Goal: Transaction & Acquisition: Purchase product/service

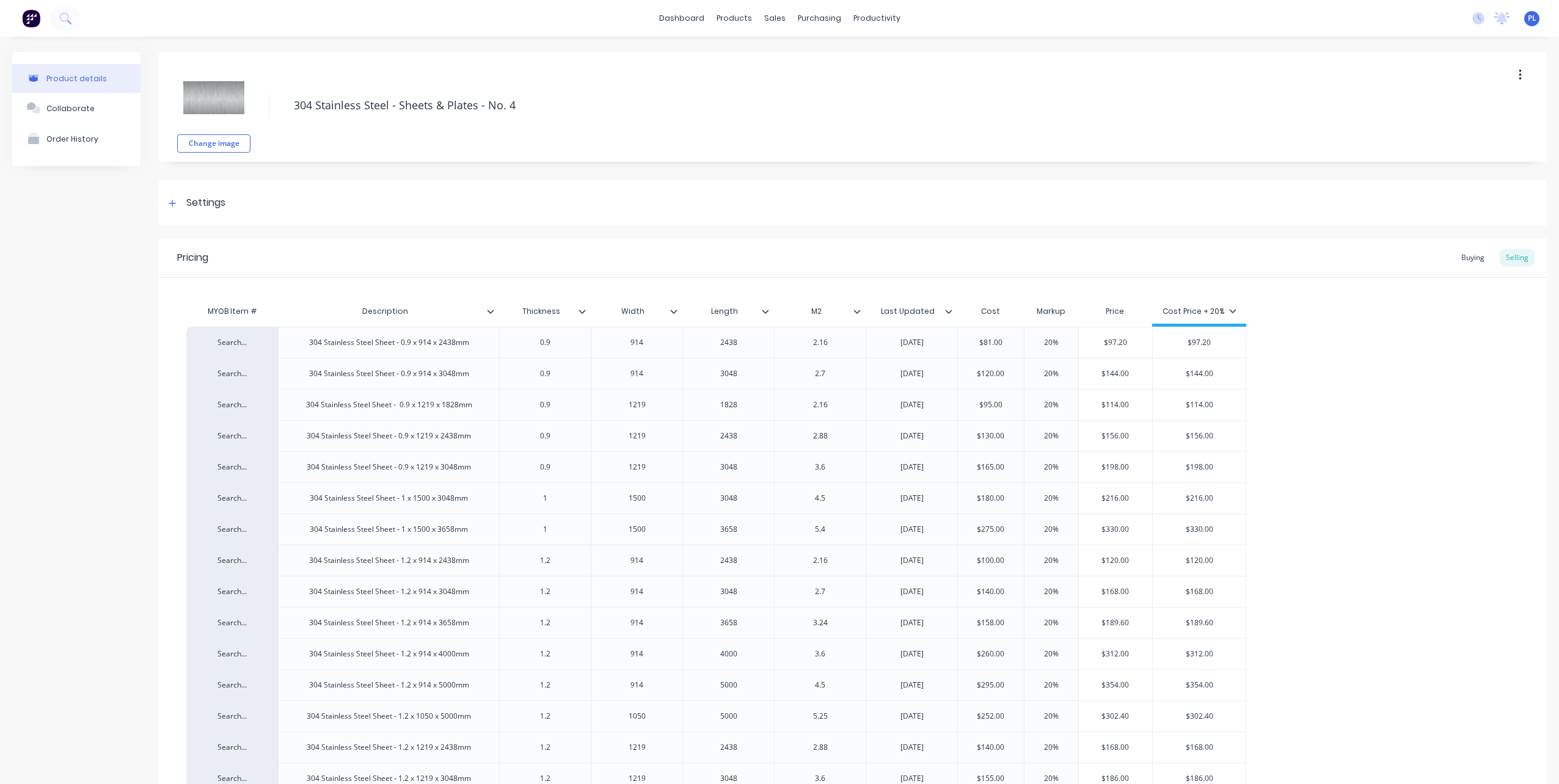
type textarea "x"
click at [806, 56] on div "Sales Orders" at bounding box center [815, 59] width 50 height 11
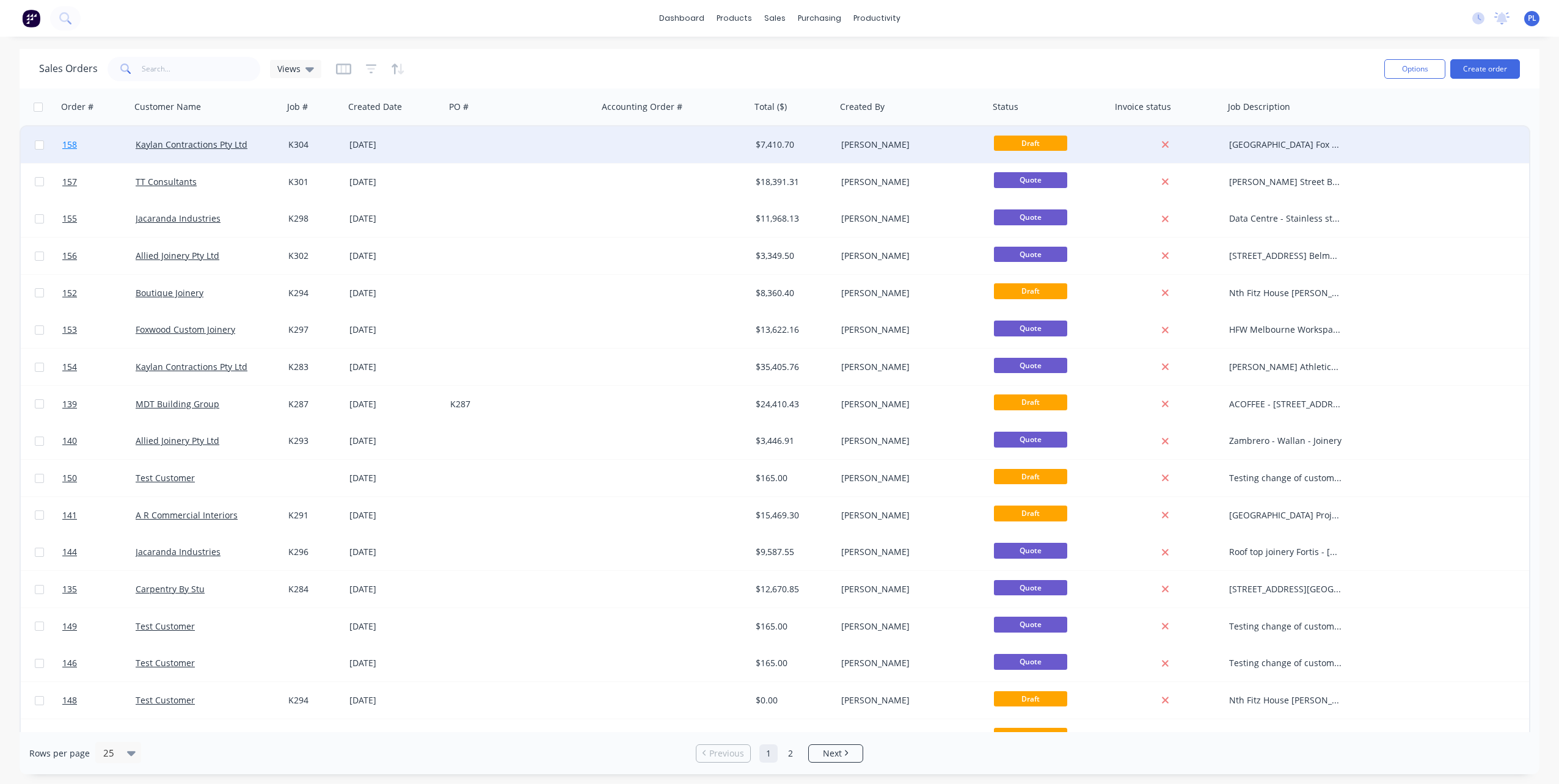
click at [69, 143] on span "158" at bounding box center [70, 145] width 15 height 12
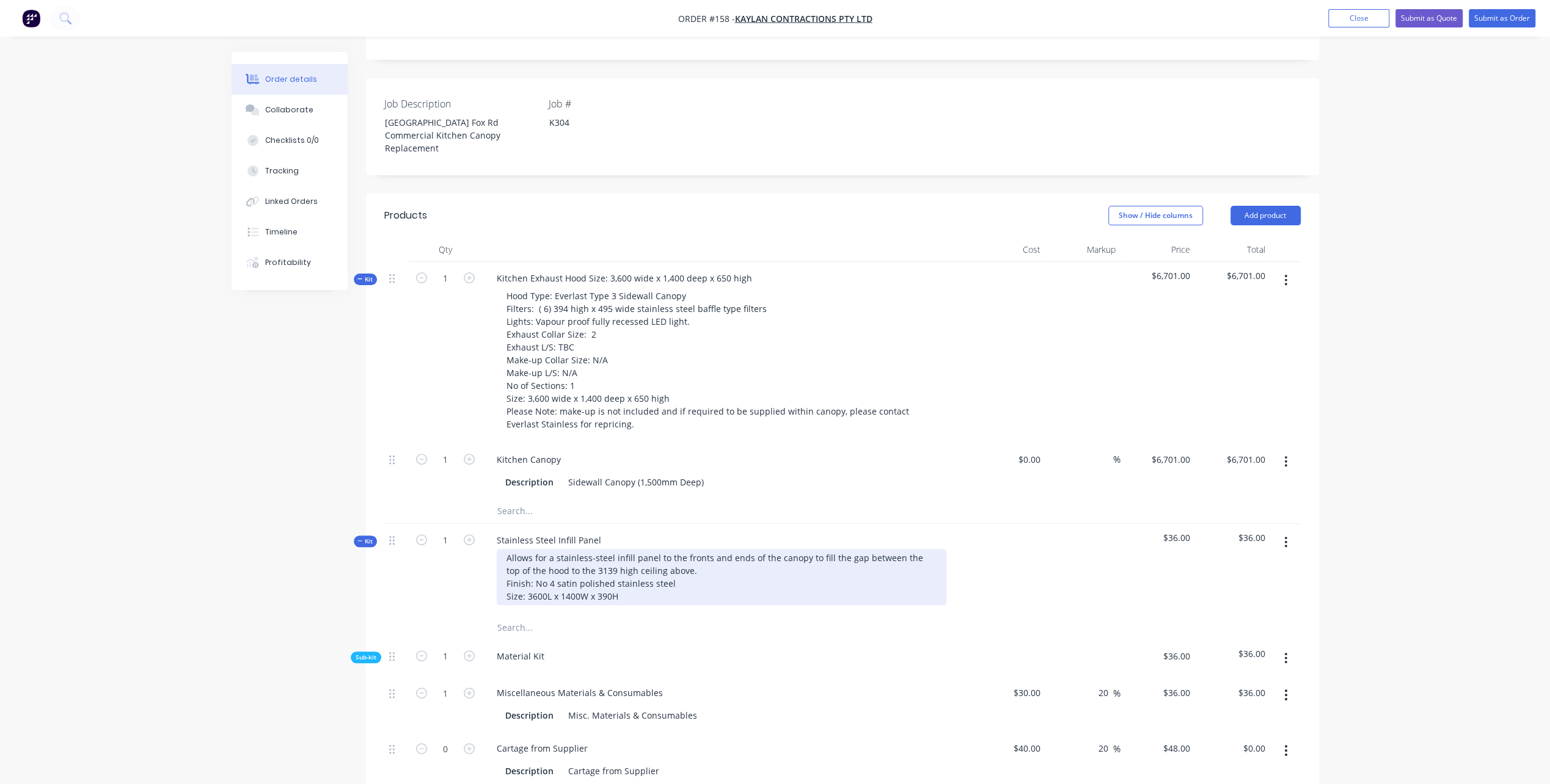
scroll to position [366, 0]
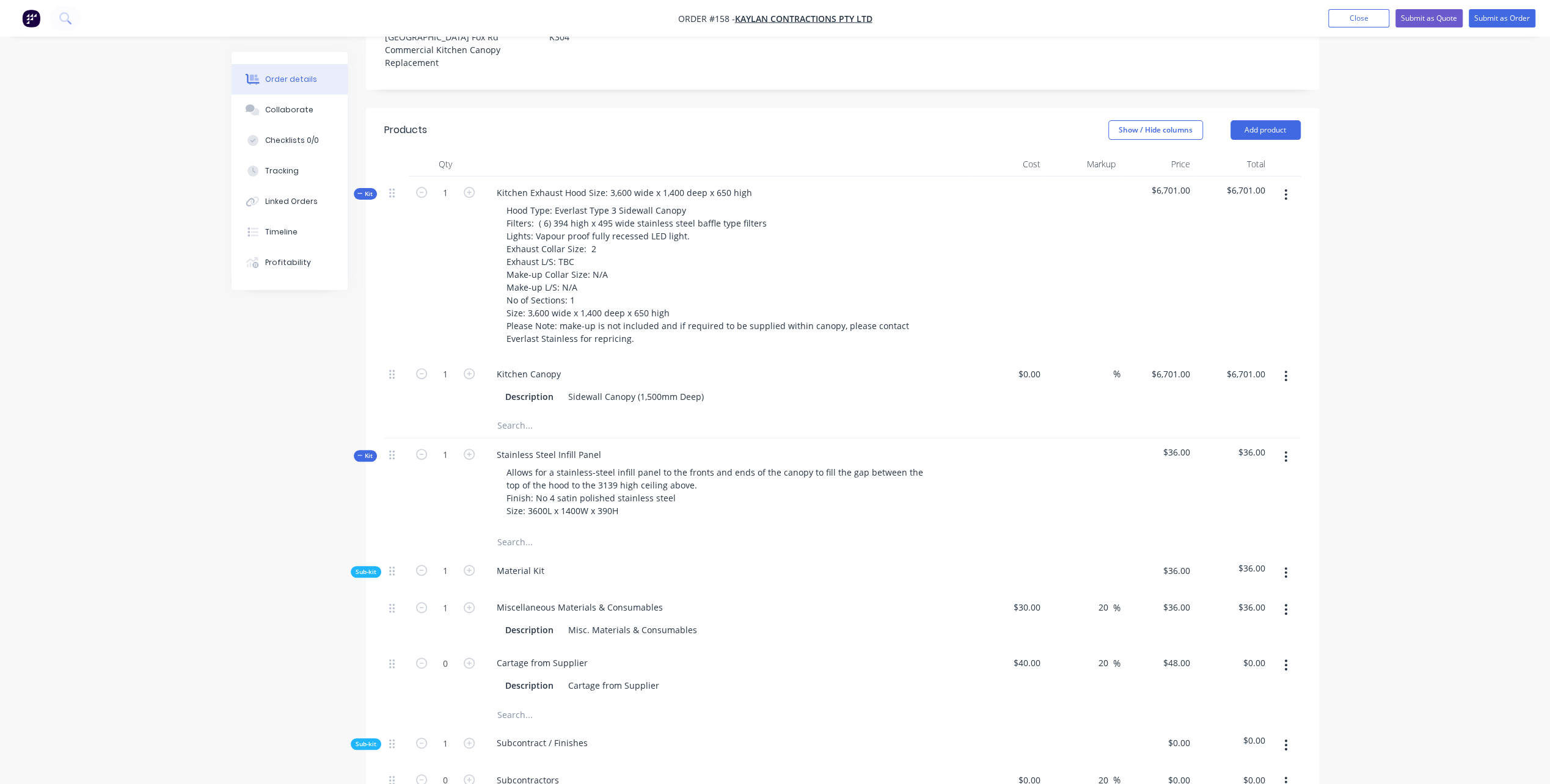
click at [1285, 579] on icon "button" at bounding box center [1285, 573] width 3 height 14
click at [1241, 614] on div "Add product to kit" at bounding box center [1242, 605] width 94 height 18
click at [1236, 663] on div "Product catalogue" at bounding box center [1242, 654] width 94 height 18
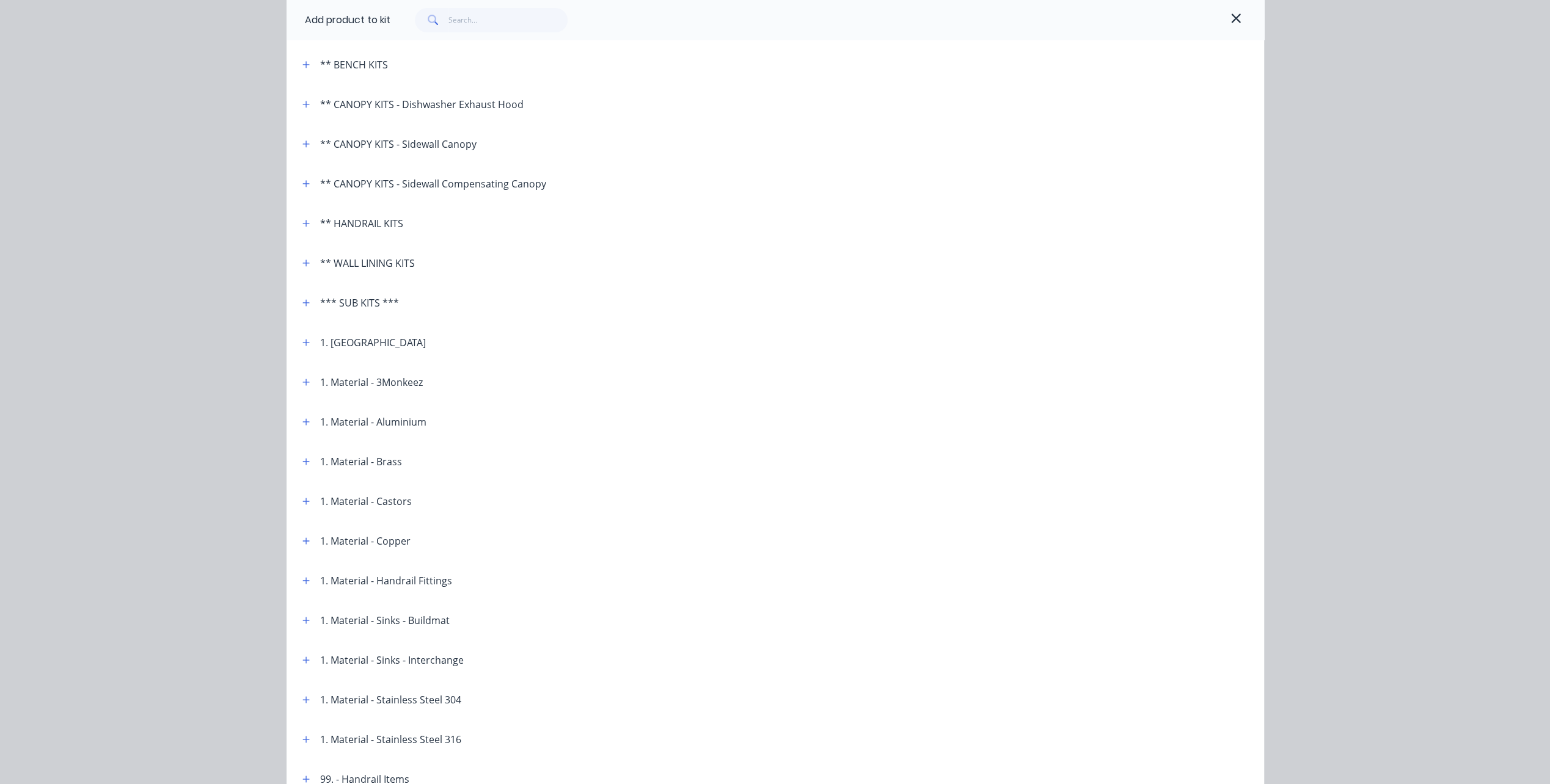
scroll to position [183, 0]
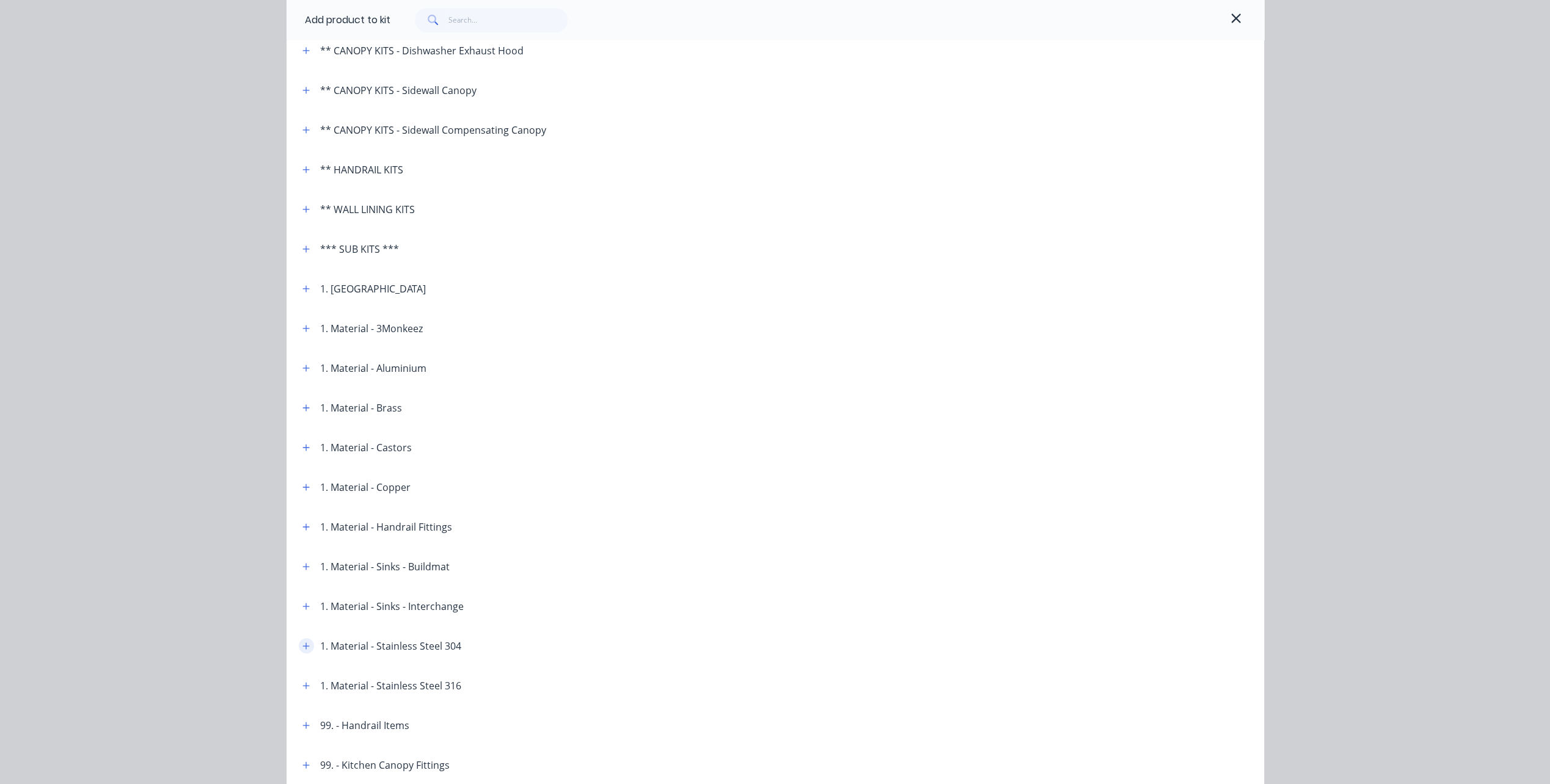
click at [303, 648] on icon "button" at bounding box center [306, 646] width 7 height 9
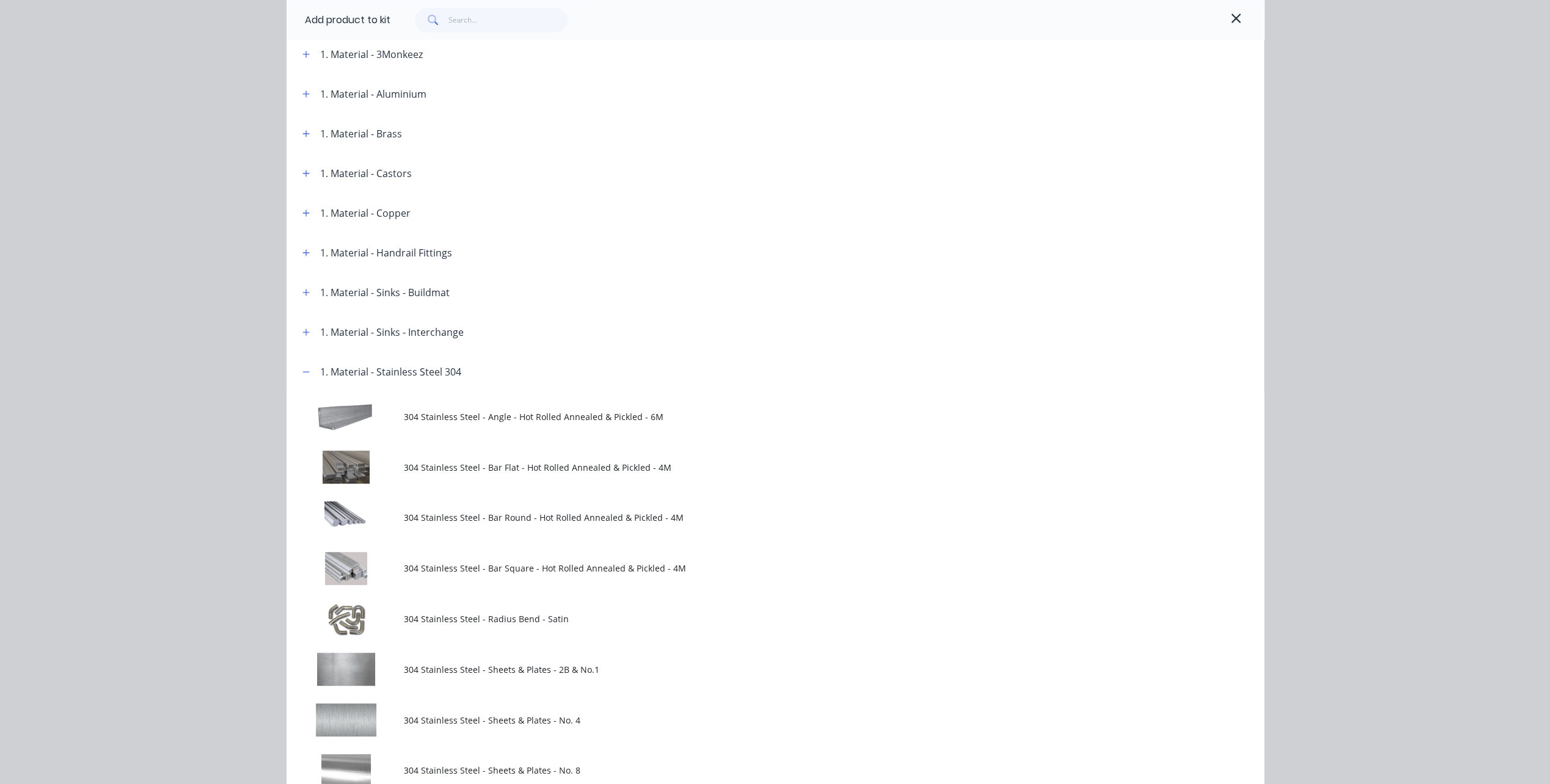
scroll to position [488, 0]
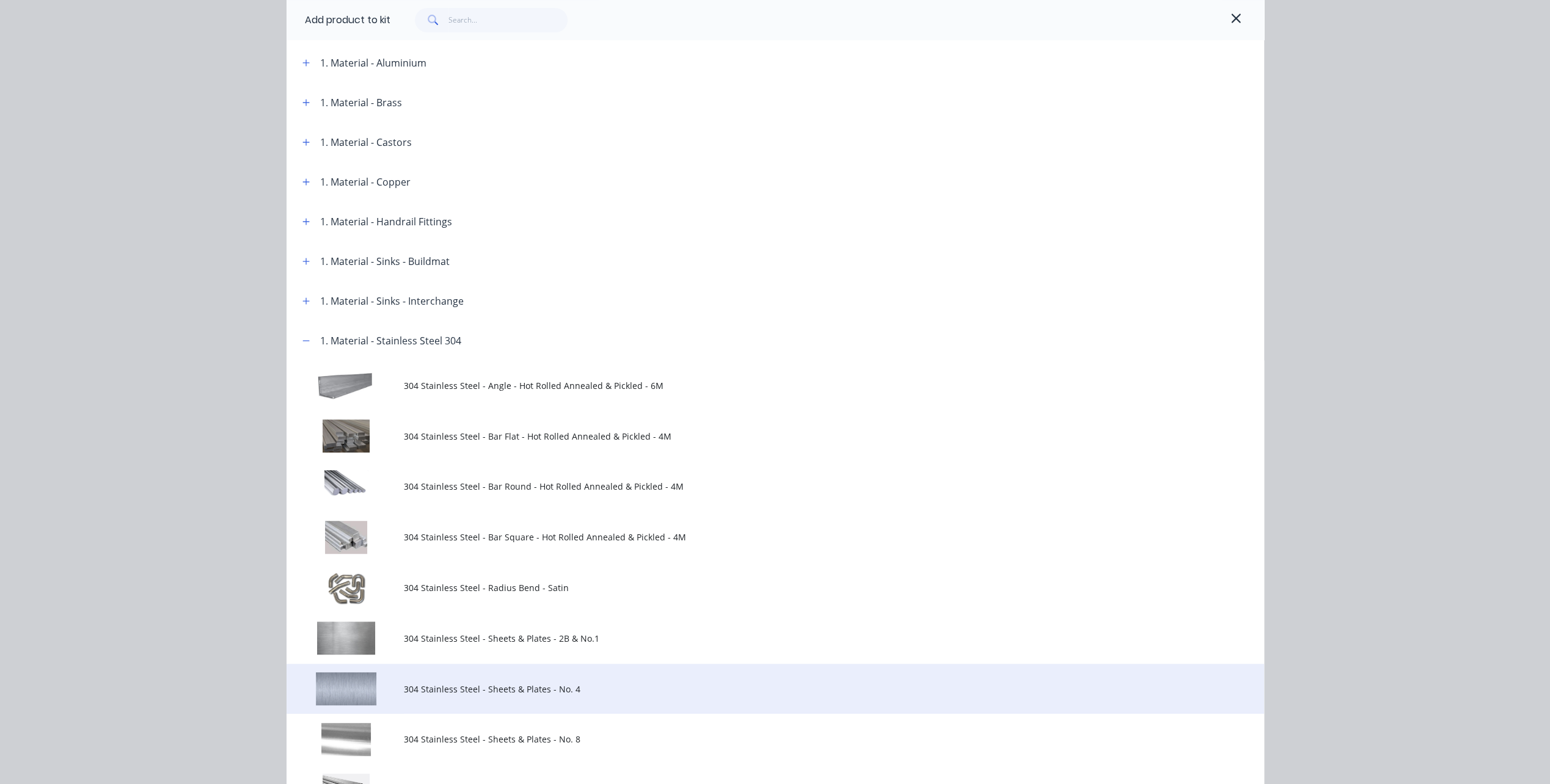
click at [424, 689] on span "304 Stainless Steel - Sheets & Plates - No. 4" at bounding box center [748, 689] width 688 height 13
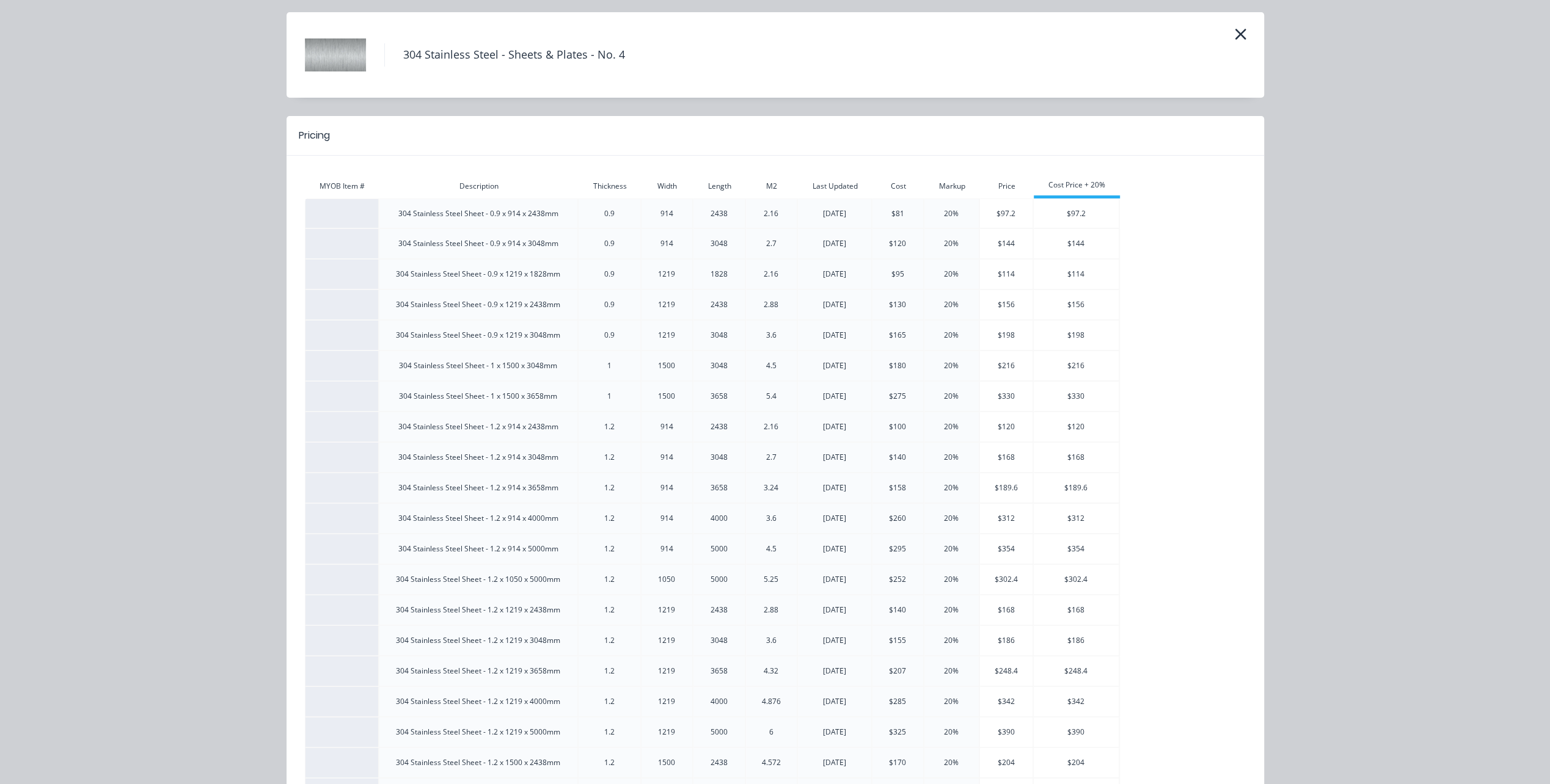
scroll to position [61, 0]
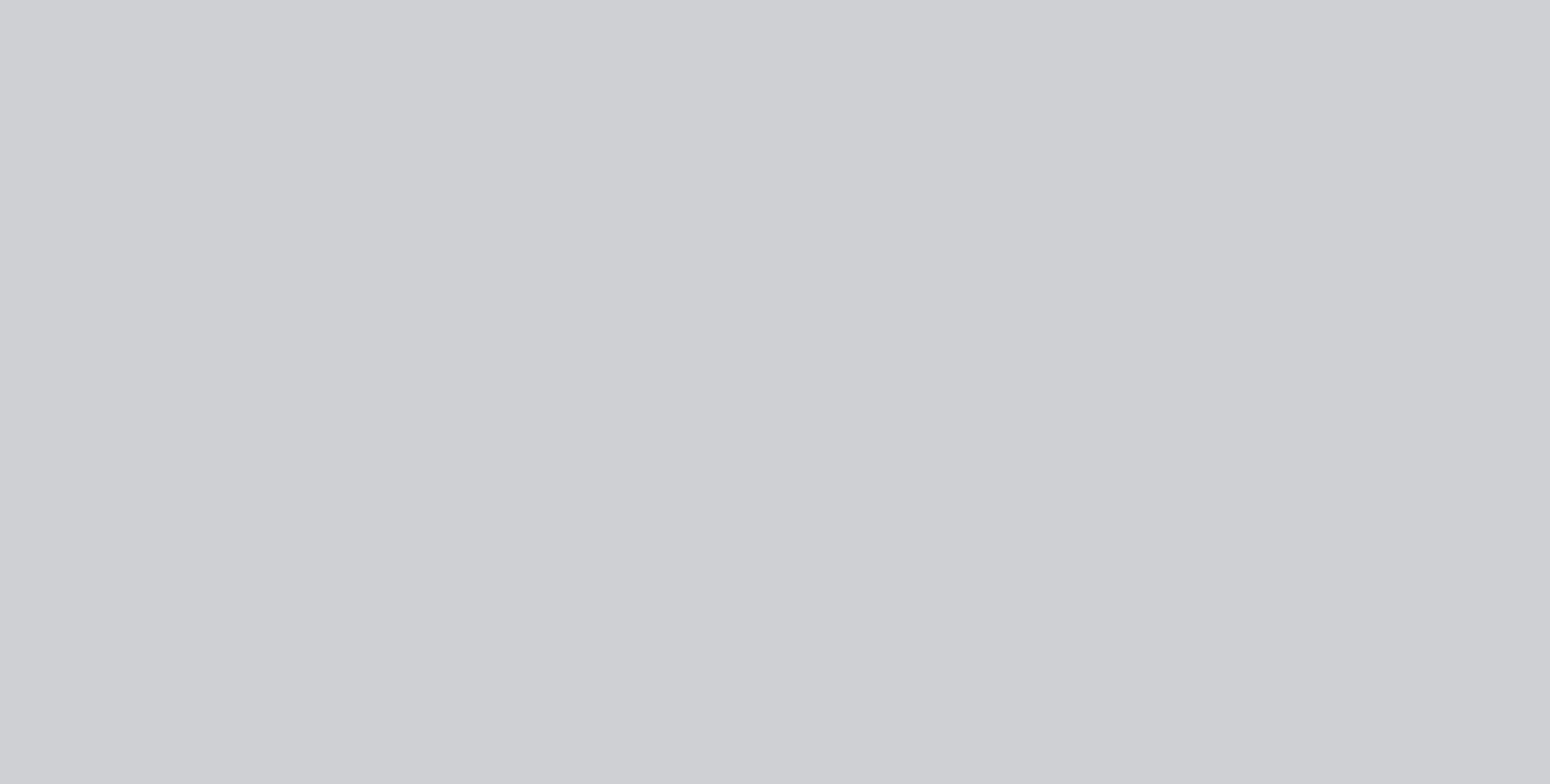
type input "$158.00"
type input "20"
type input "$189.60"
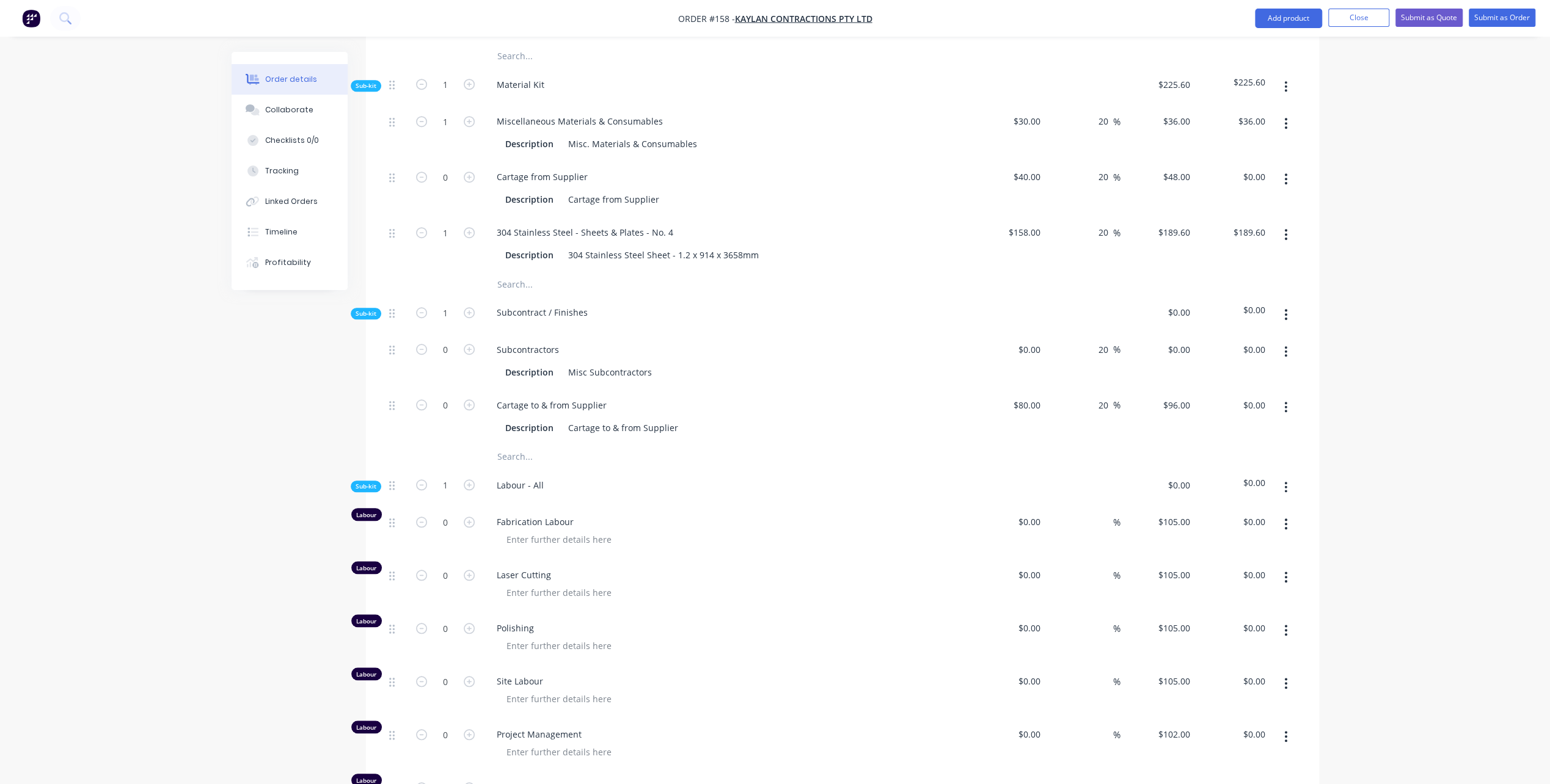
scroll to position [855, 0]
click at [468, 522] on icon "button" at bounding box center [469, 520] width 11 height 11
type input "1"
type input "$105.00"
click at [469, 525] on icon "button" at bounding box center [469, 520] width 11 height 11
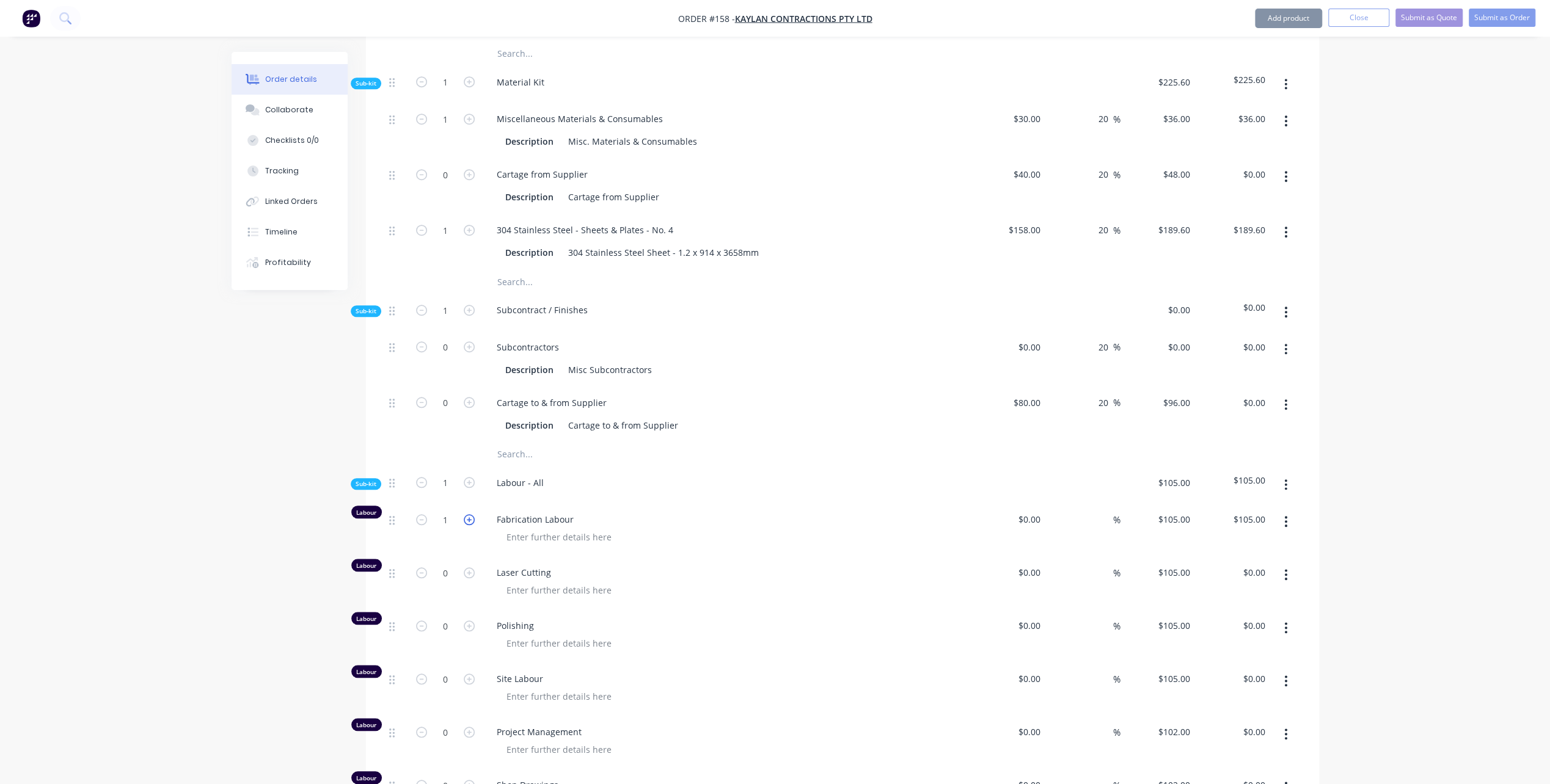
type input "2"
type input "$210.00"
click at [469, 525] on icon "button" at bounding box center [469, 520] width 11 height 11
type input "3"
type input "$315.00"
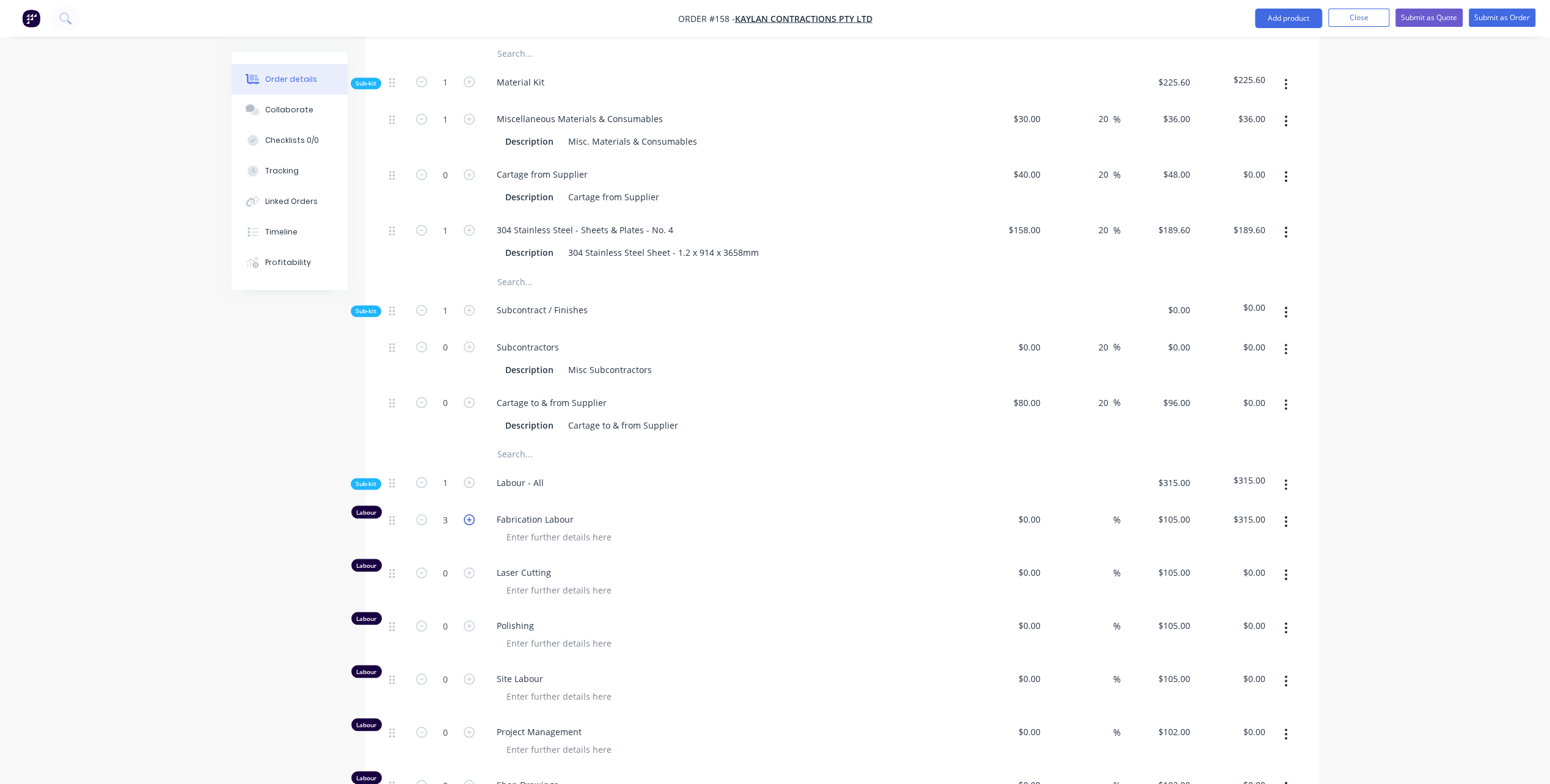
click at [469, 525] on icon "button" at bounding box center [469, 520] width 11 height 11
type input "4"
type input "$420.00"
click at [1030, 527] on div "0 $0.00" at bounding box center [1029, 519] width 33 height 18
type input "$55.00"
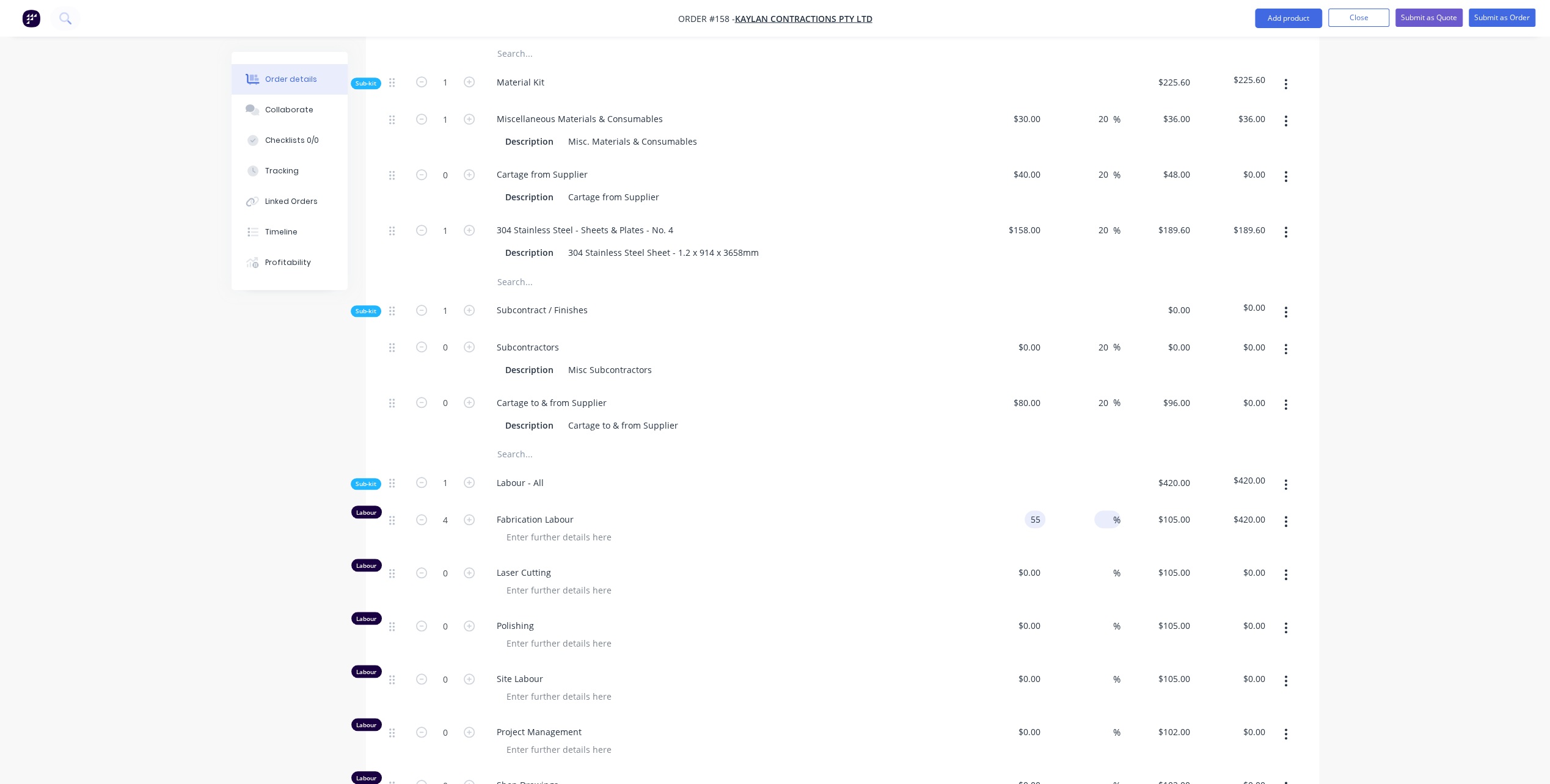
type input "$55.00"
type input "$220.00"
click at [1105, 528] on input at bounding box center [1106, 519] width 14 height 18
type input "90"
type input "$104.50"
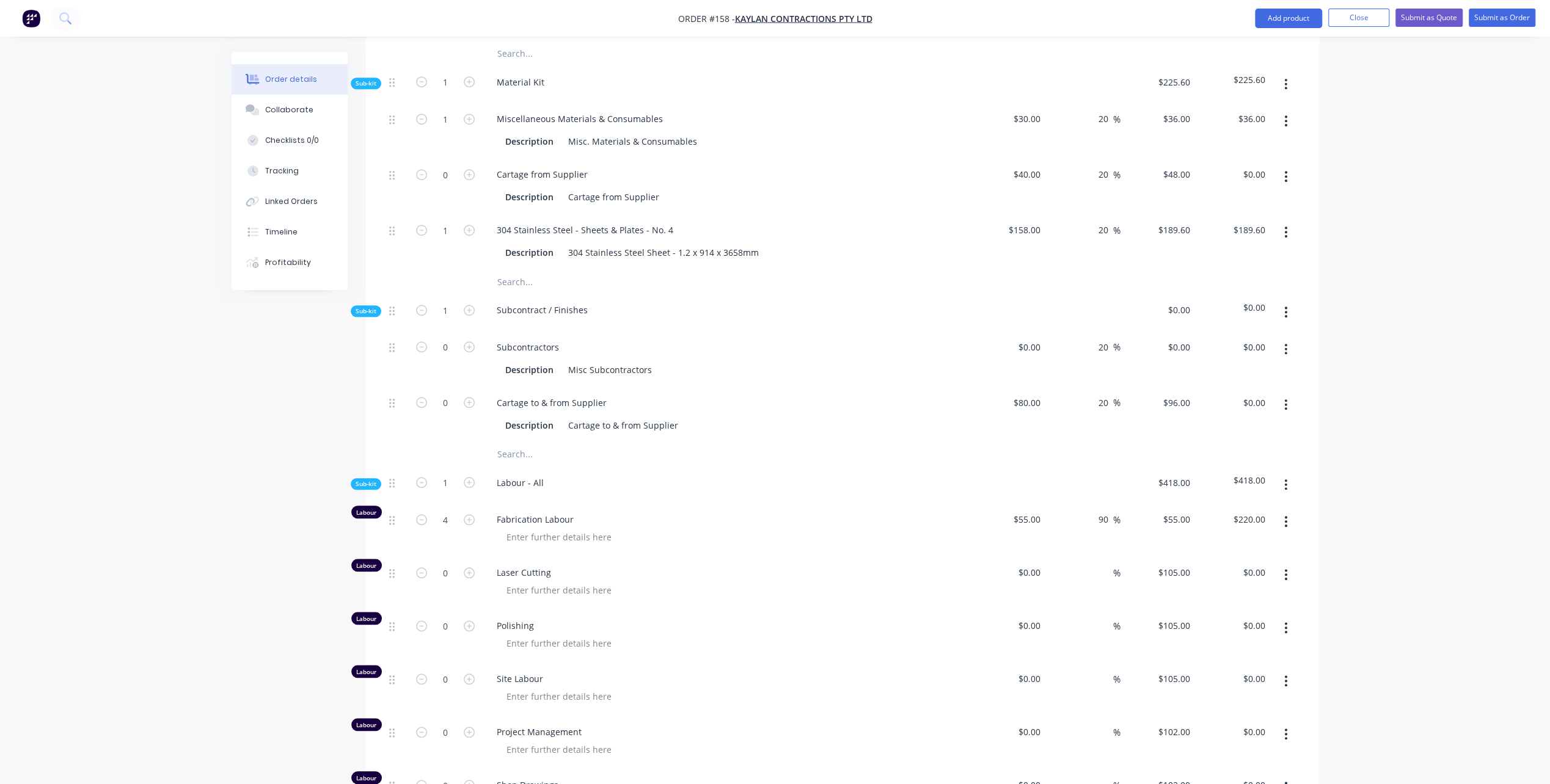
type input "$418.00"
click at [702, 608] on div "Laser Cutting" at bounding box center [726, 583] width 489 height 53
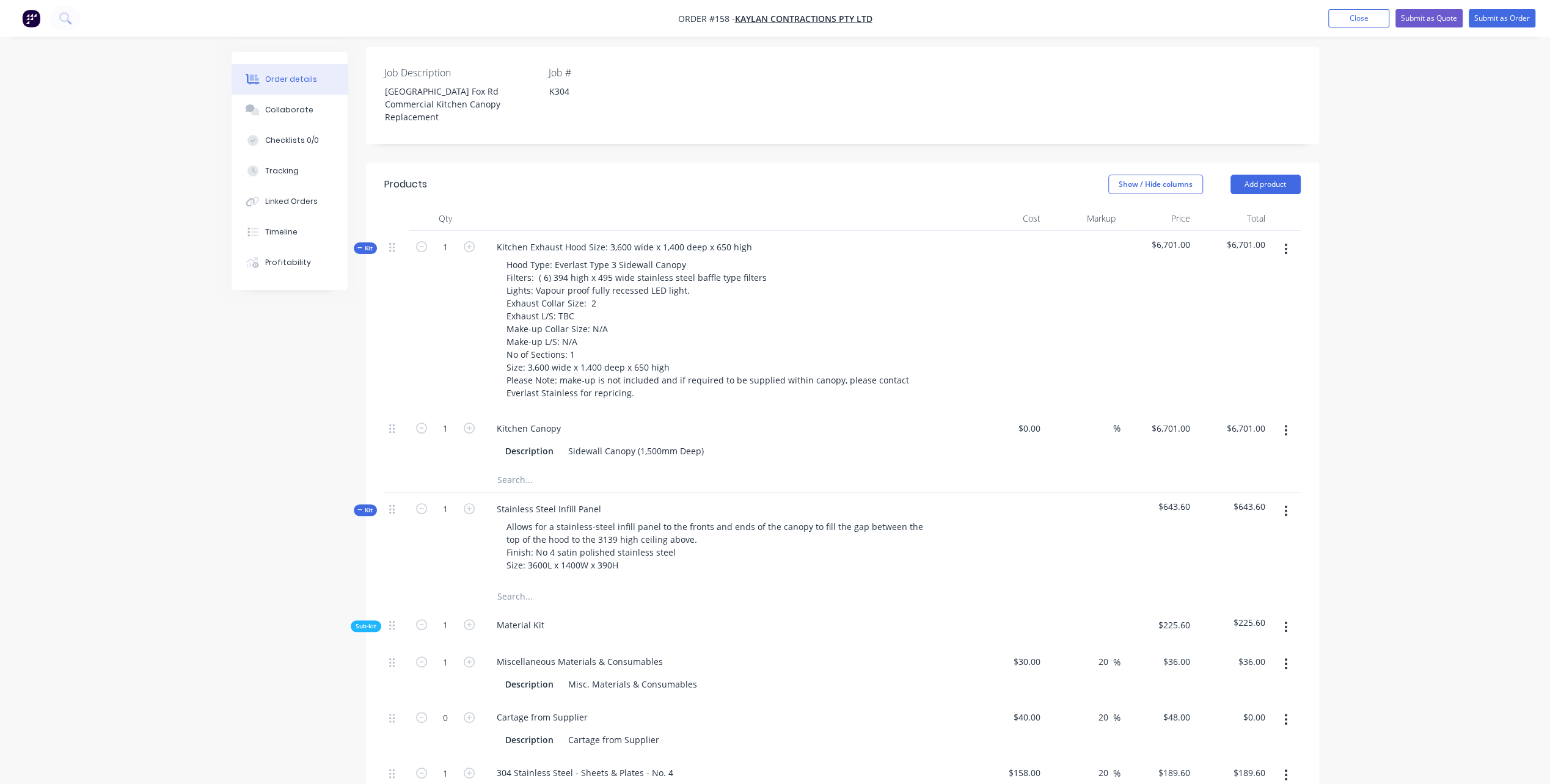
scroll to position [306, 0]
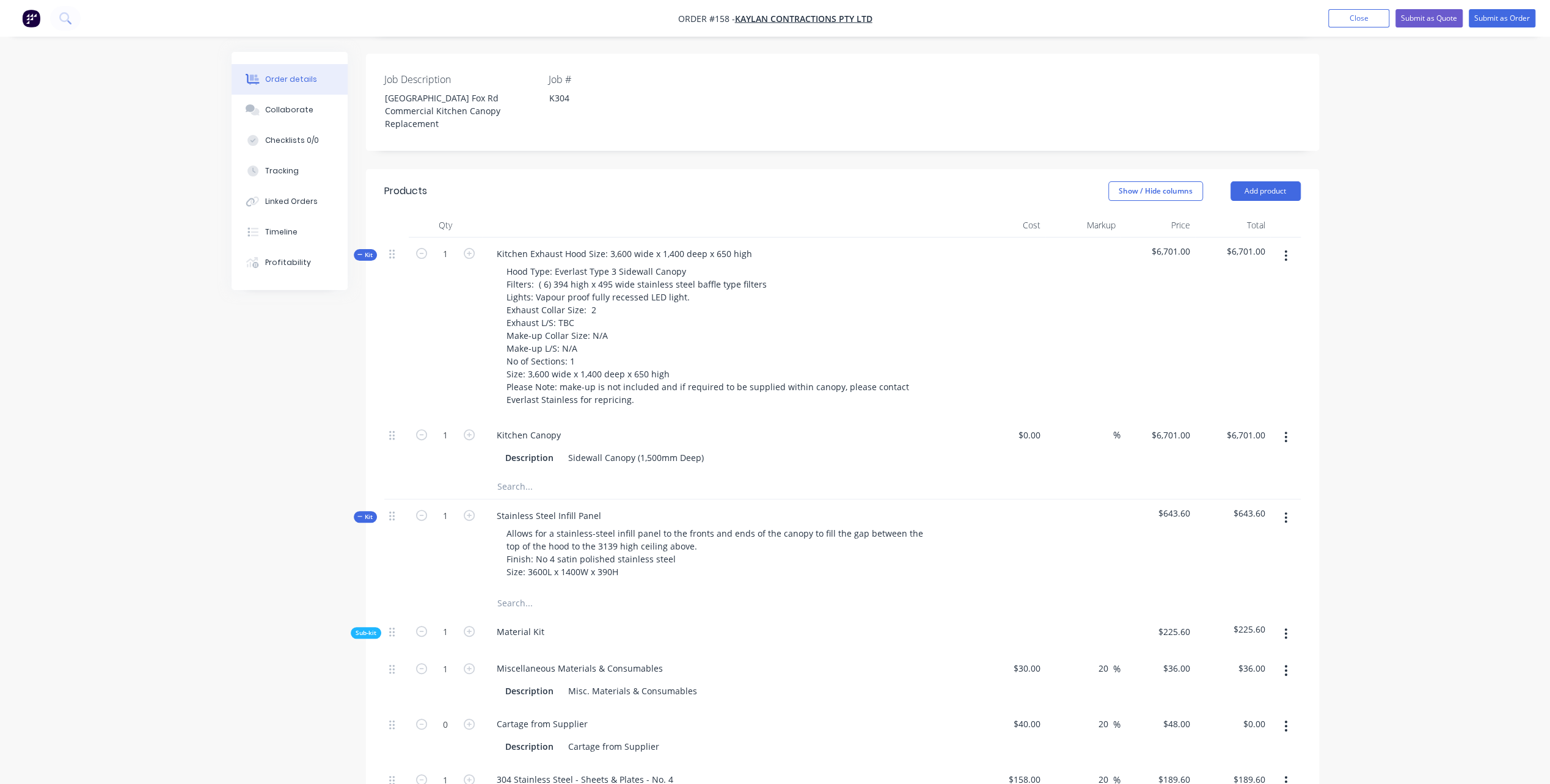
click at [357, 520] on icon "button" at bounding box center [360, 517] width 6 height 6
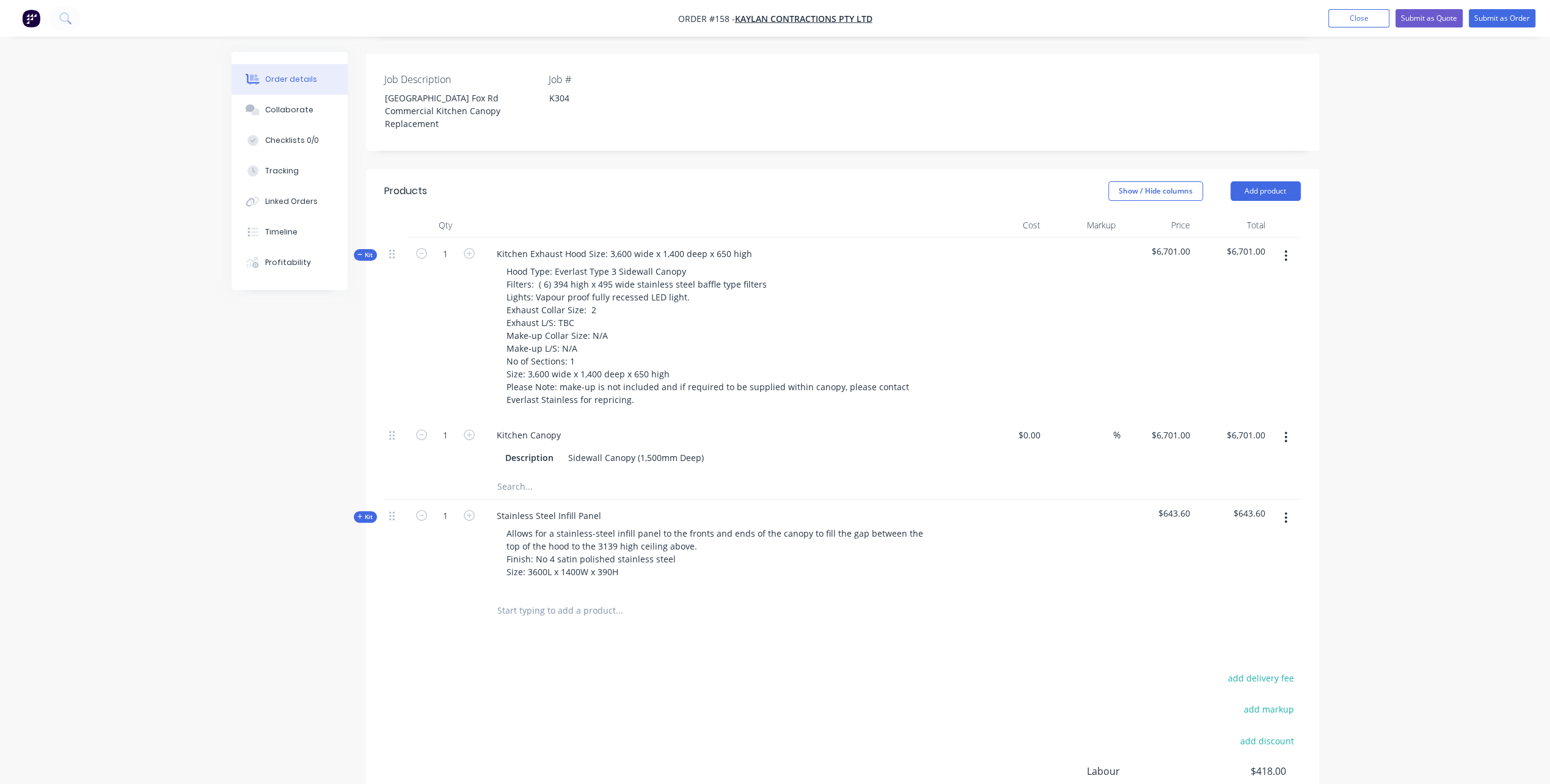
click at [365, 260] on span "Kit" at bounding box center [365, 255] width 16 height 9
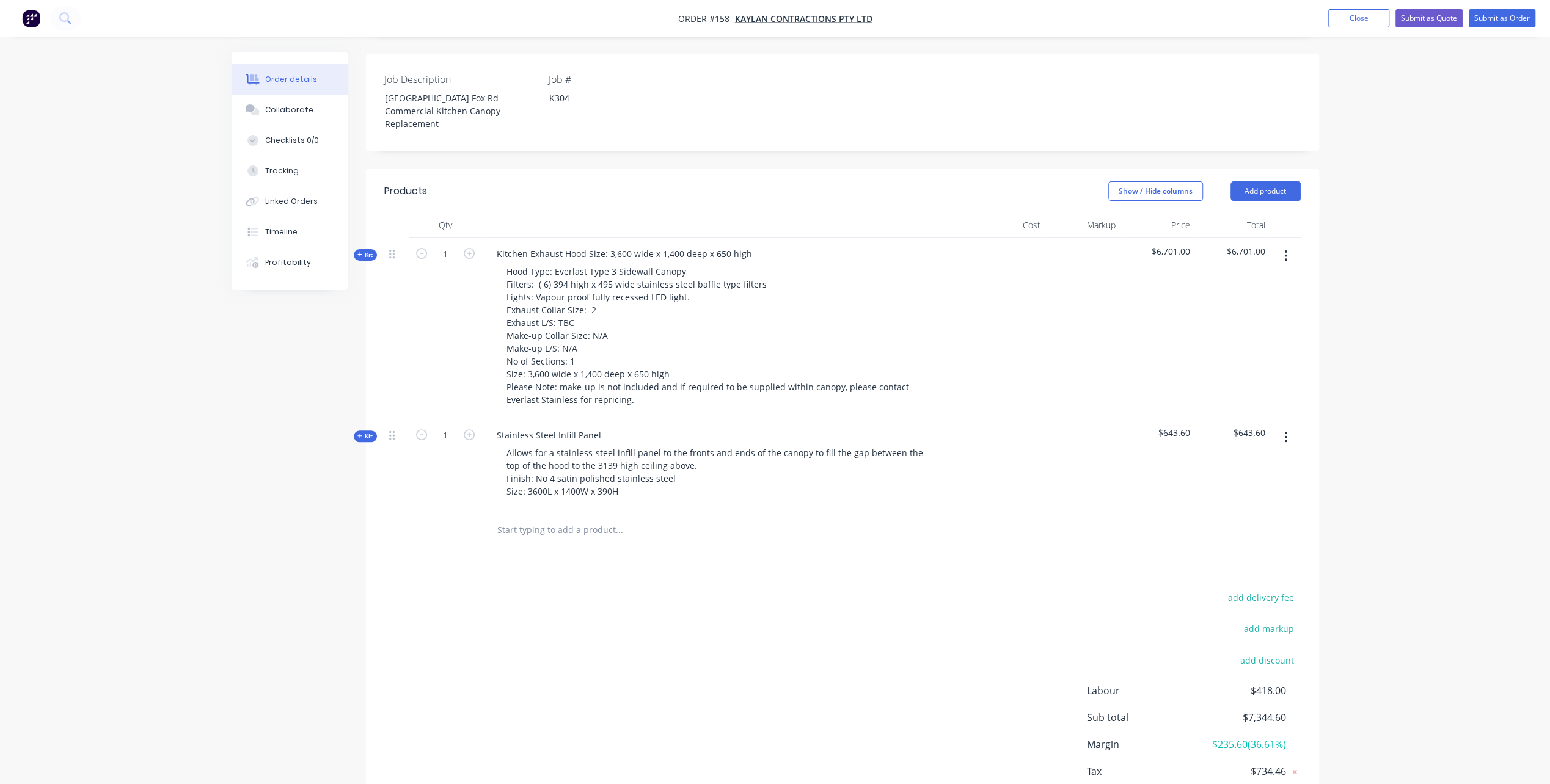
click at [371, 550] on div "Qty Cost Markup Price Total Kit 1 Kitchen Exhaust Hood Size: 3,600 wide x 1,400…" at bounding box center [842, 382] width 953 height 337
click at [1257, 201] on button "Add product" at bounding box center [1265, 192] width 70 height 20
click at [1220, 231] on div "Product catalogue" at bounding box center [1242, 222] width 94 height 18
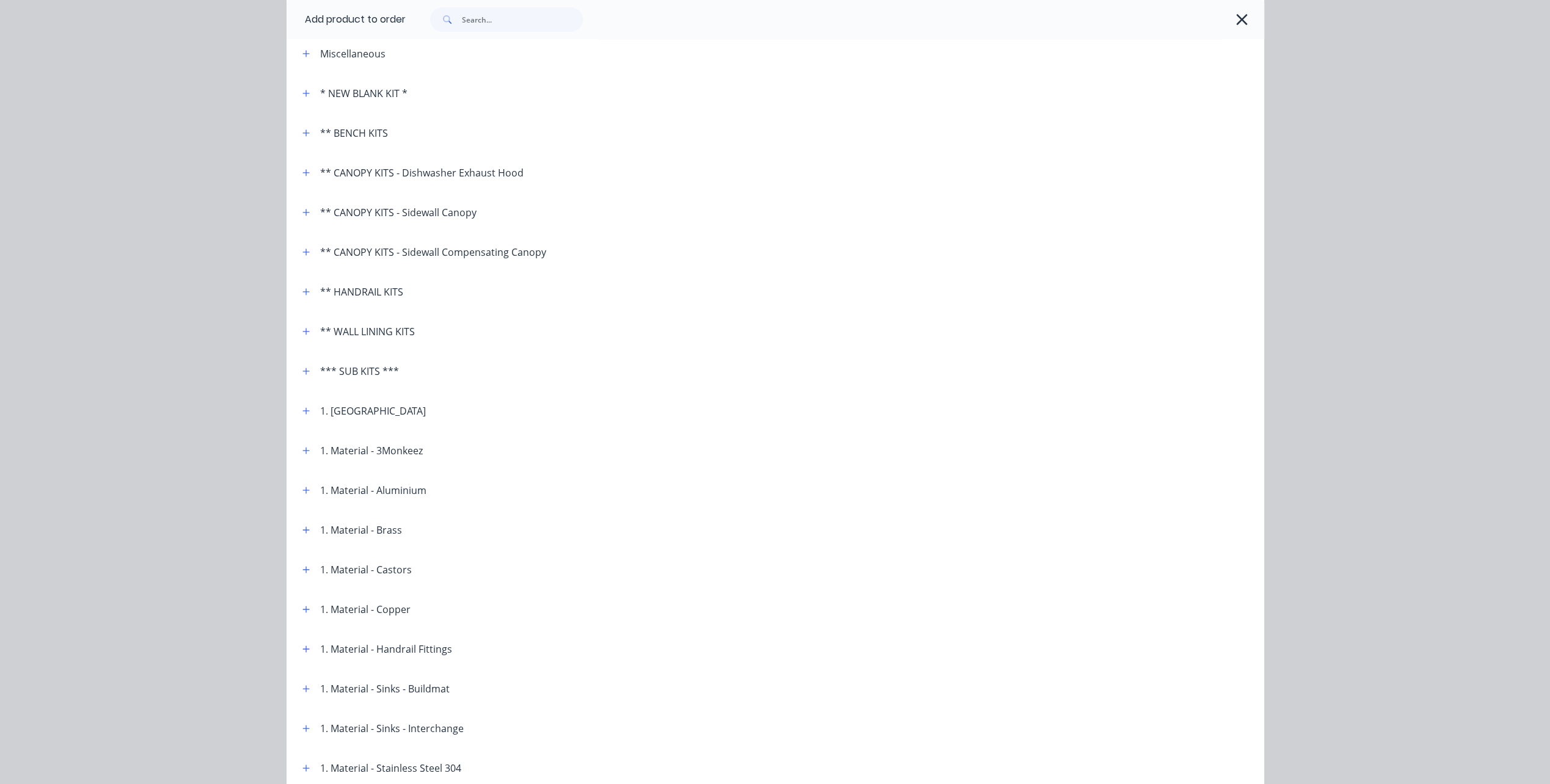
scroll to position [61, 0]
click at [299, 212] on button "button" at bounding box center [306, 211] width 16 height 15
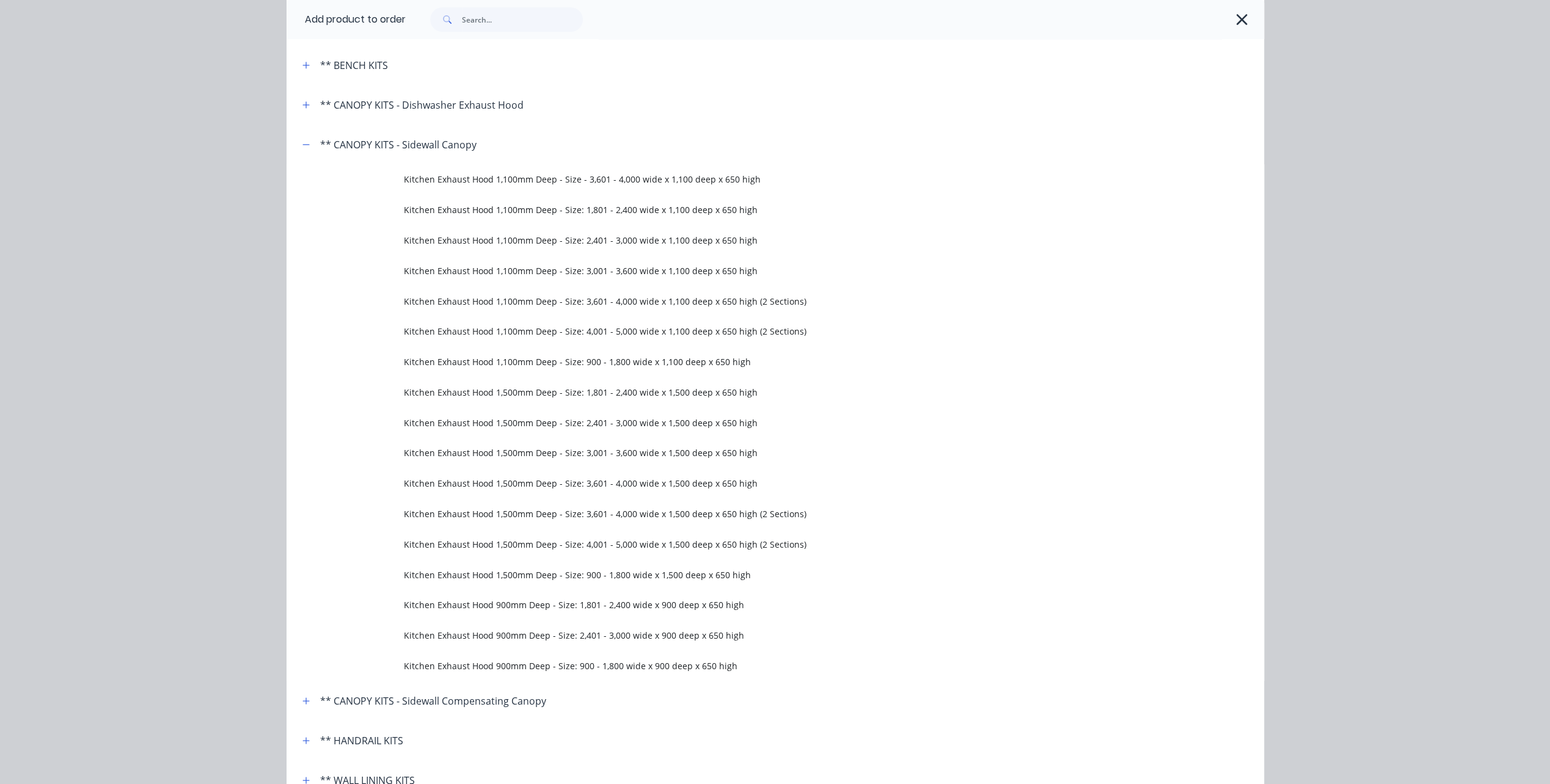
scroll to position [183, 0]
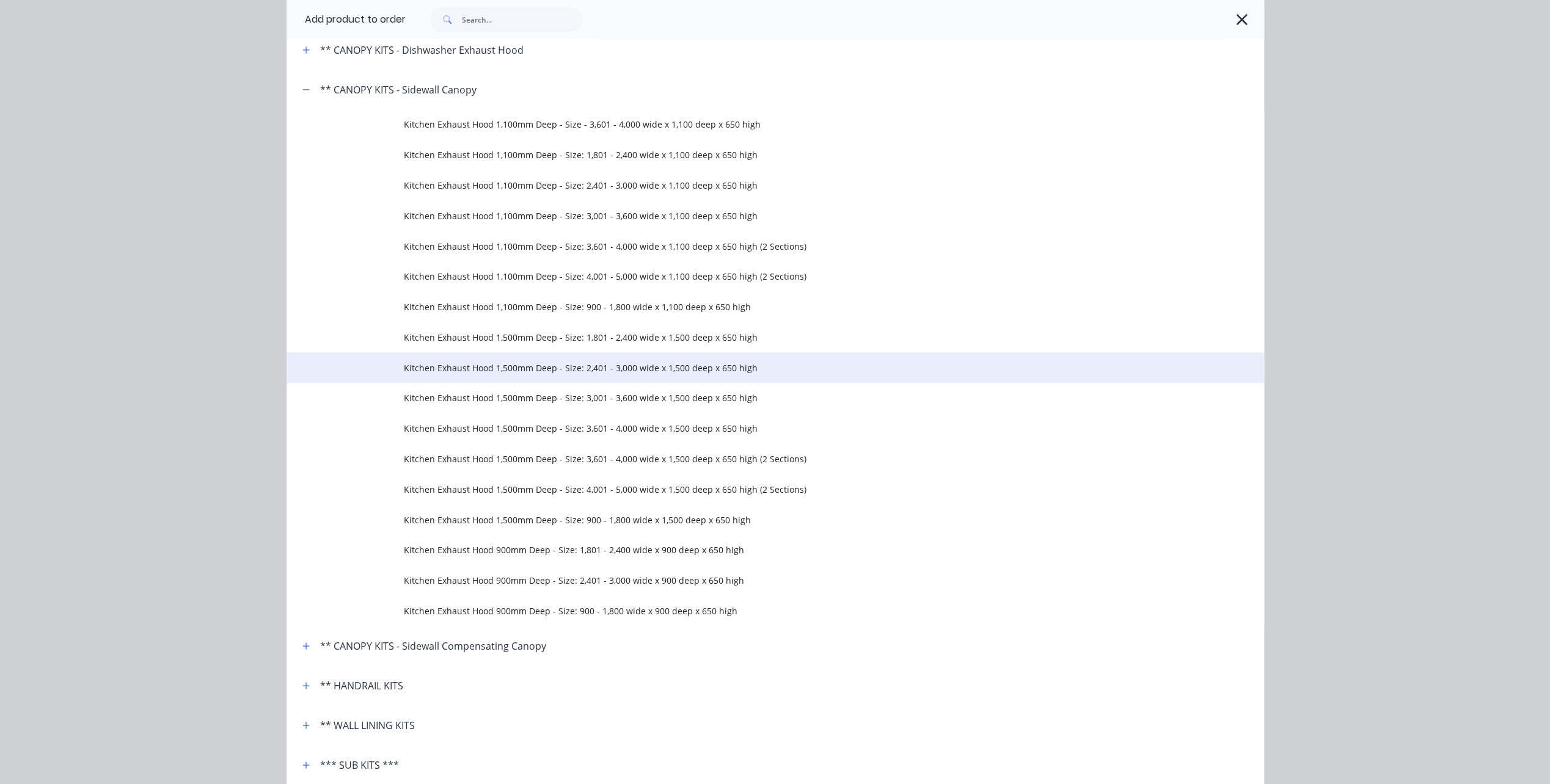
click at [435, 365] on span "Kitchen Exhaust Hood 1,500mm Deep - Size: 2,401 - 3,000 wide x 1,500 deep x 650…" at bounding box center [748, 368] width 688 height 13
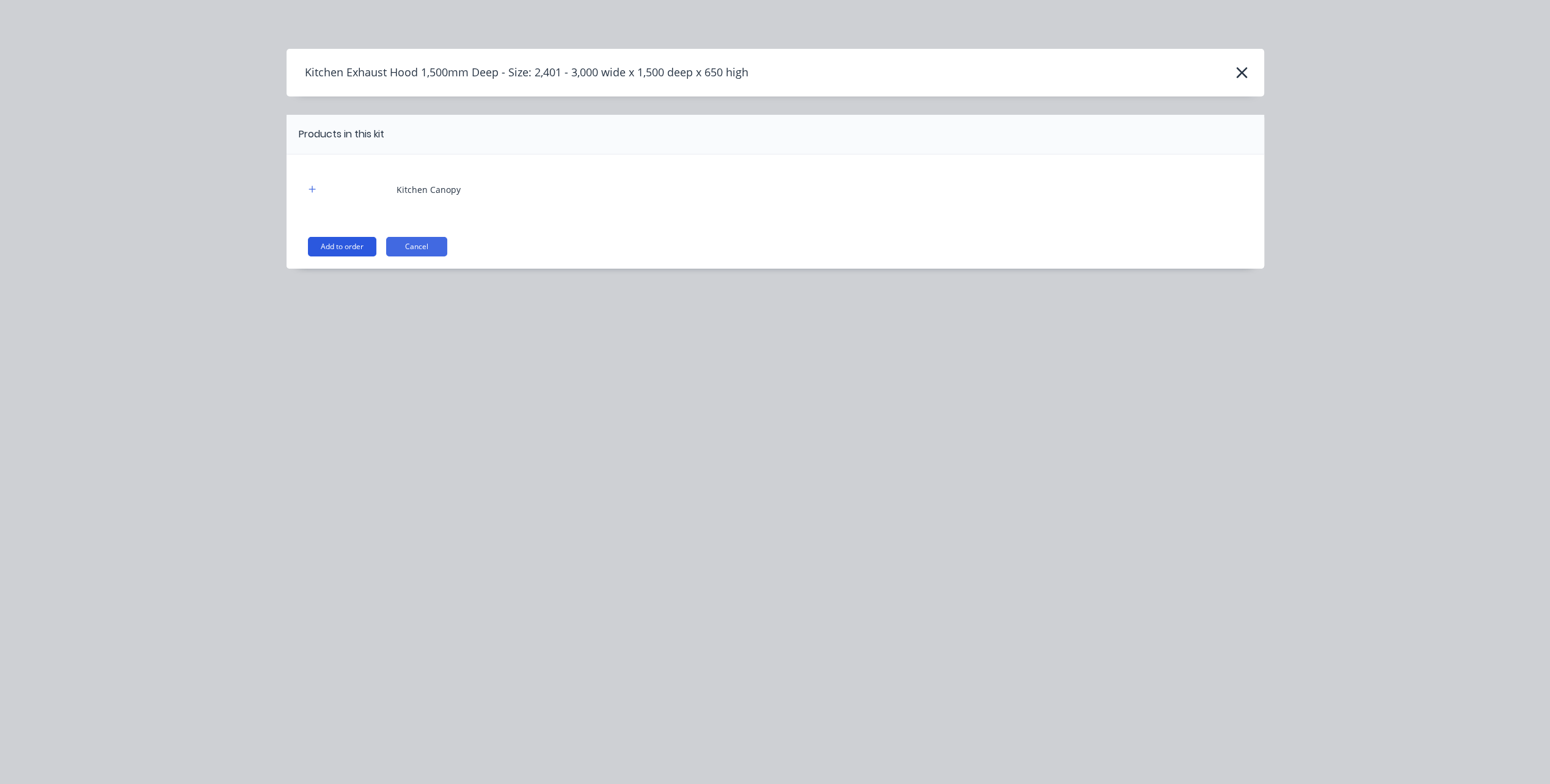
click at [331, 240] on button "Add to order" at bounding box center [342, 247] width 68 height 20
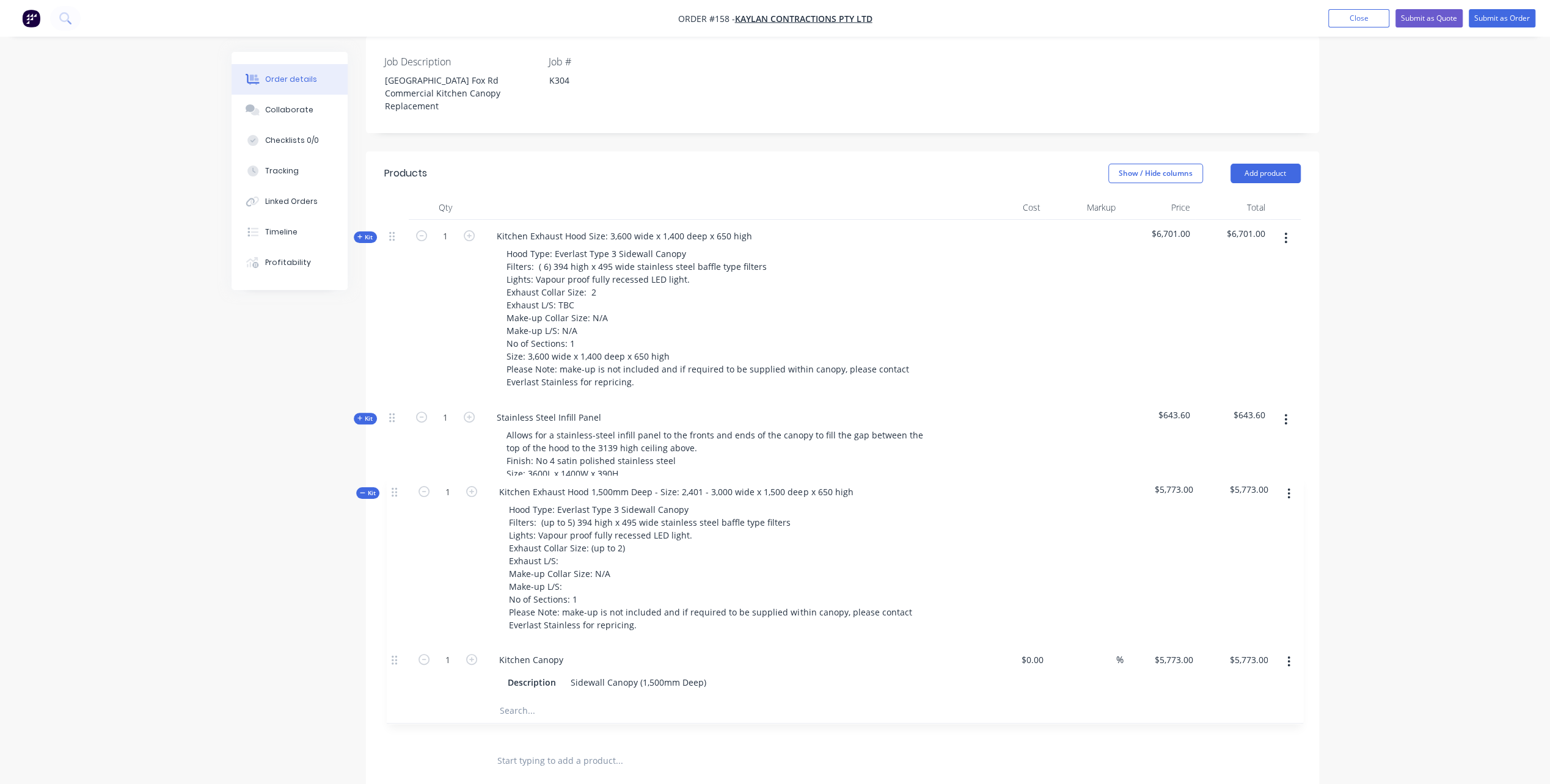
scroll to position [326, 0]
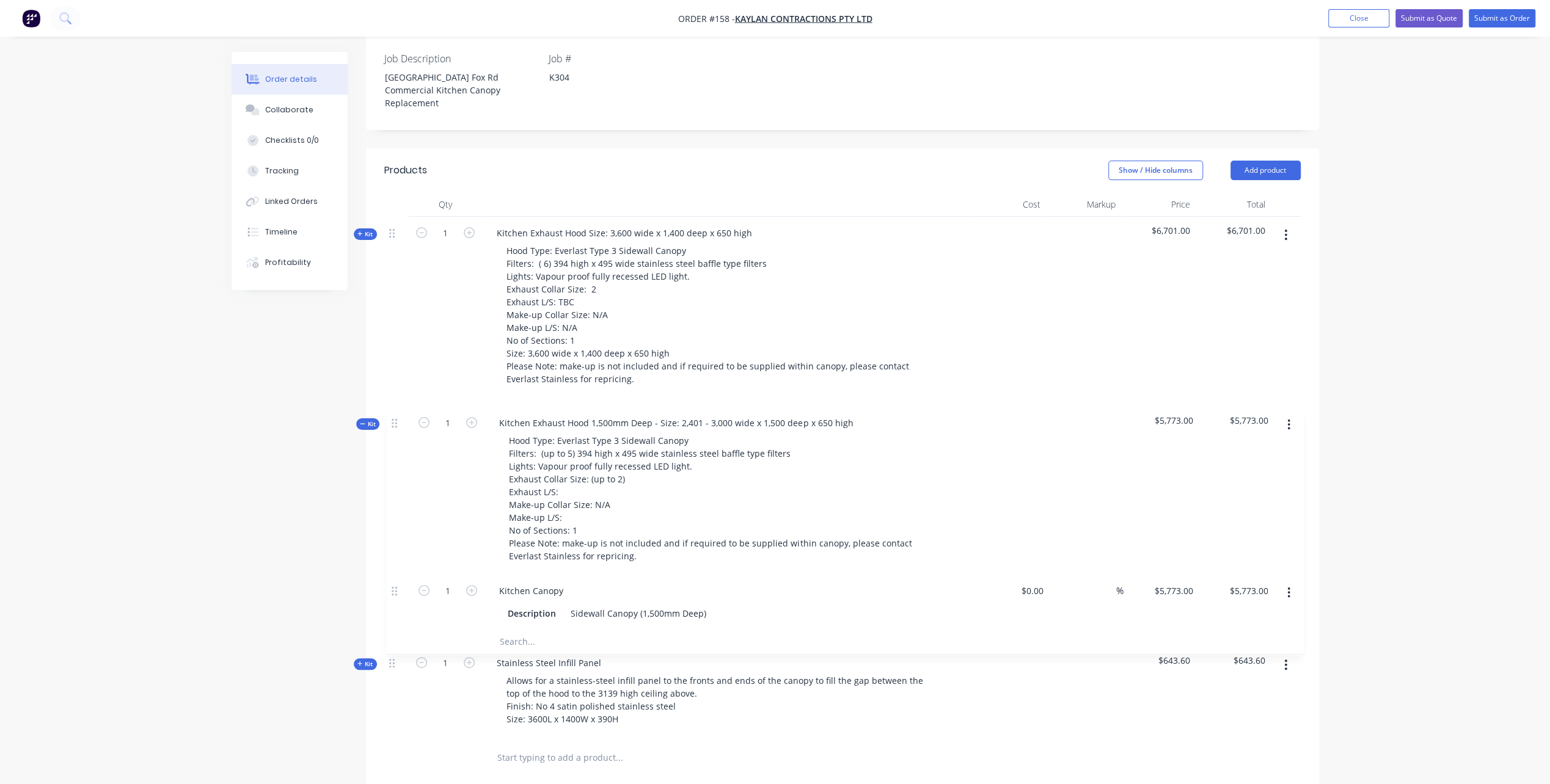
drag, startPoint x: 392, startPoint y: 541, endPoint x: 396, endPoint y: 420, distance: 121.1
click at [396, 420] on div "Kit 1 Kitchen Exhaust Hood Size: 3,600 wide x 1,400 deep x 650 high Hood Type: …" at bounding box center [843, 478] width 916 height 522
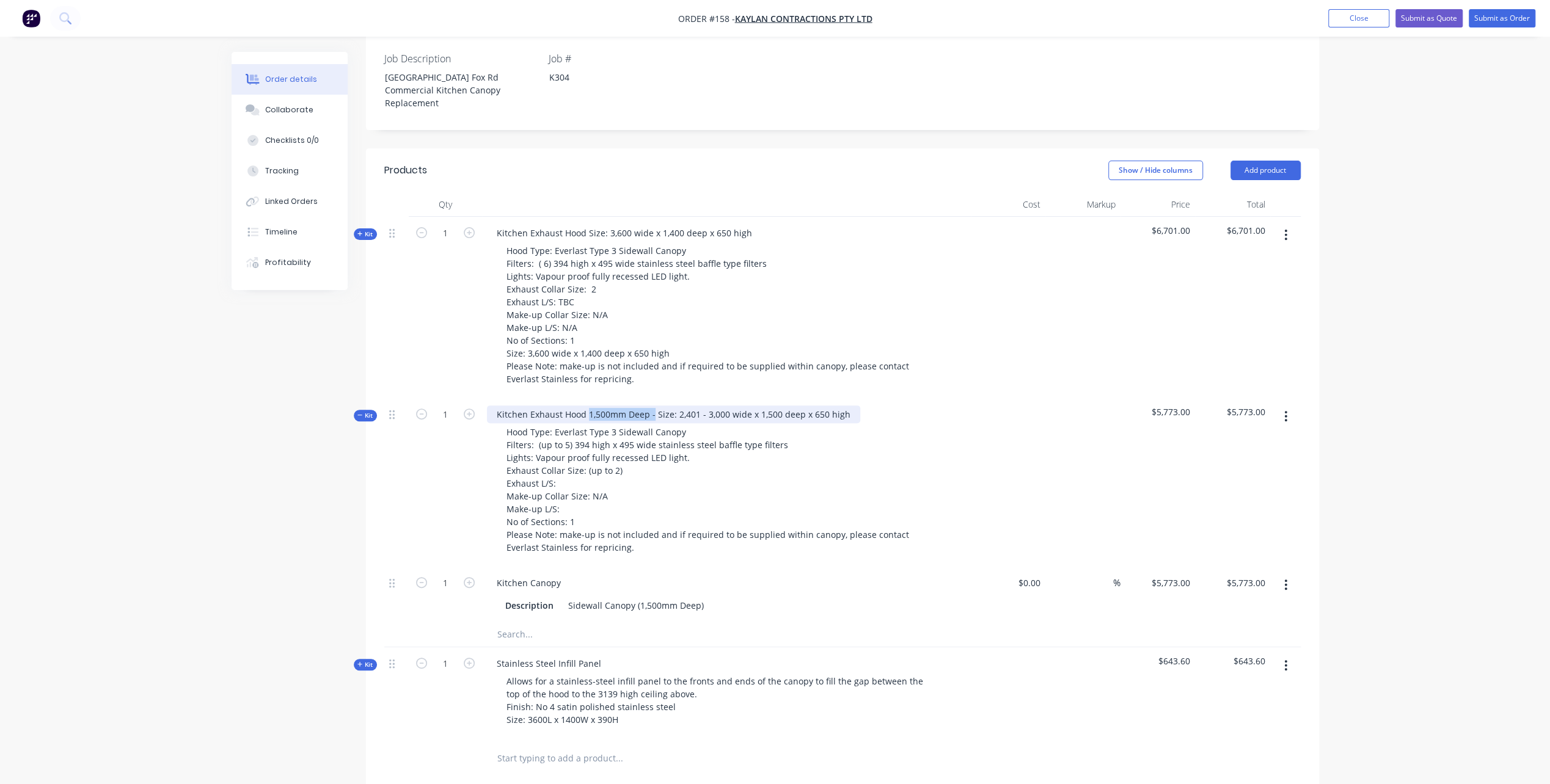
drag, startPoint x: 588, startPoint y: 424, endPoint x: 652, endPoint y: 425, distance: 64.0
click at [652, 423] on div "Kitchen Exhaust Hood 1,500mm Deep - Size: 2,401 - 3,000 wide x 1,500 deep x 650…" at bounding box center [673, 414] width 373 height 18
drag, startPoint x: 607, startPoint y: 425, endPoint x: 756, endPoint y: 427, distance: 149.0
click at [786, 425] on div "Kitchen Exhaust Hood Size: 2,401 - 3,000 wide x 1,500 deep x 650 high Hood Type…" at bounding box center [726, 482] width 489 height 169
copy div "2,401 - 3,000 wide x 1,500 deep x 650 high"
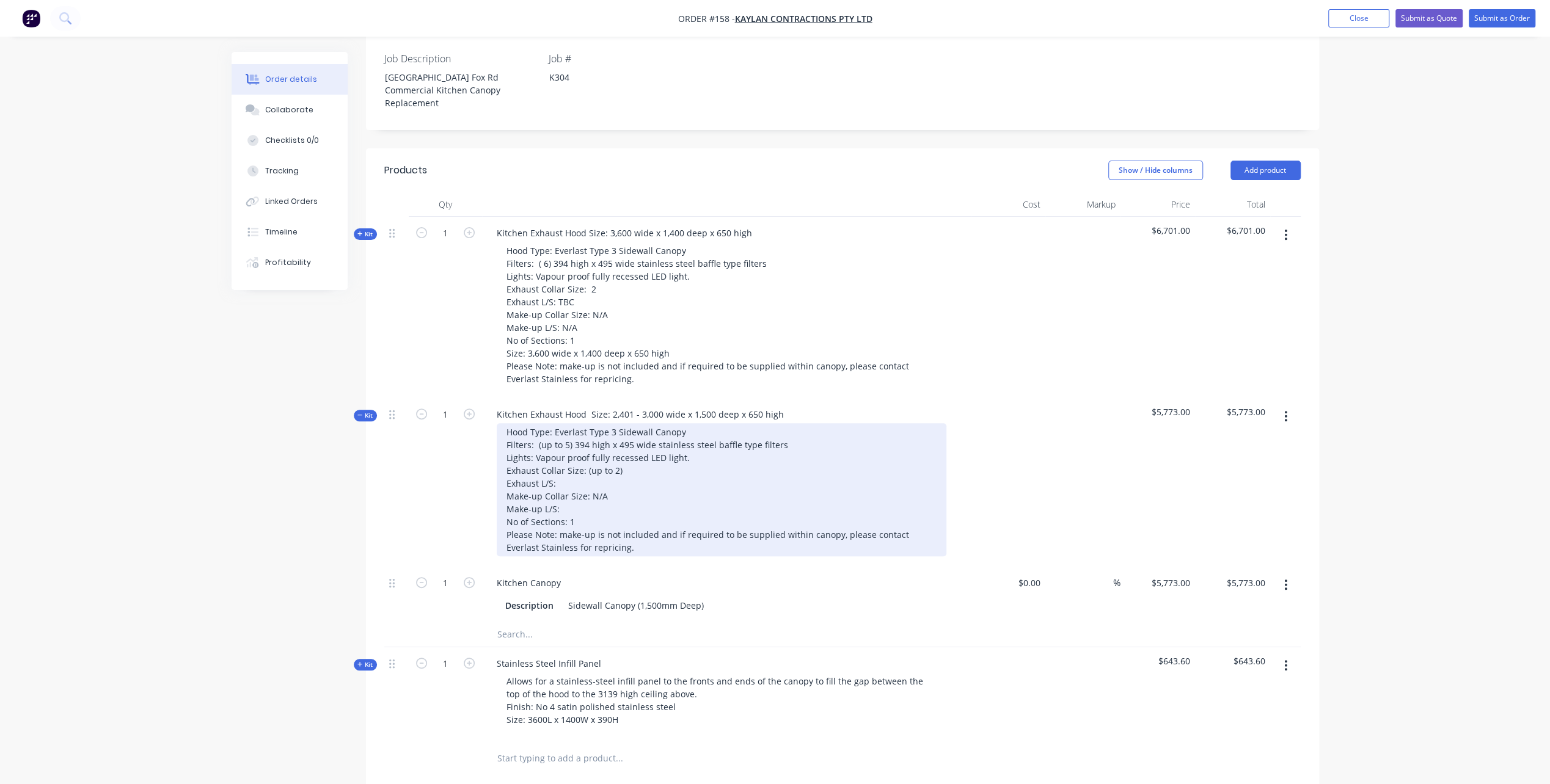
drag, startPoint x: 591, startPoint y: 531, endPoint x: 632, endPoint y: 530, distance: 41.0
click at [596, 531] on div "Hood Type: Everlast Type 3 Sidewall Canopy Filters: (up to 5) 394 high x 495 wi…" at bounding box center [721, 490] width 450 height 133
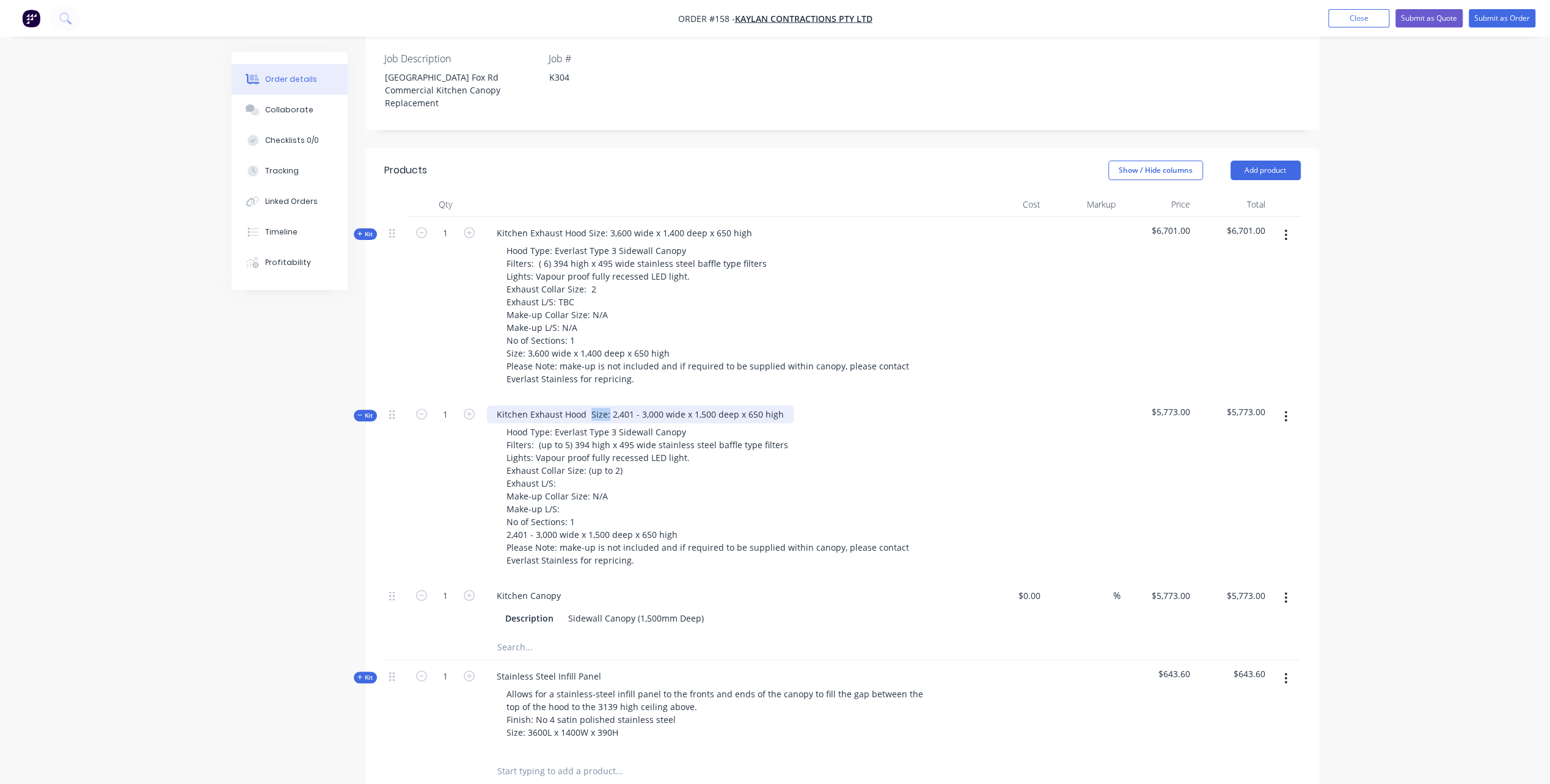
drag, startPoint x: 588, startPoint y: 424, endPoint x: 606, endPoint y: 423, distance: 18.0
click at [606, 423] on div "Kitchen Exhaust Hood Size: 2,401 - 3,000 wide x 1,500 deep x 650 high" at bounding box center [640, 414] width 307 height 18
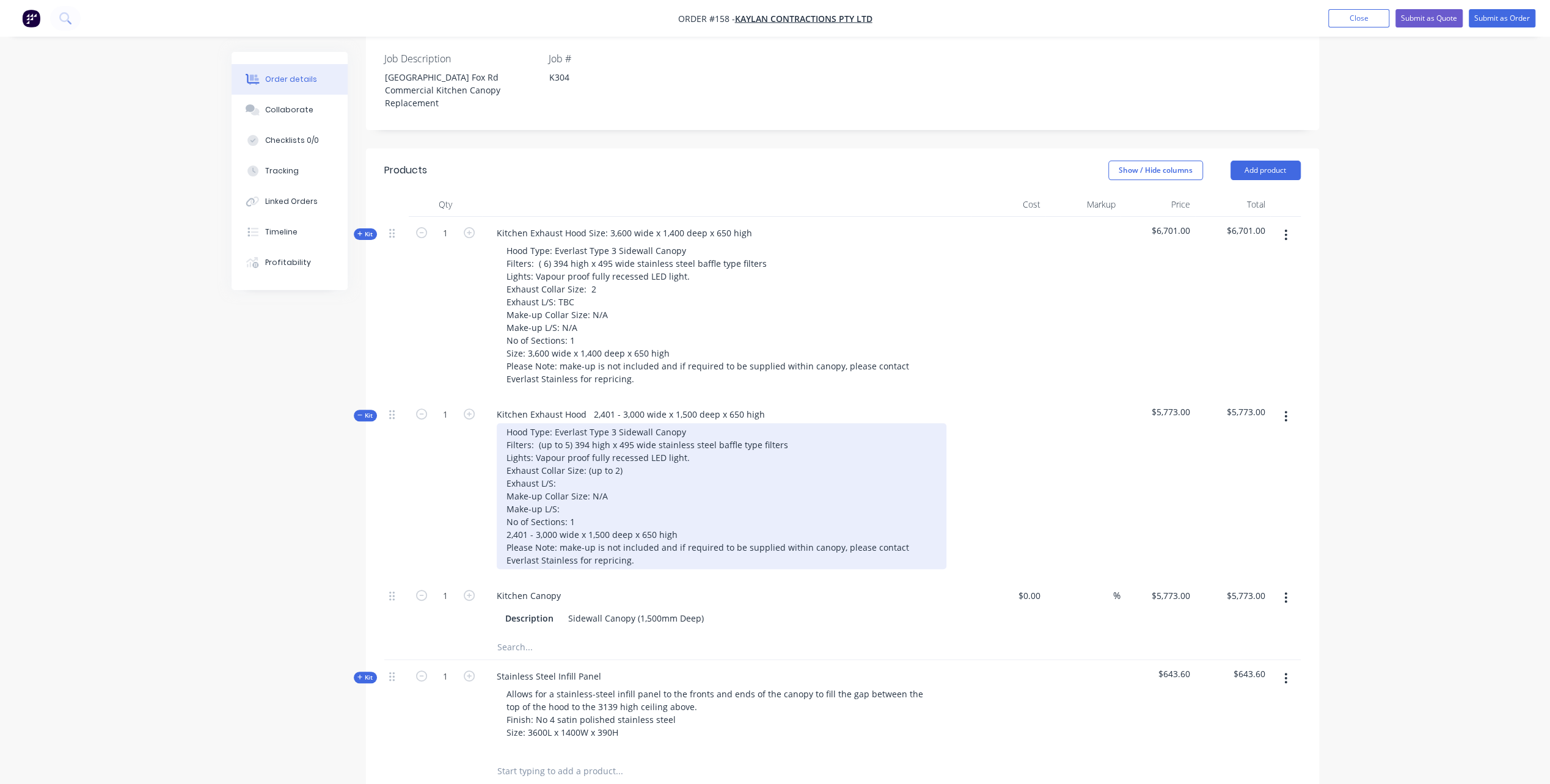
click at [504, 544] on div "Hood Type: Everlast Type 3 Sidewall Canopy Filters: (up to 5) 394 high x 495 wi…" at bounding box center [721, 496] width 450 height 146
click at [525, 545] on div "Hood Type: Everlast Type 3 Sidewall Canopy Filters: (up to 5) 394 high x 495 wi…" at bounding box center [721, 496] width 450 height 146
drag, startPoint x: 587, startPoint y: 548, endPoint x: 604, endPoint y: 553, distance: 17.7
click at [588, 541] on div "Hood Type: Everlast Type 3 Sidewall Canopy Filters: (up to 5) 394 high x 495 wi…" at bounding box center [721, 496] width 450 height 146
drag, startPoint x: 654, startPoint y: 492, endPoint x: 644, endPoint y: 492, distance: 10.0
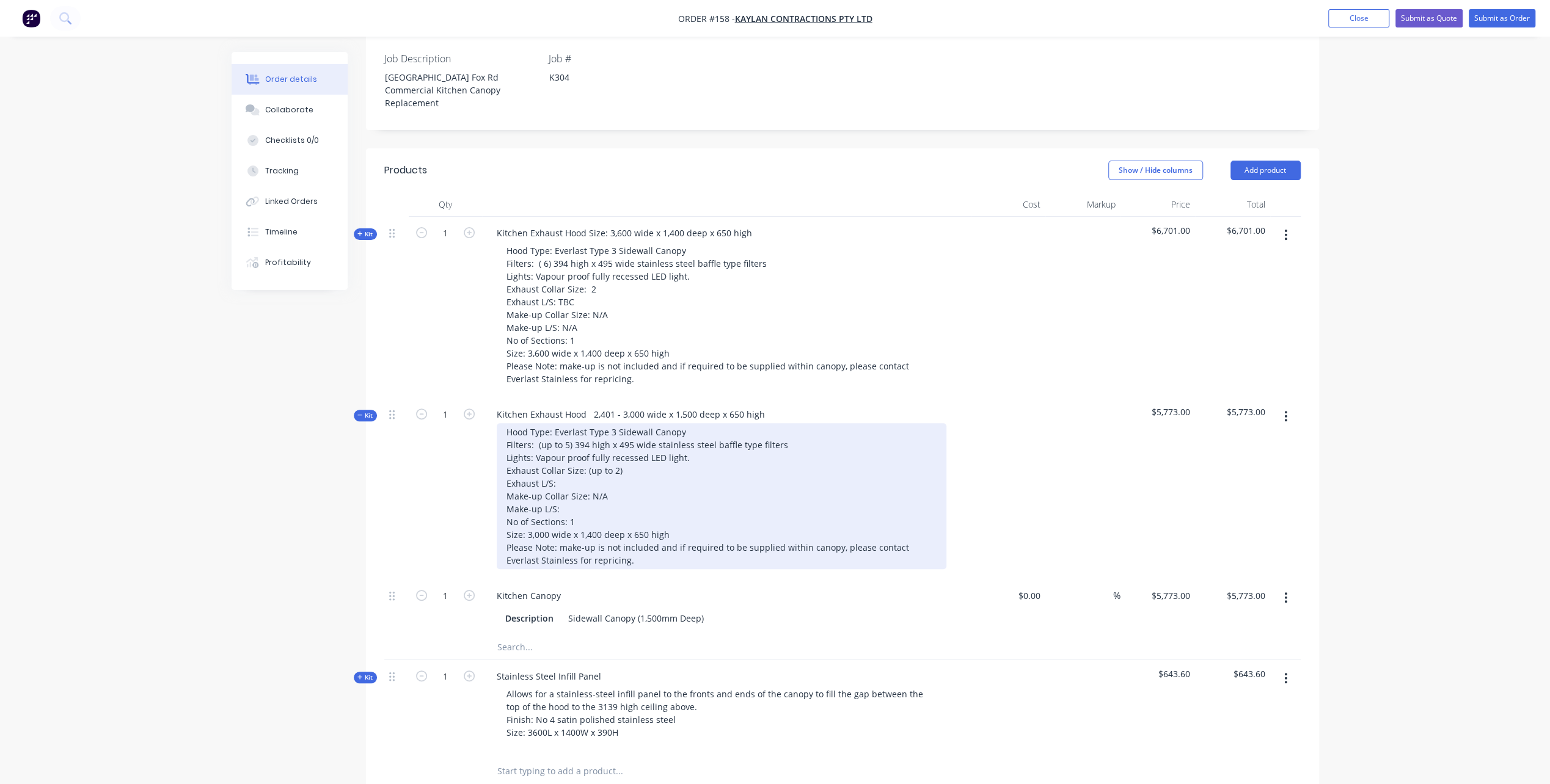
click at [655, 492] on div "Hood Type: Everlast Type 3 Sidewall Canopy Filters: (up to 5) 394 high x 495 wi…" at bounding box center [721, 496] width 450 height 146
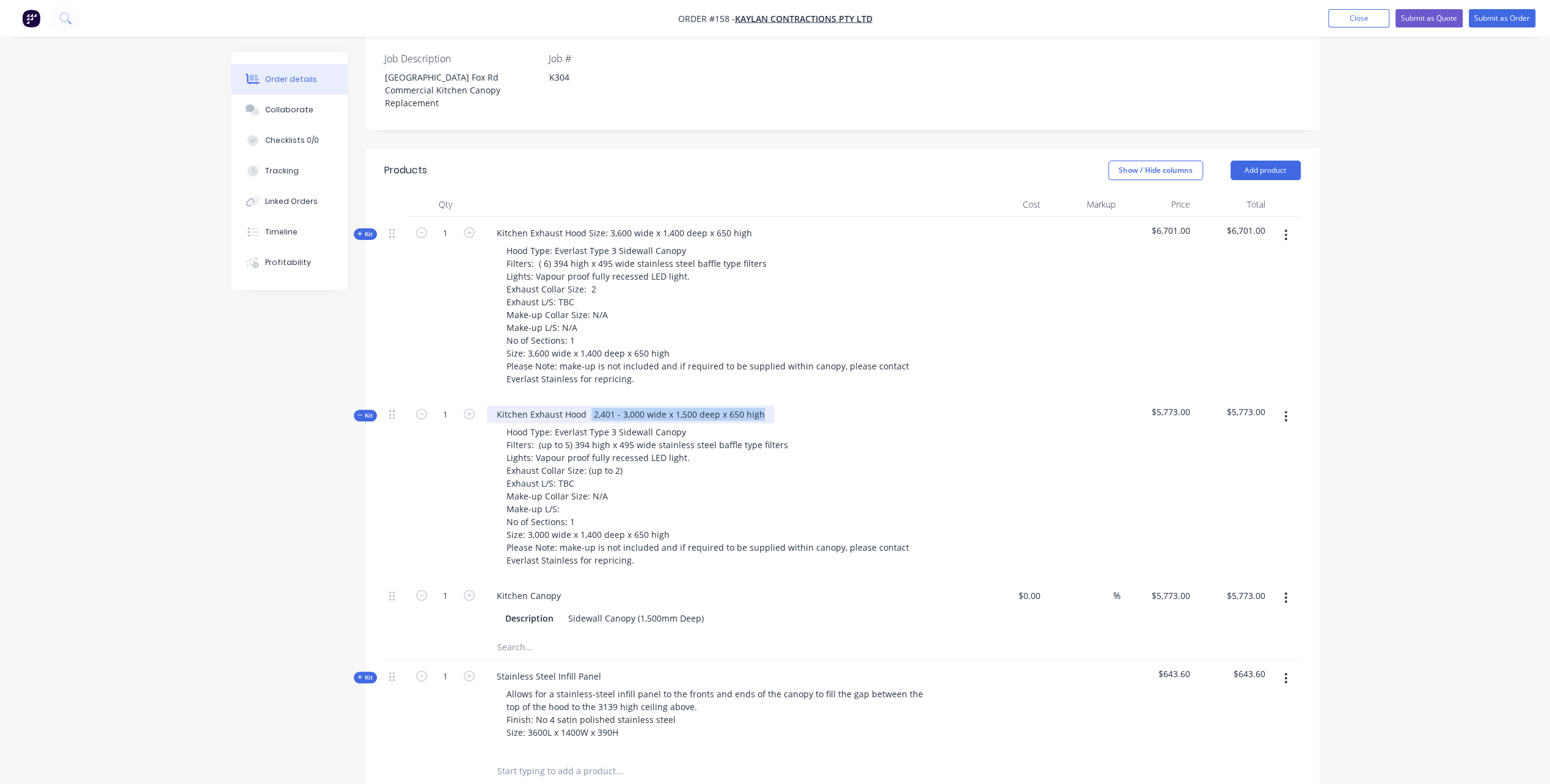
drag, startPoint x: 588, startPoint y: 425, endPoint x: 799, endPoint y: 421, distance: 211.0
click at [799, 421] on div "Kitchen Exhaust Hood 2,401 - 3,000 wide x 1,500 deep x 650 high Hood Type: Ever…" at bounding box center [726, 488] width 489 height 182
drag, startPoint x: 611, startPoint y: 244, endPoint x: 786, endPoint y: 244, distance: 175.0
click at [786, 244] on div "Kitchen Exhaust Hood Size: 3,600 wide x 1,400 deep x 650 high Hood Type: Everla…" at bounding box center [726, 307] width 489 height 182
click at [1286, 242] on icon "button" at bounding box center [1285, 236] width 3 height 14
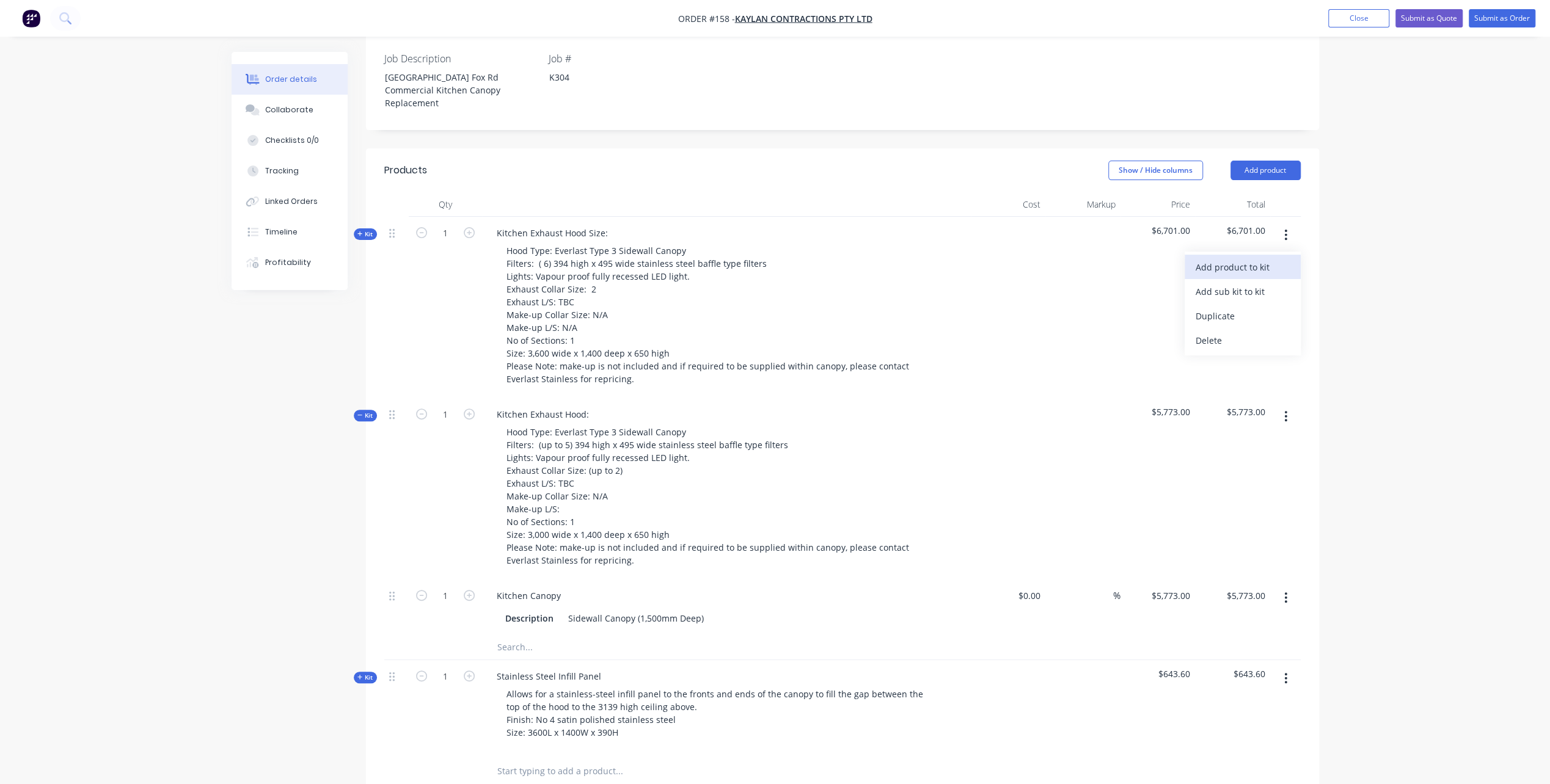
click at [1213, 276] on div "Add product to kit" at bounding box center [1242, 267] width 94 height 18
click at [1203, 472] on div "Notes (External)" at bounding box center [1242, 462] width 94 height 18
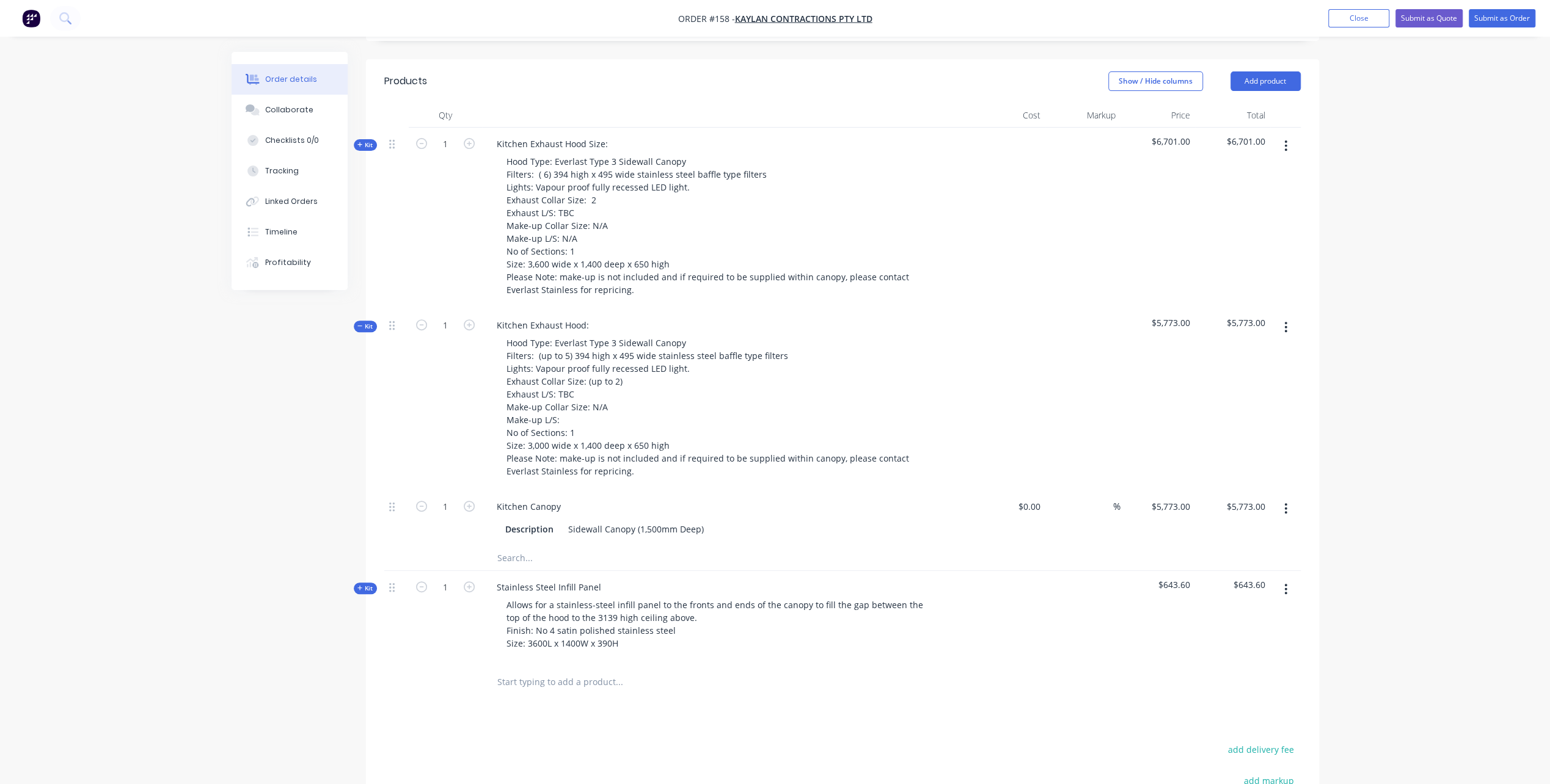
scroll to position [350, 0]
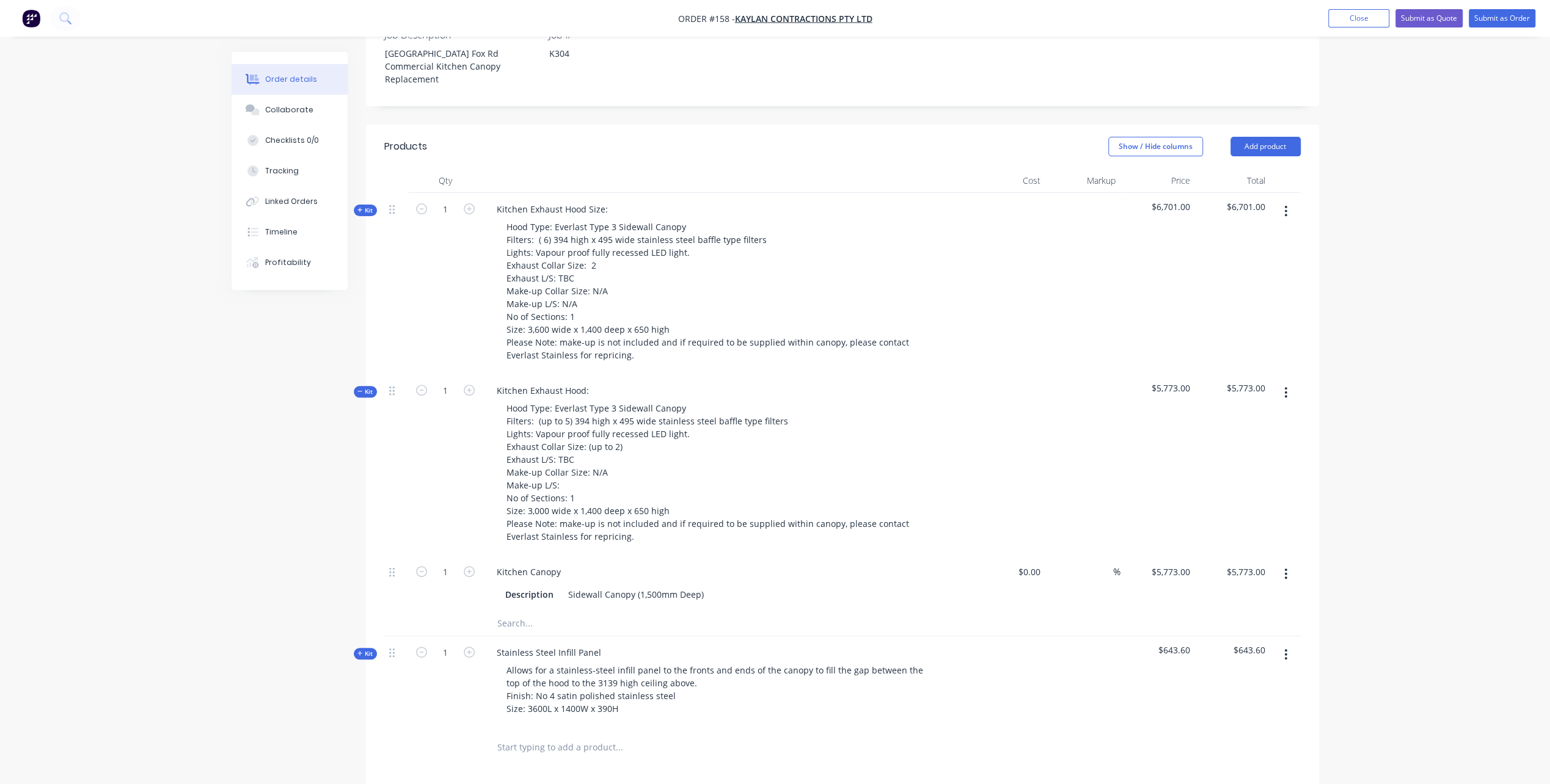
click at [1285, 218] on icon "button" at bounding box center [1285, 211] width 3 height 14
click at [1226, 252] on div "Add product to kit" at bounding box center [1242, 243] width 94 height 18
click at [1211, 447] on div "Notes (External)" at bounding box center [1242, 439] width 94 height 18
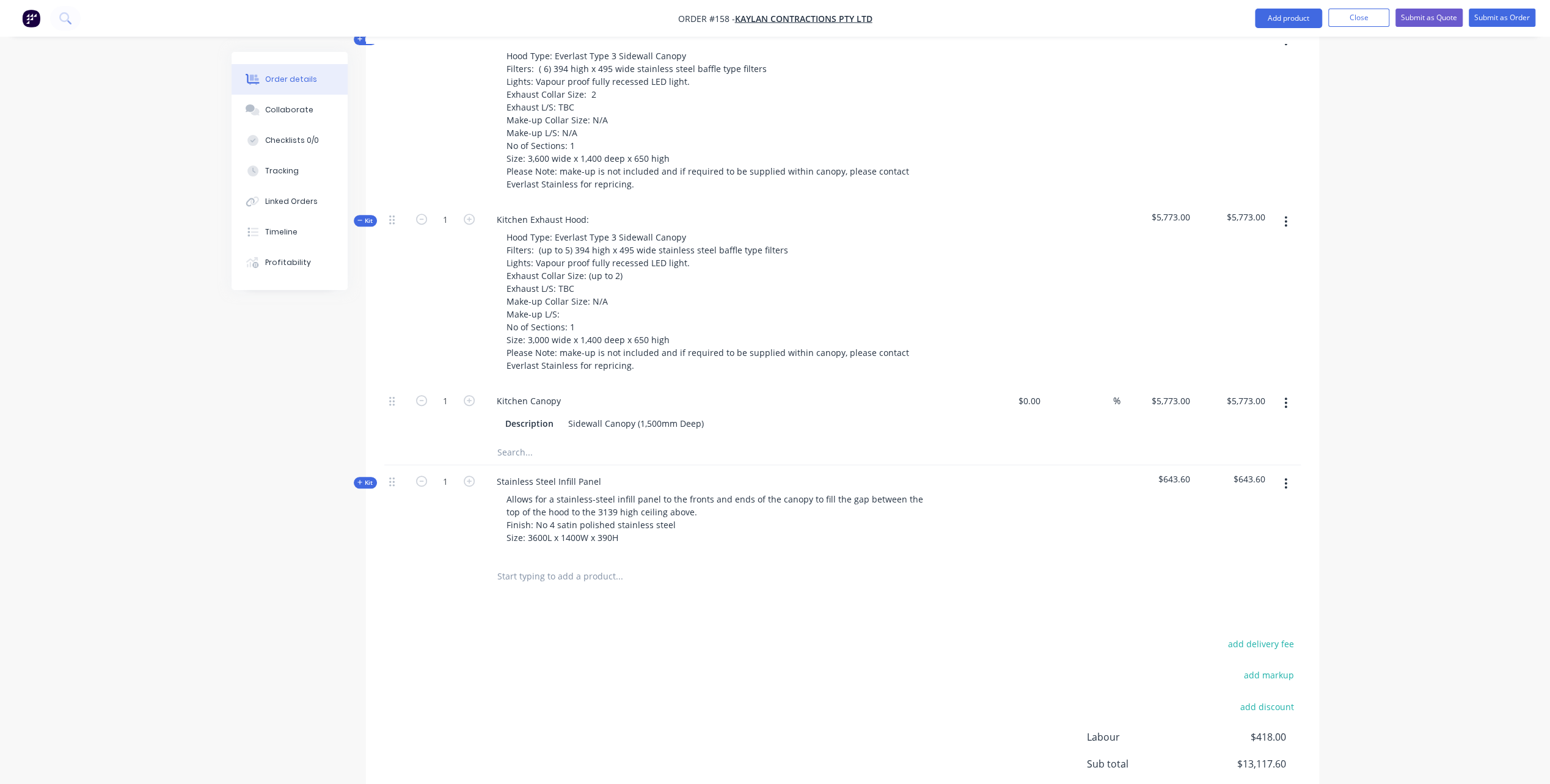
scroll to position [472, 0]
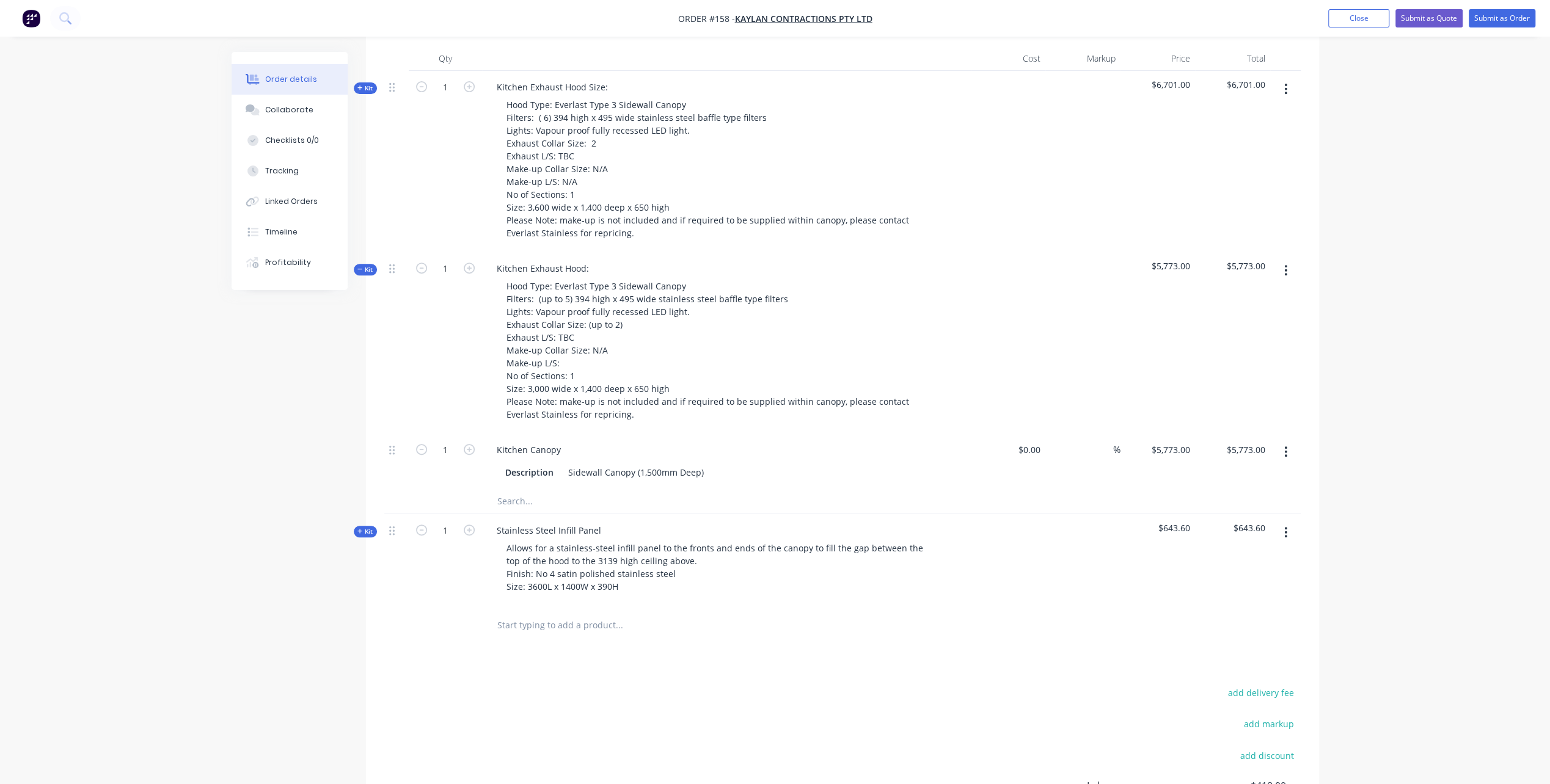
click at [358, 91] on icon "button" at bounding box center [360, 88] width 6 height 6
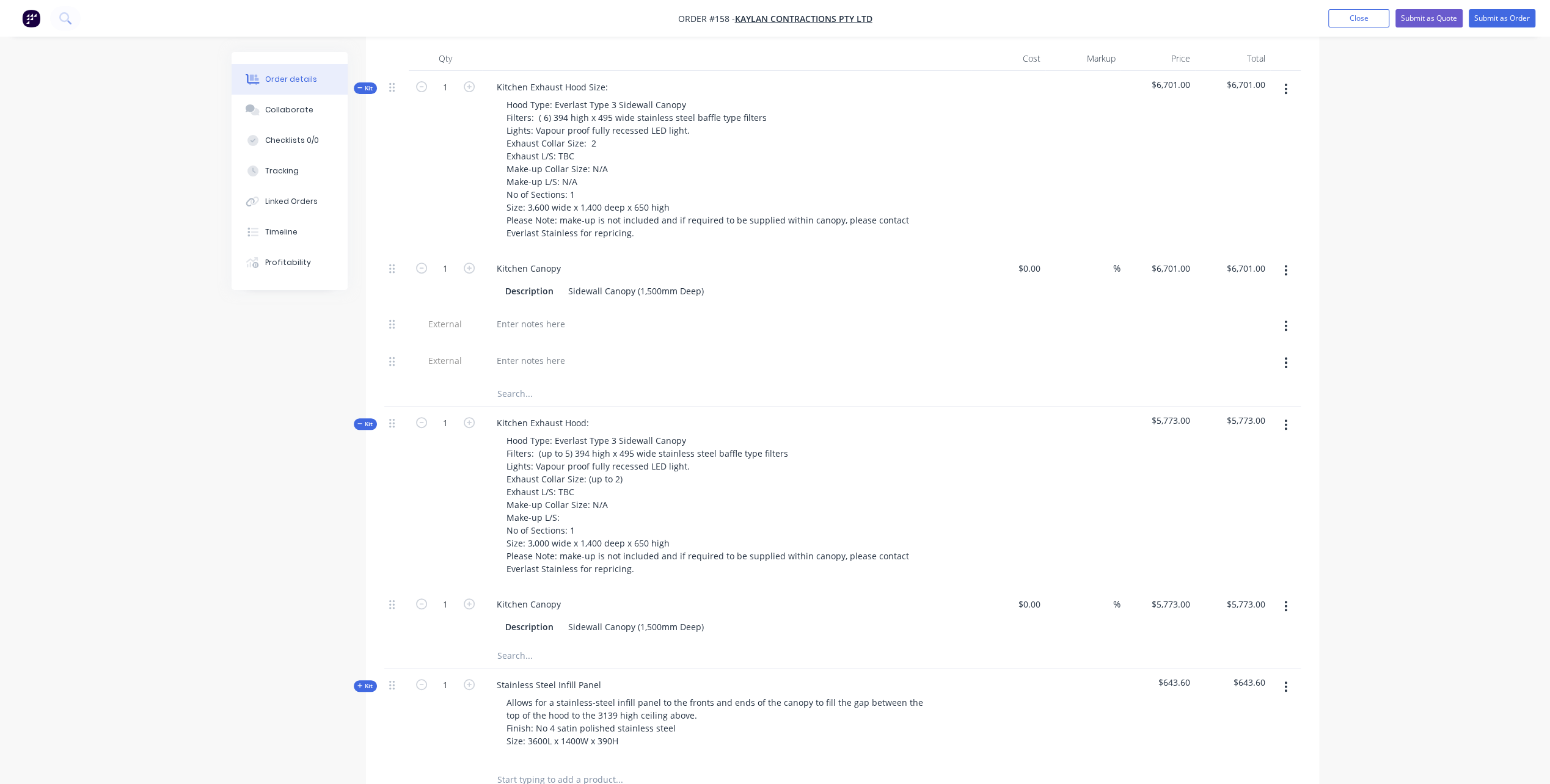
click at [1286, 369] on icon "button" at bounding box center [1285, 363] width 3 height 14
click at [1215, 428] on div "Delete" at bounding box center [1242, 419] width 94 height 18
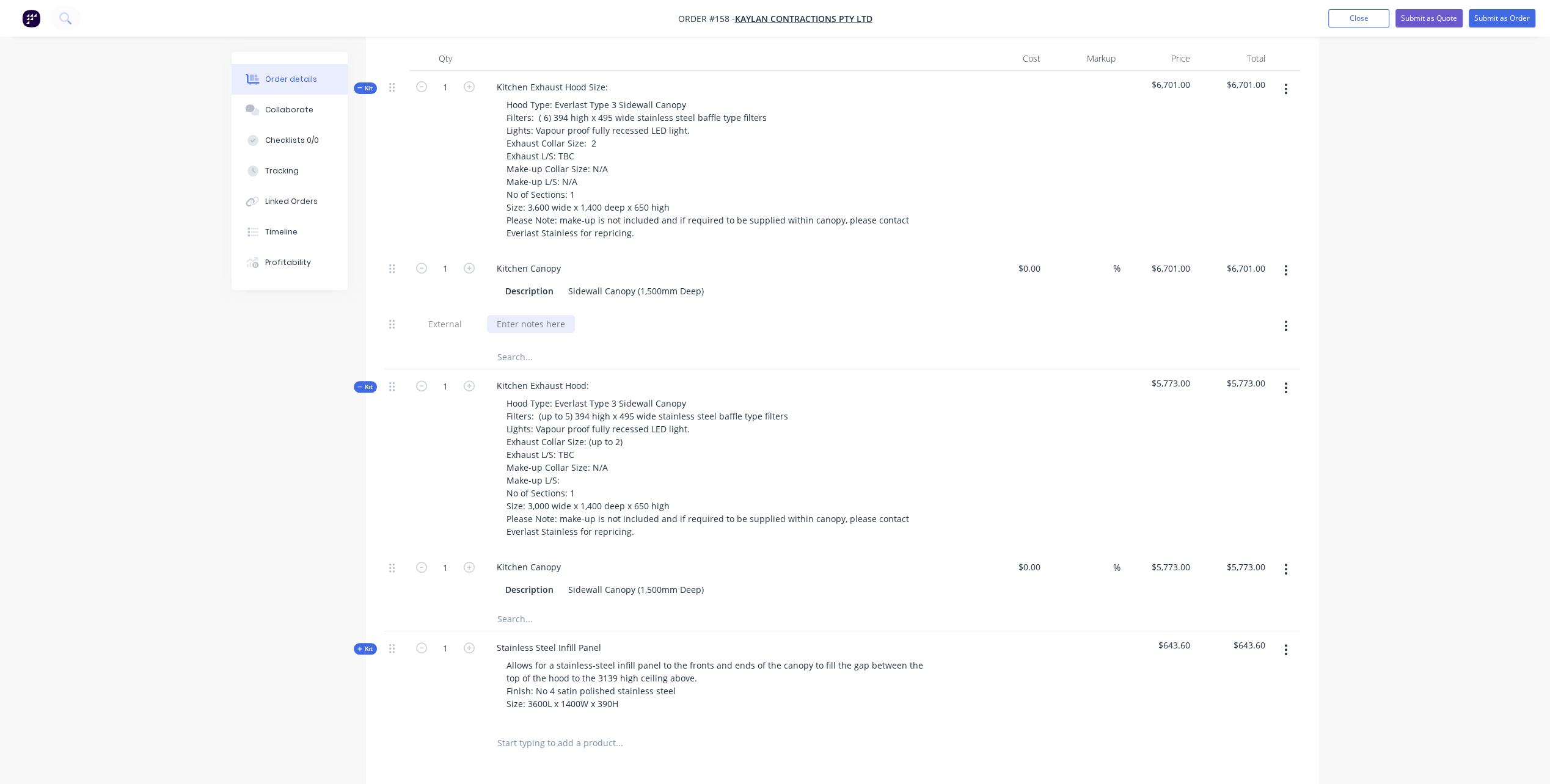
click at [497, 333] on div at bounding box center [531, 324] width 88 height 18
drag, startPoint x: 565, startPoint y: 334, endPoint x: 501, endPoint y: 332, distance: 64.0
click at [501, 332] on div at bounding box center [531, 324] width 88 height 18
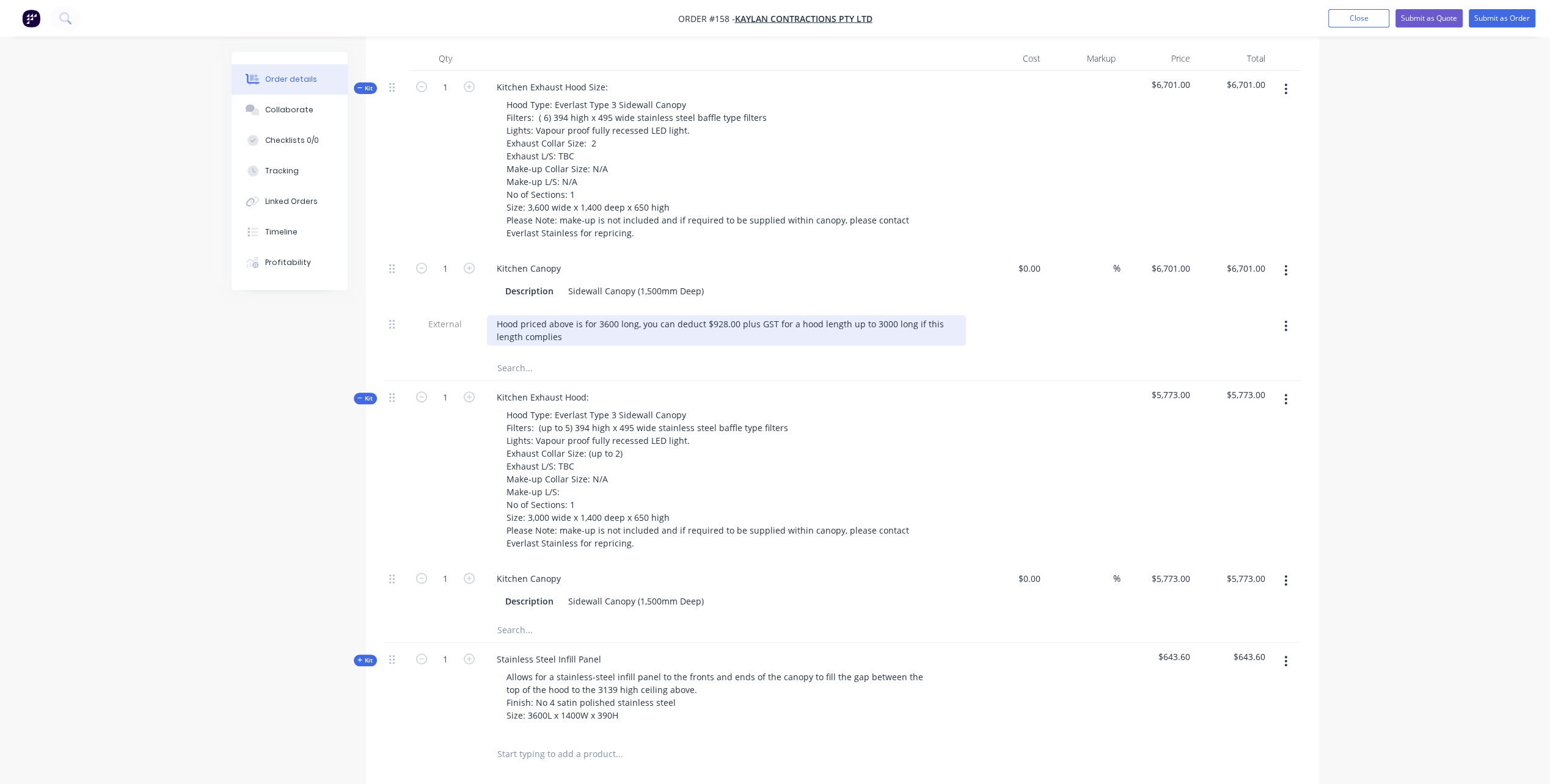
click at [906, 335] on div "Hood priced above is for 3600 long, you can deduct $928.00 plus GST for a hood …" at bounding box center [726, 330] width 479 height 30
drag, startPoint x: 502, startPoint y: 346, endPoint x: 533, endPoint y: 358, distance: 33.2
click at [505, 346] on div "Hood priced above is for 3600 long, you can deduct $928.00 plus GST for a hood …" at bounding box center [708, 330] width 443 height 30
click at [518, 345] on div "Hood priced above is for 3600 long, you can deduct $928.00 plus GST for a hood …" at bounding box center [708, 330] width 443 height 30
click at [505, 346] on div "Hood priced above is for 3600 long, you can deduct $928.00 plus GST for a hood …" at bounding box center [708, 330] width 443 height 30
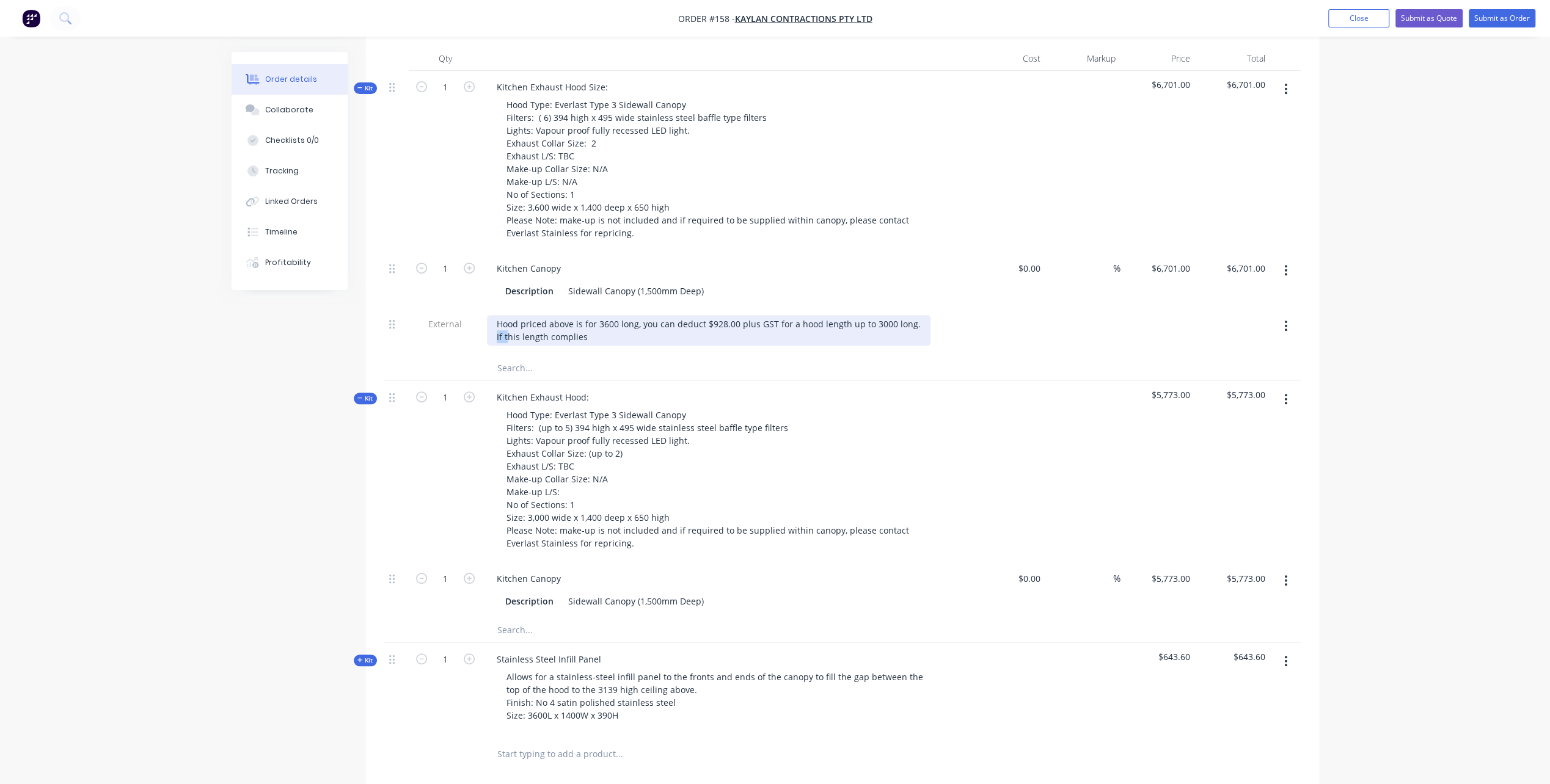
drag, startPoint x: 495, startPoint y: 346, endPoint x: 506, endPoint y: 347, distance: 11.0
click at [506, 346] on div "Hood priced above is for 3600 long, you can deduct $928.00 plus GST for a hood …" at bounding box center [708, 330] width 443 height 30
drag, startPoint x: 568, startPoint y: 346, endPoint x: 539, endPoint y: 342, distance: 29.3
click at [539, 342] on div "Hood priced above is for 3600 long, you can deduct $928.00 plus GST for a hood …" at bounding box center [708, 330] width 443 height 30
click at [702, 346] on div "Hood priced above is for 3600 long, you can deduct $928.00 plus GST for a hood …" at bounding box center [708, 330] width 443 height 30
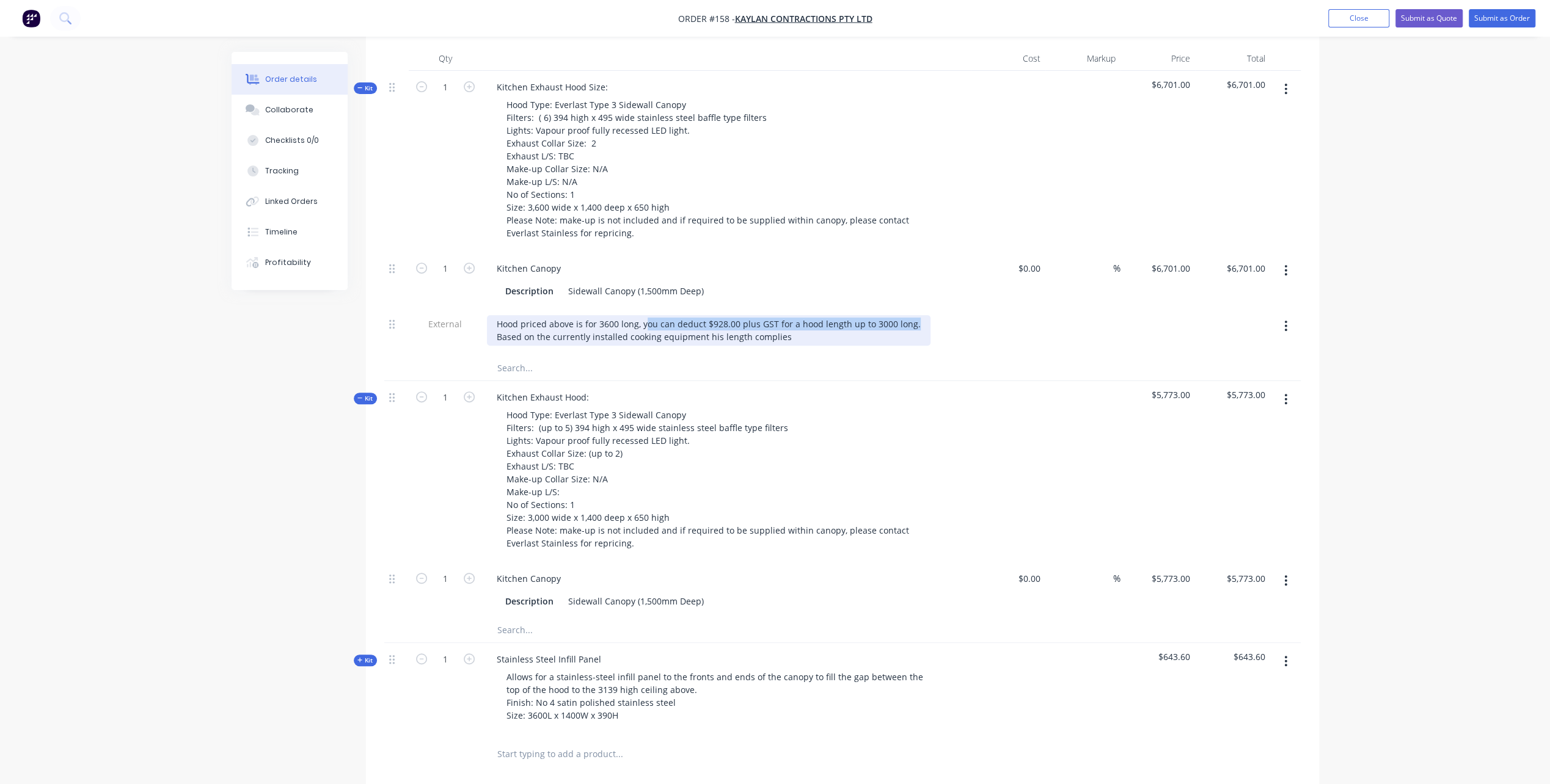
drag, startPoint x: 644, startPoint y: 335, endPoint x: 908, endPoint y: 333, distance: 264.0
click at [908, 333] on div "Hood priced above is for 3600 long, you can deduct $928.00 plus GST for a hood …" at bounding box center [708, 330] width 443 height 30
click at [797, 346] on div "Hood priced above is for 3600 long - For a hood up to 3000 long this price will…" at bounding box center [717, 330] width 460 height 30
drag, startPoint x: 751, startPoint y: 333, endPoint x: 760, endPoint y: 340, distance: 11.4
click at [751, 334] on div "Hood priced above is for 3600 long - For a hood up to 3000 long this price will…" at bounding box center [717, 330] width 460 height 30
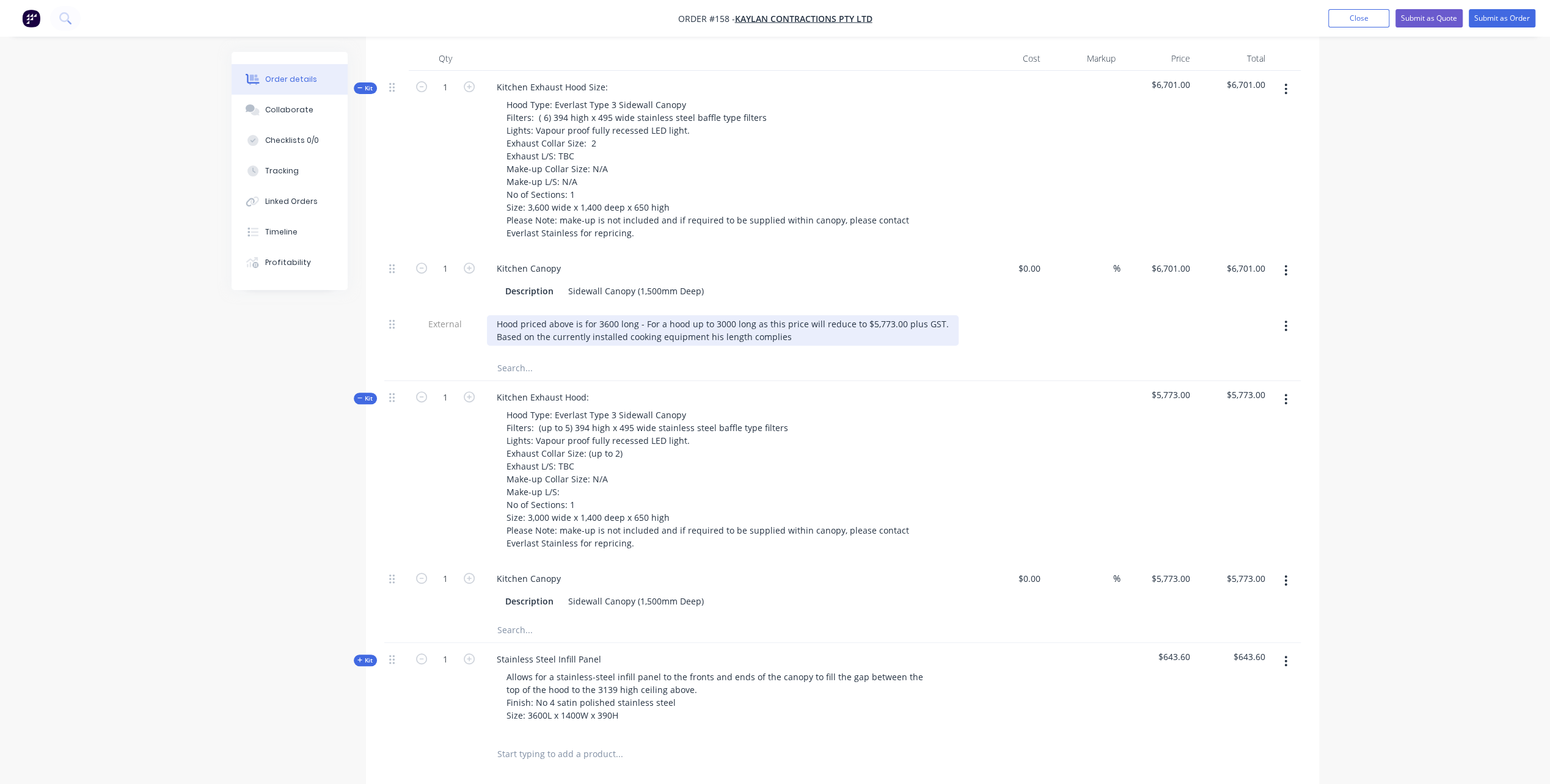
click at [763, 333] on div "Hood priced above is for 3600 long - For a hood up to 3000 long as this price w…" at bounding box center [722, 330] width 472 height 30
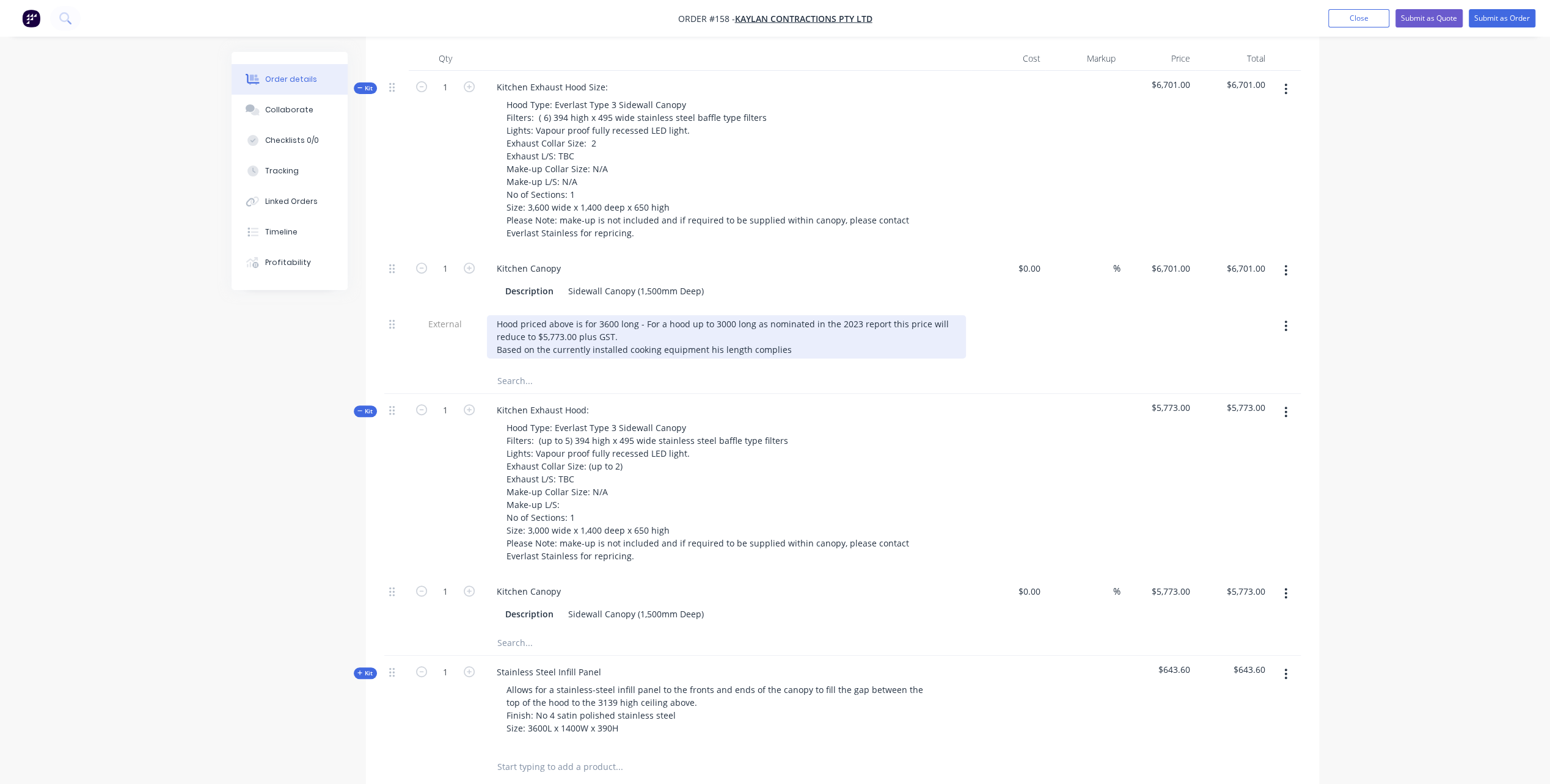
click at [495, 358] on div "Hood priced above is for 3600 long - For a hood up to 3000 long as nominated in…" at bounding box center [726, 337] width 479 height 43
drag, startPoint x: 495, startPoint y: 359, endPoint x: 624, endPoint y: 359, distance: 129.0
click at [623, 357] on div "Hood priced above is for 3600 long - For a hood up to 3000 long as nominated in…" at bounding box center [726, 337] width 479 height 43
drag, startPoint x: 725, startPoint y: 359, endPoint x: 802, endPoint y: 361, distance: 77.0
click at [802, 358] on div "Hood priced above is for 3600 long - For a hood up to 3000 long as nominated in…" at bounding box center [726, 337] width 479 height 43
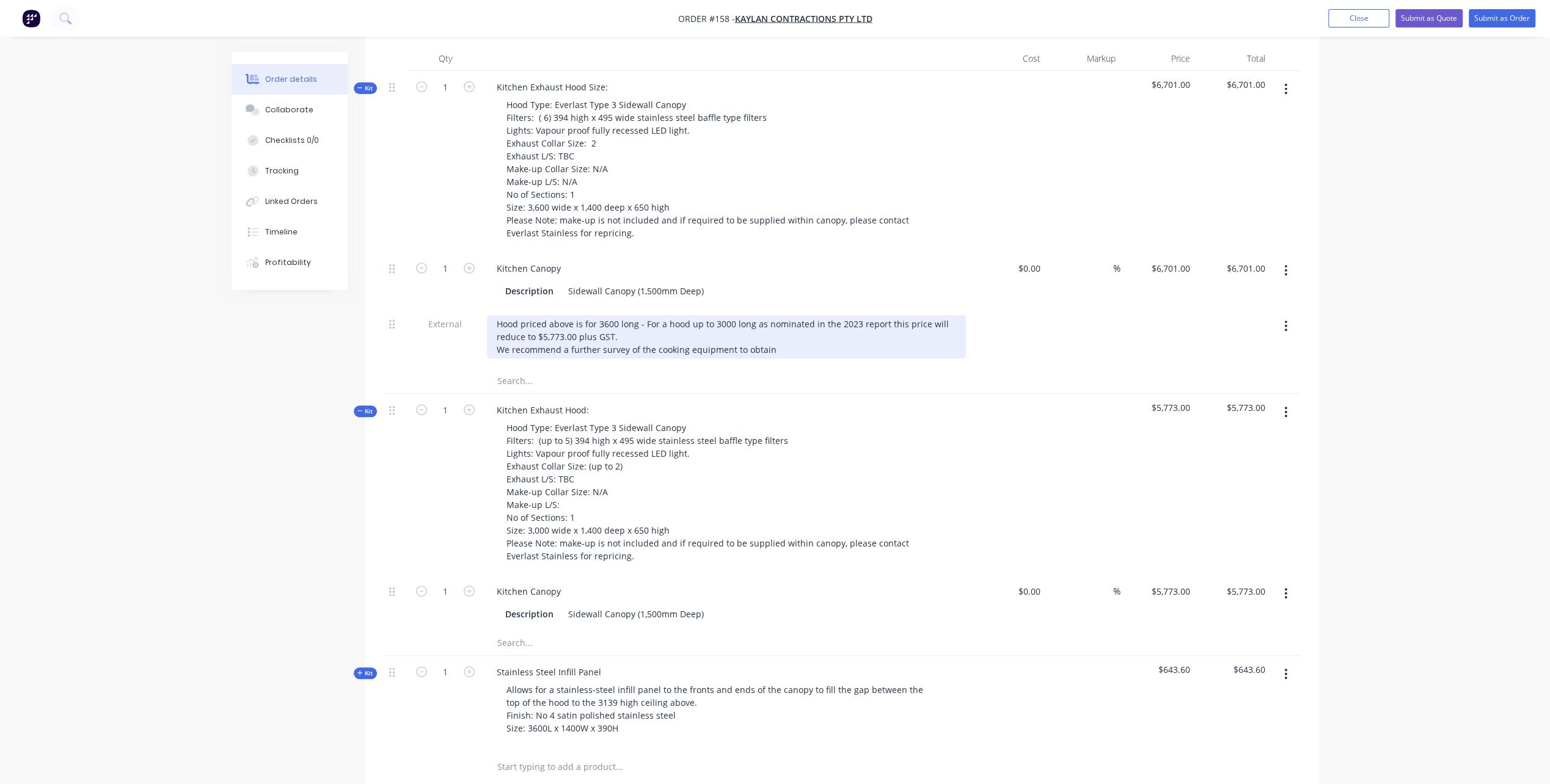
click at [786, 358] on div "Hood priced above is for 3600 long - For a hood up to 3000 long as nominated in…" at bounding box center [726, 337] width 479 height 43
click at [774, 358] on div "Hood priced above is for 3600 long - For a hood up to 3000 long as nominated in…" at bounding box center [726, 337] width 479 height 43
drag, startPoint x: 743, startPoint y: 361, endPoint x: 830, endPoint y: 361, distance: 87.0
click at [830, 358] on div "Hood priced above is for 3600 long - For a hood up to 3000 long as nominated in…" at bounding box center [726, 337] width 479 height 43
click at [920, 358] on div "Hood priced above is for 3600 long - For a hood up to 3000 long as nominated in…" at bounding box center [726, 337] width 479 height 43
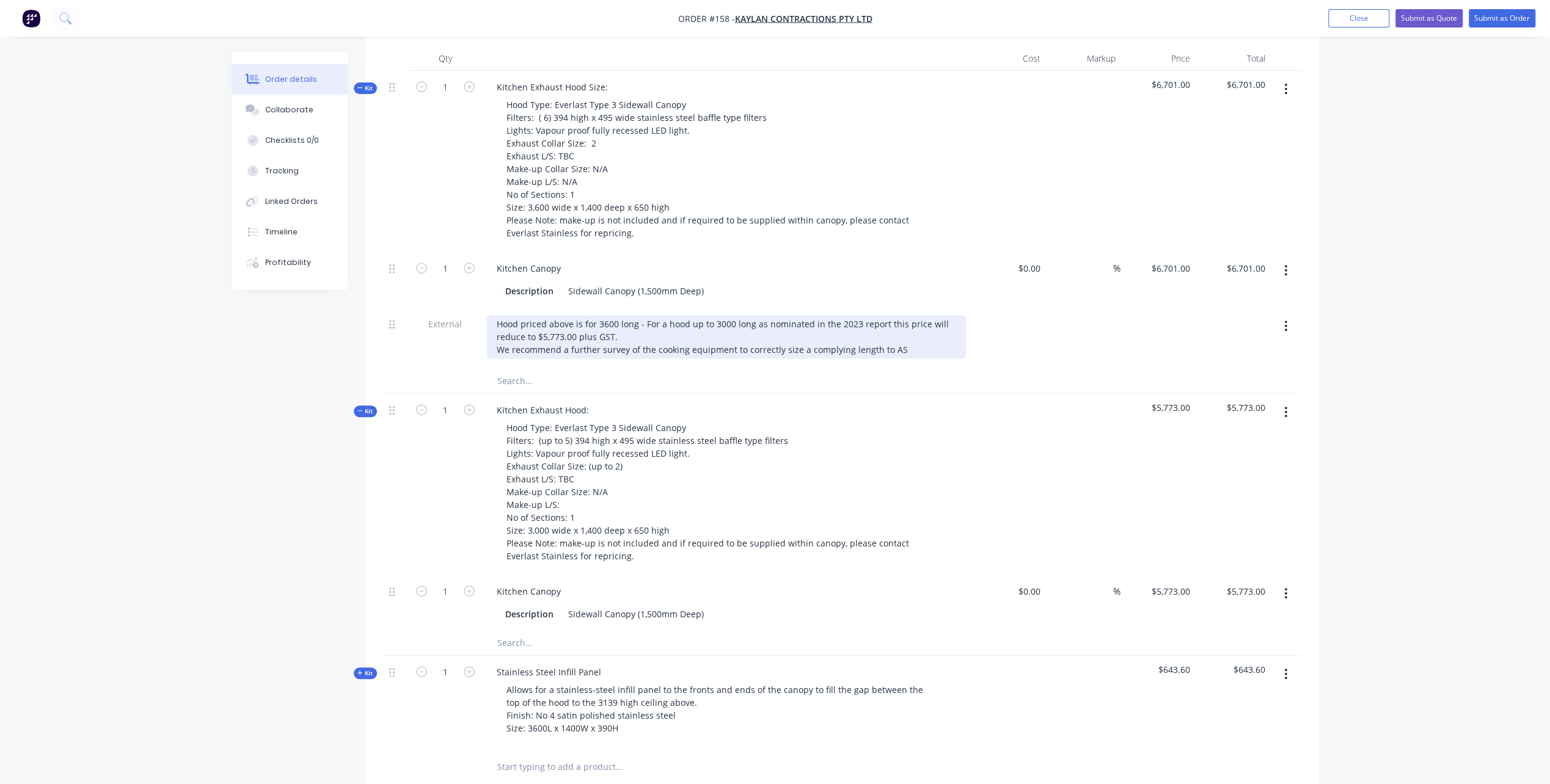
drag, startPoint x: 795, startPoint y: 360, endPoint x: 810, endPoint y: 368, distance: 17.0
click at [795, 358] on div "Hood priced above is for 3600 long - For a hood up to 3000 long as nominated in…" at bounding box center [726, 337] width 479 height 43
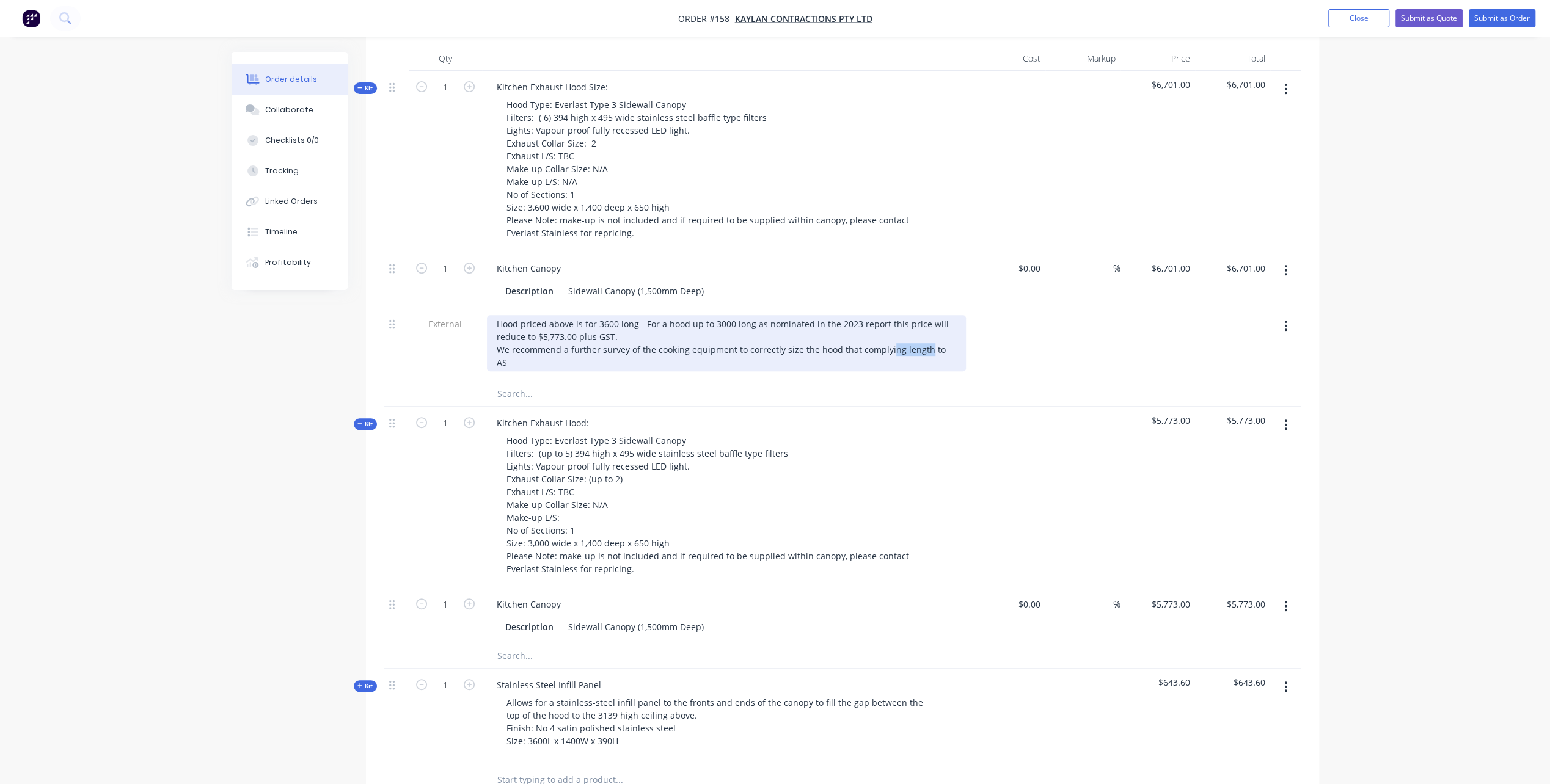
drag, startPoint x: 884, startPoint y: 360, endPoint x: 920, endPoint y: 358, distance: 36.1
click at [920, 358] on div "Hood priced above is for 3600 long - For a hood up to 3000 long as nominated in…" at bounding box center [726, 343] width 479 height 56
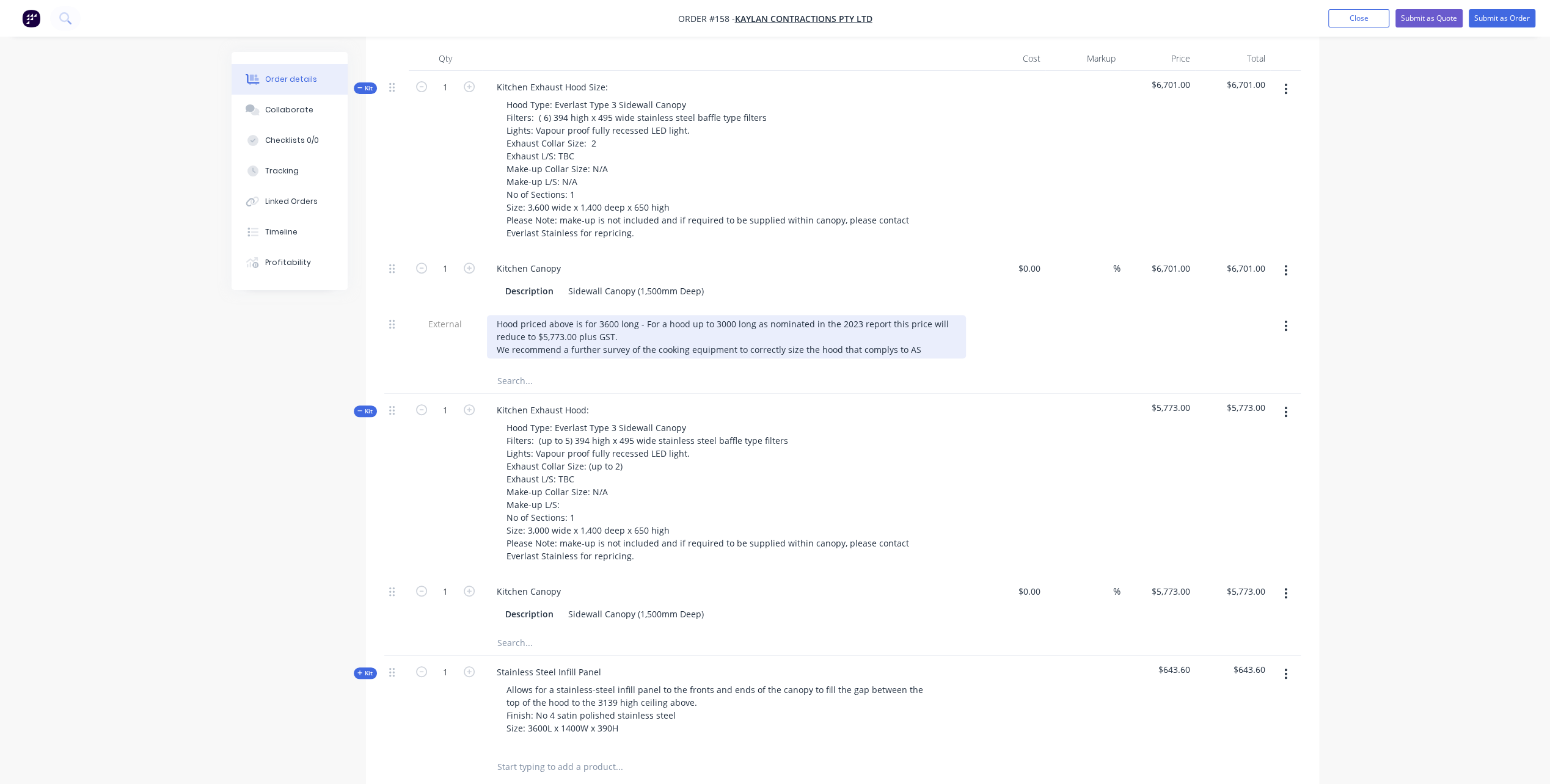
click at [936, 355] on div "Hood priced above is for 3600 long - For a hood up to 3000 long as nominated in…" at bounding box center [726, 337] width 479 height 43
click at [831, 358] on div "Hood priced above is for 3600 long - For a hood up to 3000 long as nominated in…" at bounding box center [726, 337] width 479 height 43
drag, startPoint x: 875, startPoint y: 357, endPoint x: 812, endPoint y: 361, distance: 63.1
click at [812, 358] on div "Hood priced above is for 3600 long - For a hood up to 3000 long as nominated in…" at bounding box center [726, 337] width 479 height 43
click at [920, 358] on div "Hood priced above is for 3600 long - For a hood up to 3000 long as nominated in…" at bounding box center [726, 337] width 479 height 43
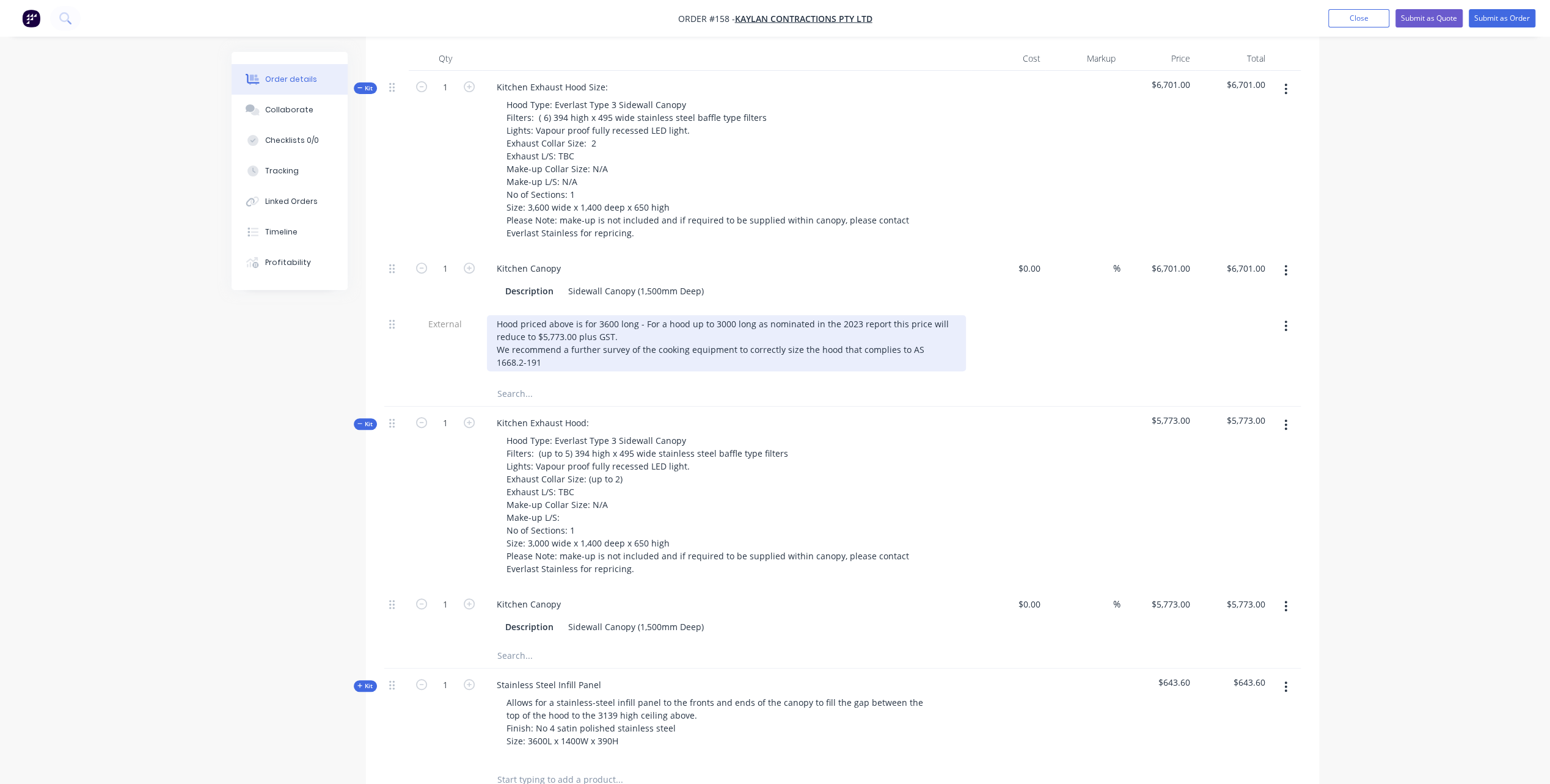
click at [823, 340] on div "Hood priced above is for 3600 long - For a hood up to 3000 long as nominated in…" at bounding box center [726, 343] width 479 height 56
drag, startPoint x: 896, startPoint y: 359, endPoint x: 832, endPoint y: 335, distance: 68.4
click at [832, 335] on div "Hood priced above is for 3600 long - For a hood up to 3000 long as nominated in…" at bounding box center [726, 343] width 479 height 56
click at [790, 359] on div "Hood priced above is for 3600 long - For a hood up to 3000 long as nominated in…" at bounding box center [726, 343] width 479 height 56
click at [552, 371] on div "Hood priced above is for 3600 long - For a hood up to 3000 long as nominated in…" at bounding box center [726, 343] width 479 height 56
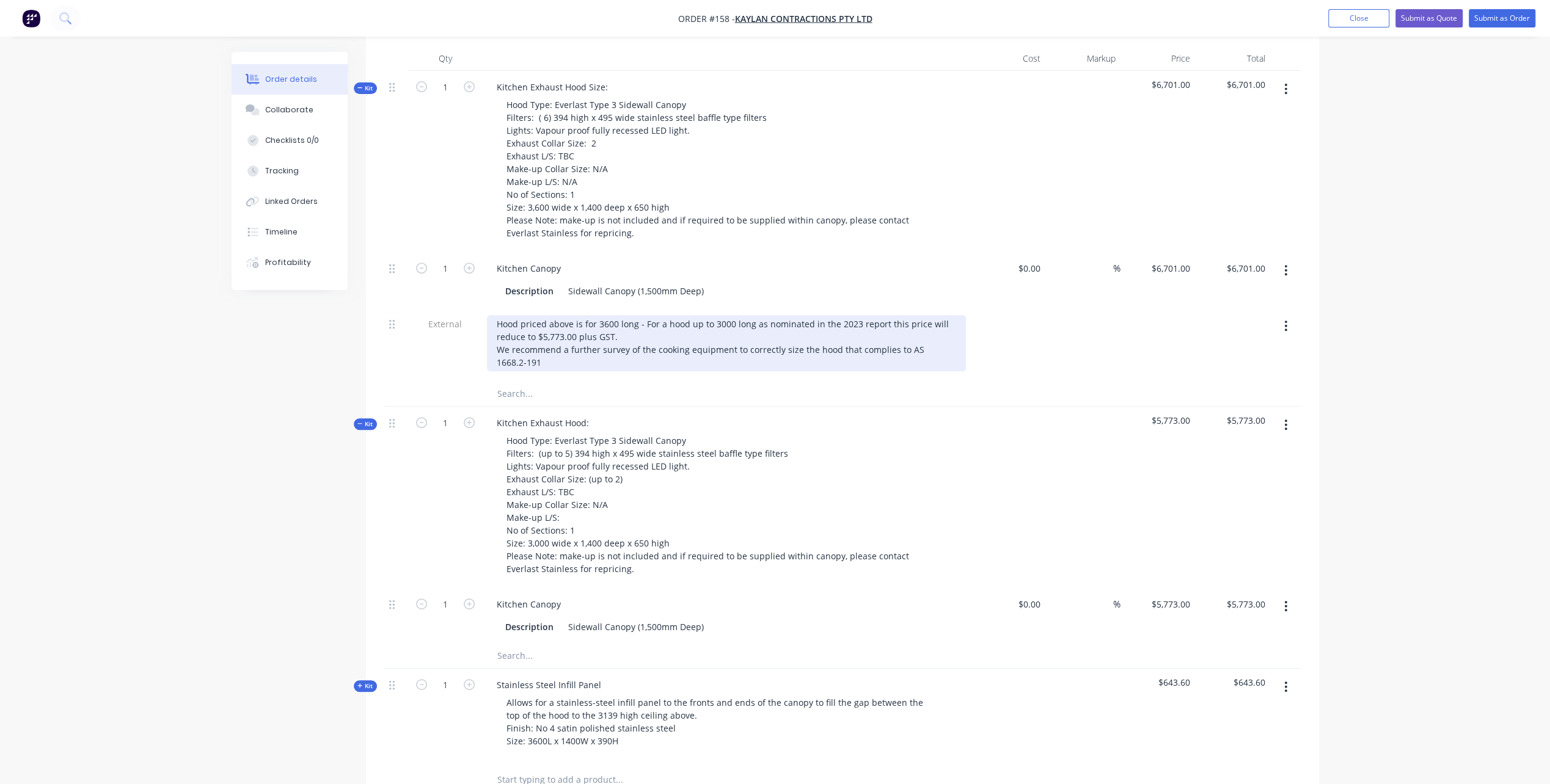
click at [512, 371] on div "Hood priced above is for 3600 long - For a hood up to 3000 long as nominated in…" at bounding box center [726, 343] width 479 height 56
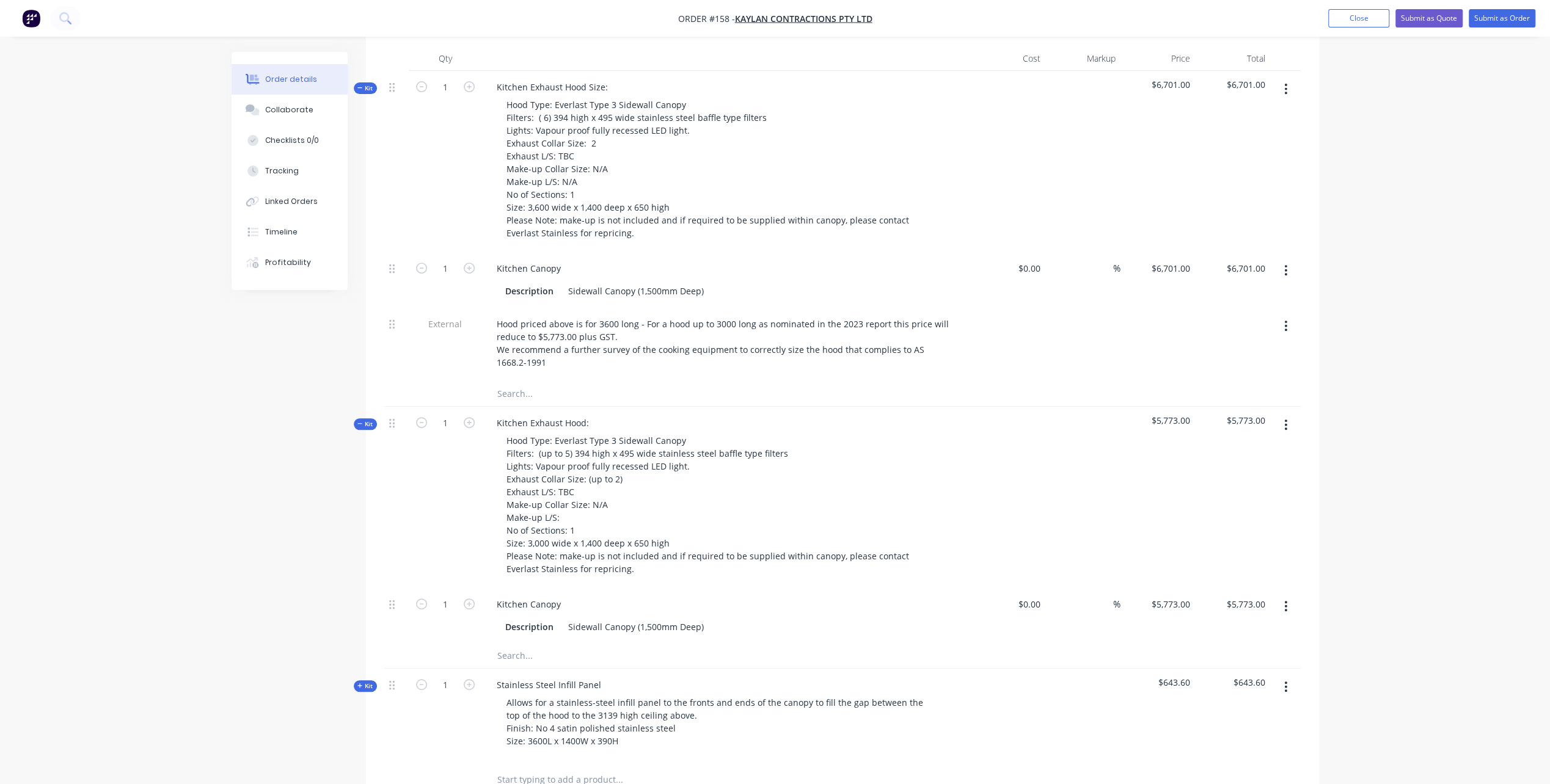
click at [326, 367] on div "Created by [PERSON_NAME] Created [DATE] Required [DATE] Assigned to Add team me…" at bounding box center [775, 345] width 1087 height 1531
click at [1285, 432] on icon "button" at bounding box center [1285, 425] width 3 height 14
click at [1220, 536] on div "Delete" at bounding box center [1242, 531] width 94 height 18
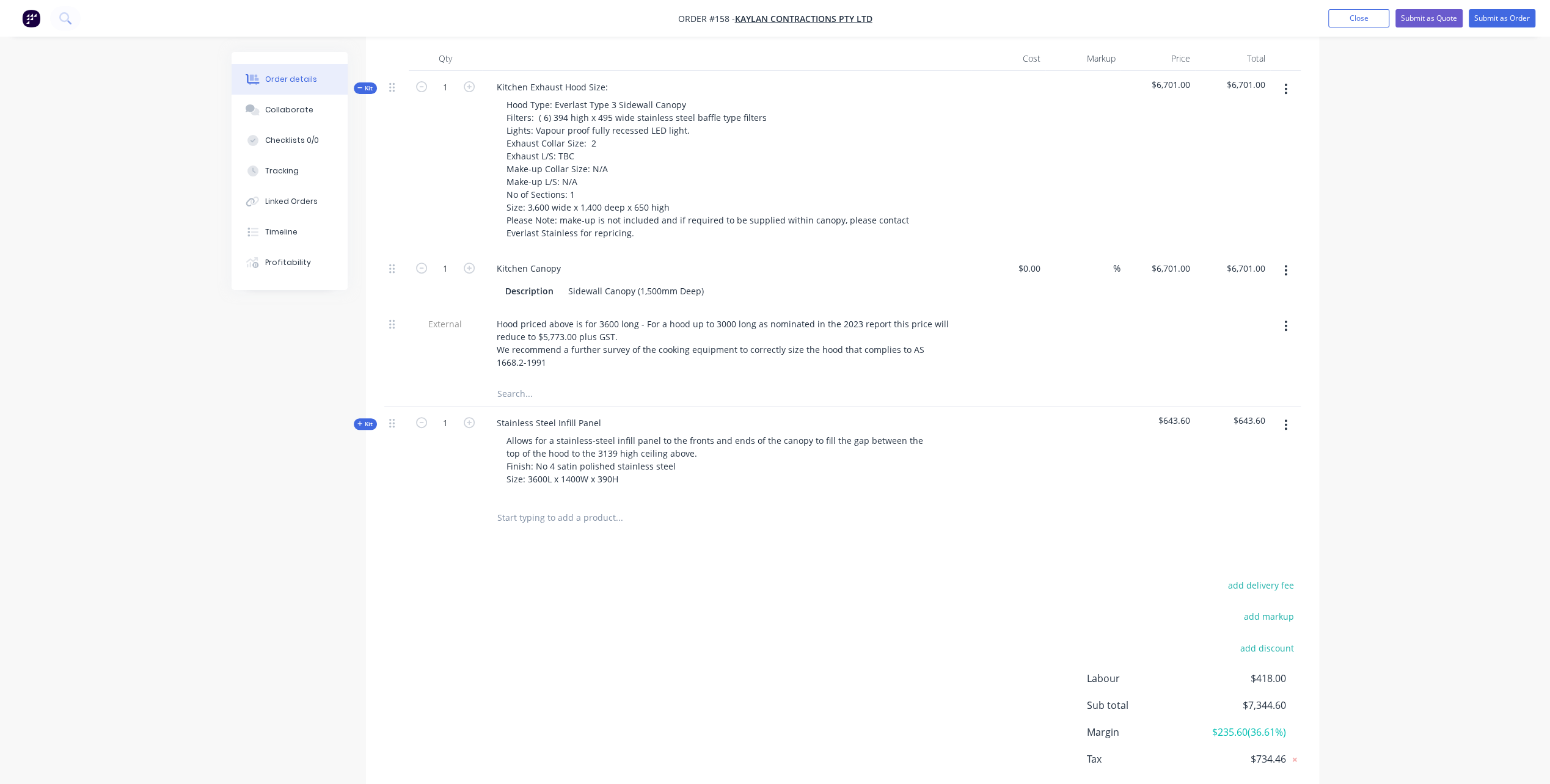
click at [237, 447] on div "Created by [PERSON_NAME] Created [DATE] Required [DATE] Assigned to Add team me…" at bounding box center [775, 214] width 1087 height 1270
click at [280, 518] on div "Created by [PERSON_NAME] Created [DATE] Required [DATE] Assigned to Add team me…" at bounding box center [775, 214] width 1087 height 1270
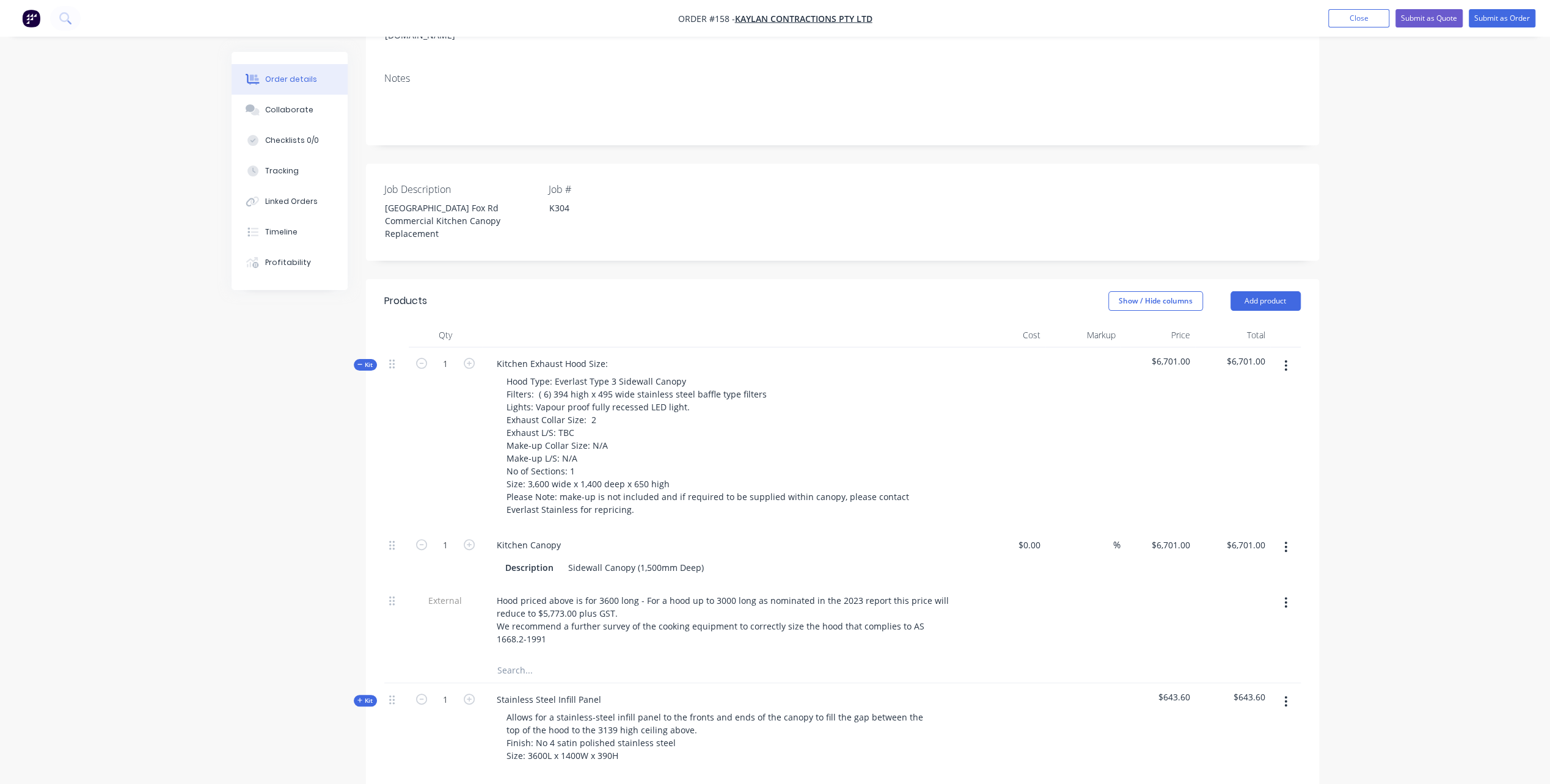
scroll to position [167, 0]
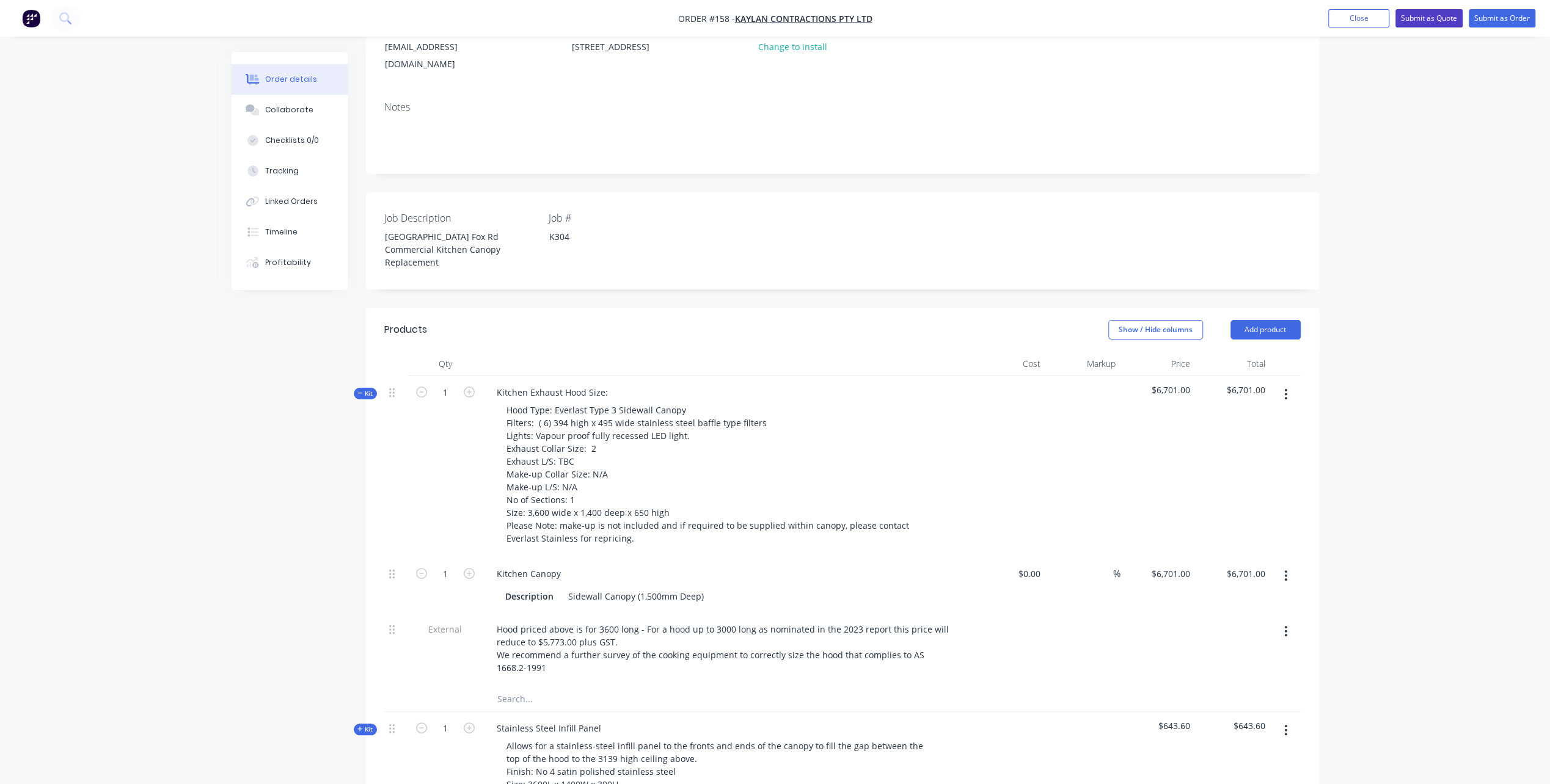
click at [1419, 19] on button "Submit as Quote" at bounding box center [1429, 19] width 67 height 19
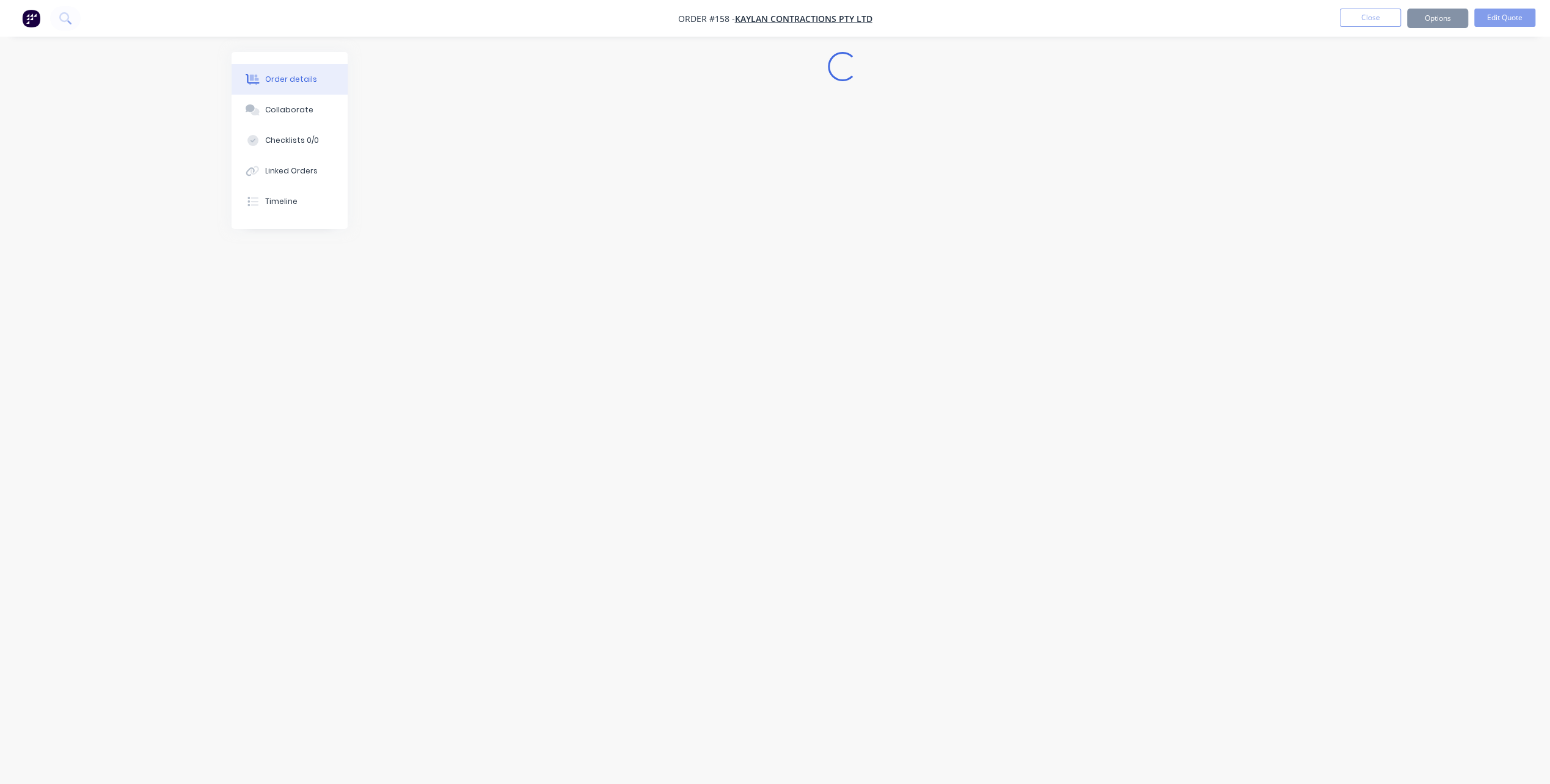
scroll to position [0, 0]
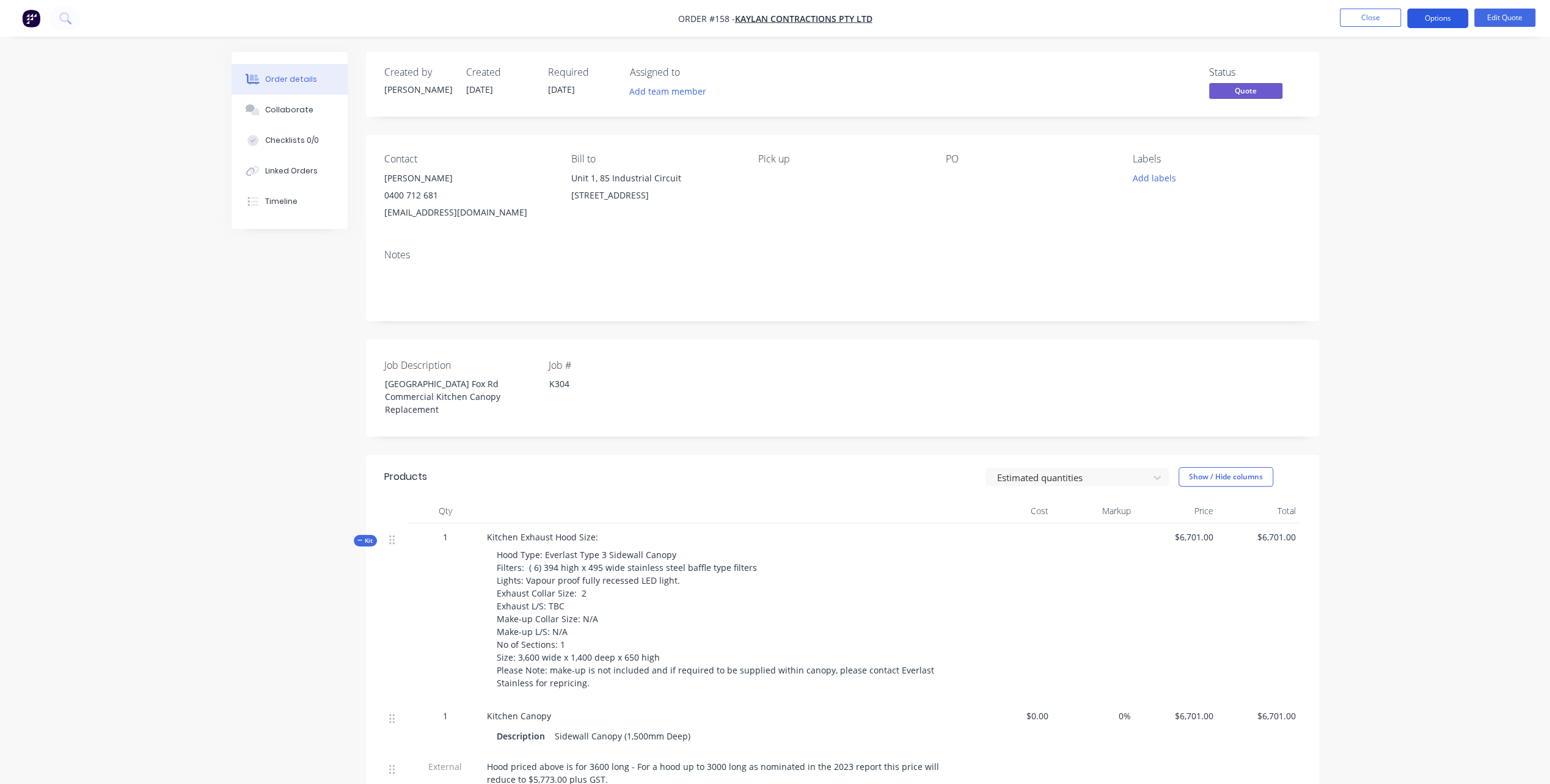
click at [1440, 18] on button "Options" at bounding box center [1437, 19] width 61 height 20
click at [1376, 71] on div "Quote" at bounding box center [1401, 74] width 112 height 18
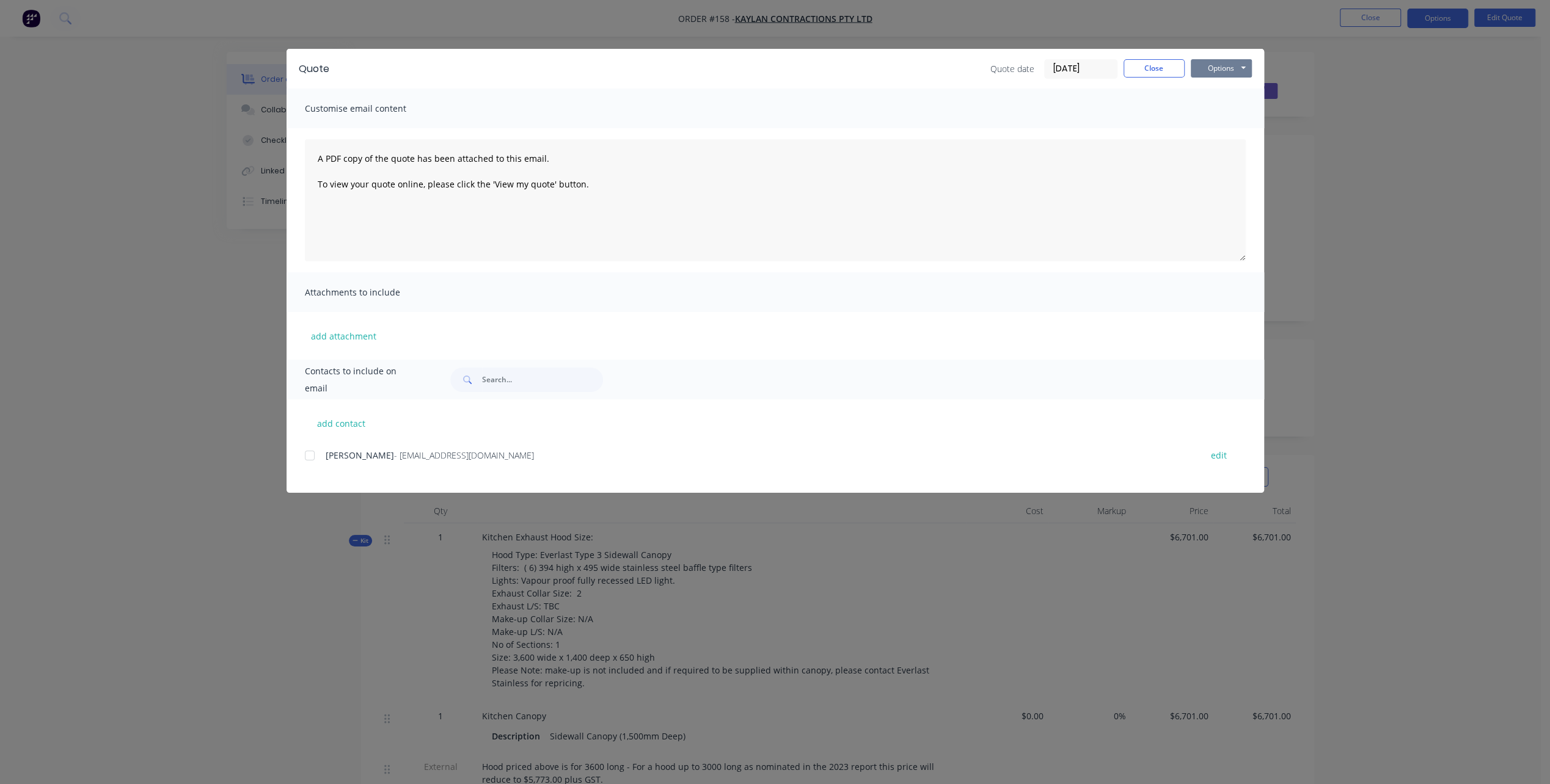
click at [1215, 72] on button "Options" at bounding box center [1221, 69] width 61 height 19
click at [1228, 90] on button "Preview" at bounding box center [1230, 90] width 78 height 20
click at [1144, 64] on button "Close" at bounding box center [1154, 69] width 61 height 19
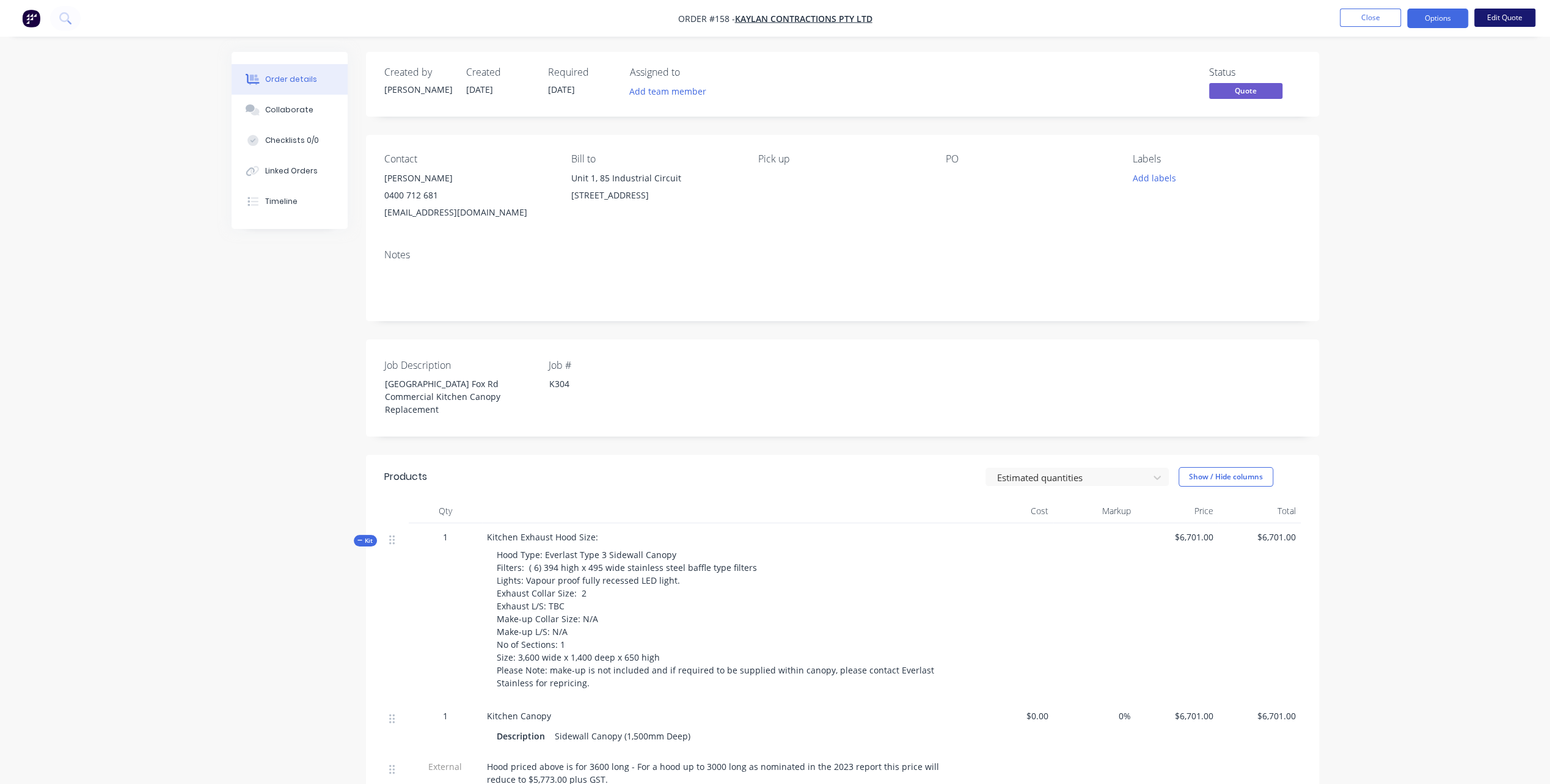
click at [1493, 17] on button "Edit Quote" at bounding box center [1505, 18] width 61 height 19
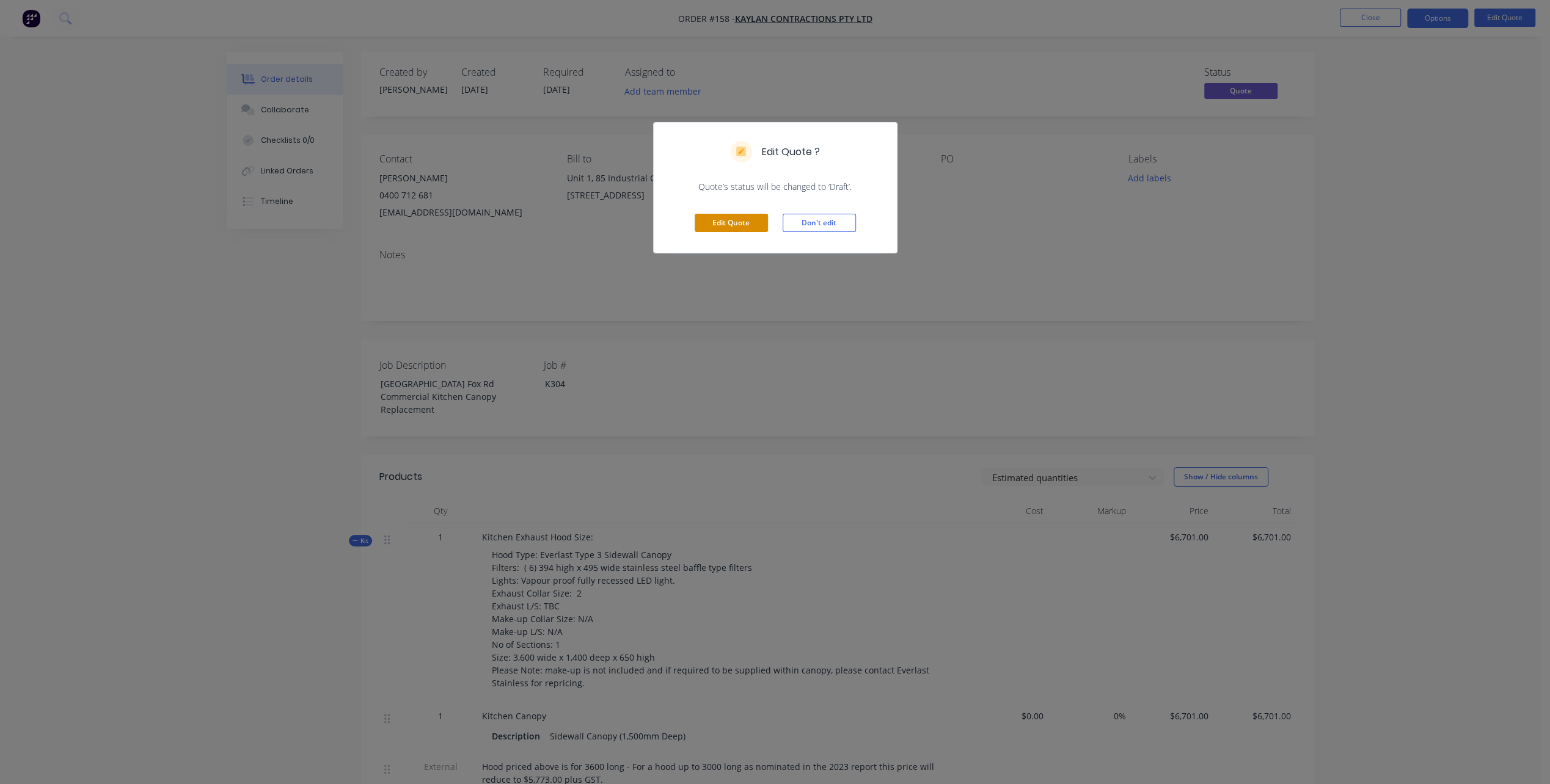
click at [731, 221] on button "Edit Quote" at bounding box center [731, 223] width 73 height 19
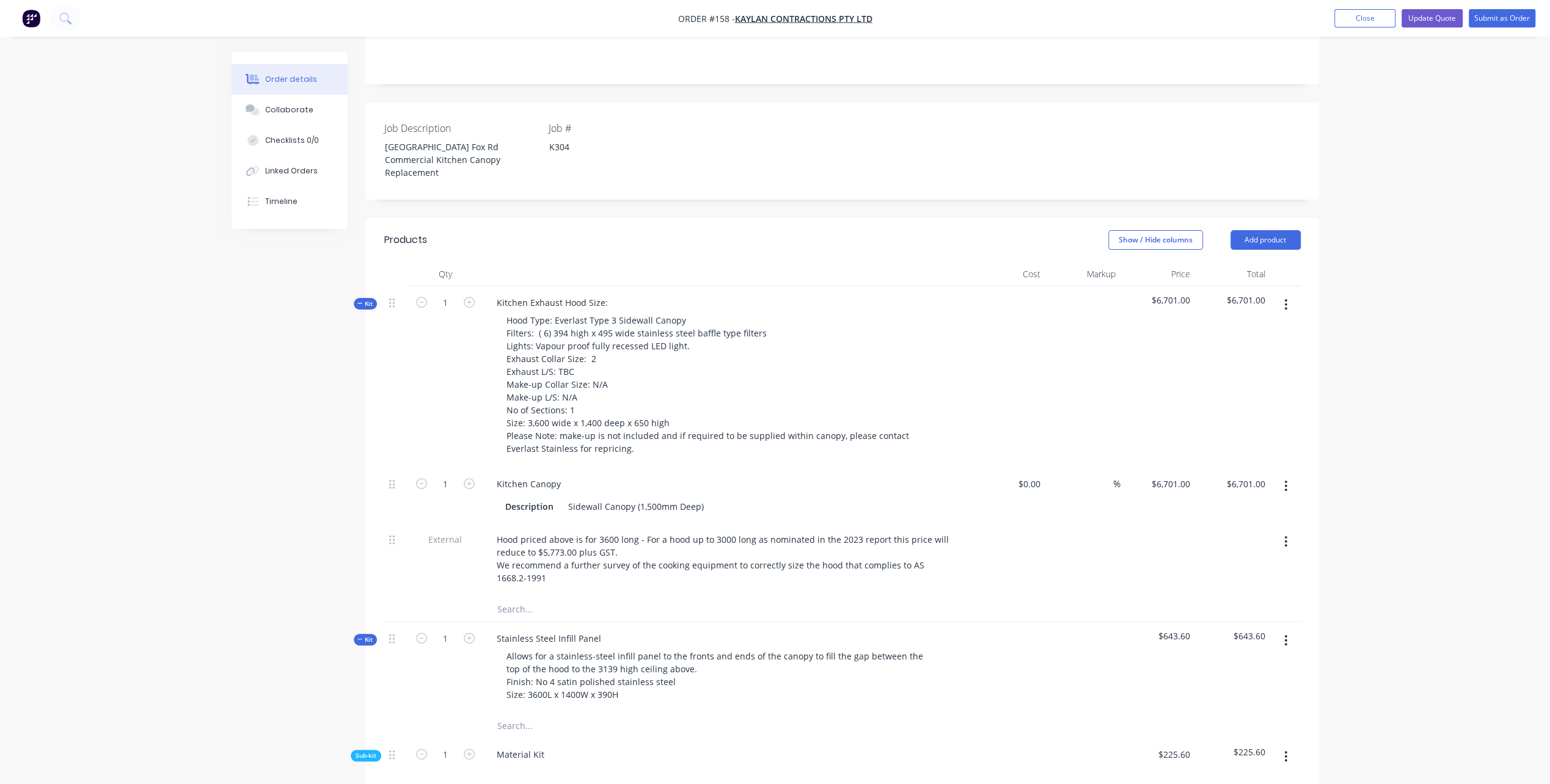
scroll to position [306, 0]
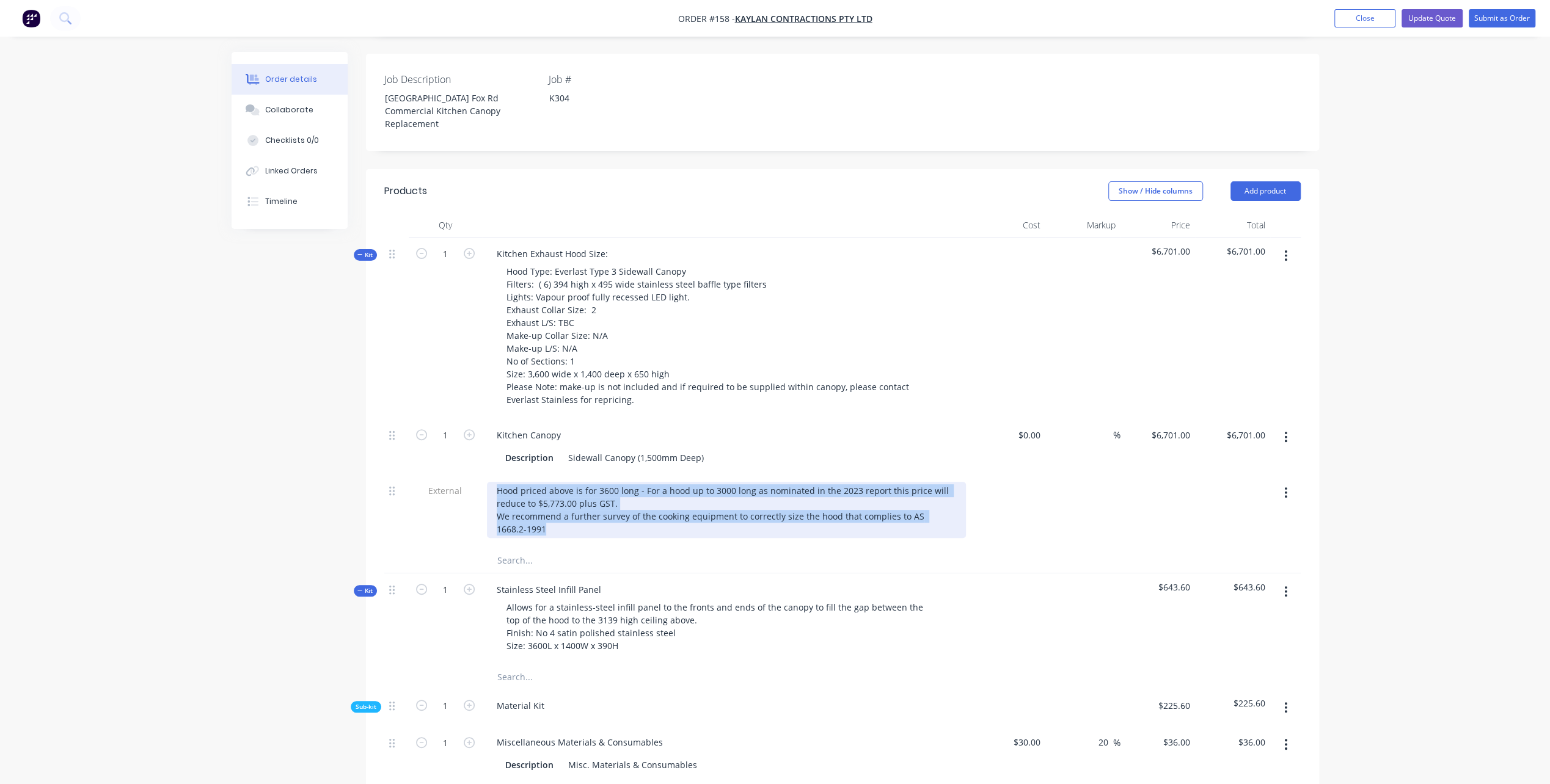
drag, startPoint x: 496, startPoint y: 502, endPoint x: 574, endPoint y: 545, distance: 89.1
click at [574, 538] on div "Hood priced above is for 3600 long - For a hood up to 3000 long as nominated in…" at bounding box center [726, 509] width 479 height 56
copy div "Hood priced above is for 3600 long - For a hood up to 3000 long as nominated in…"
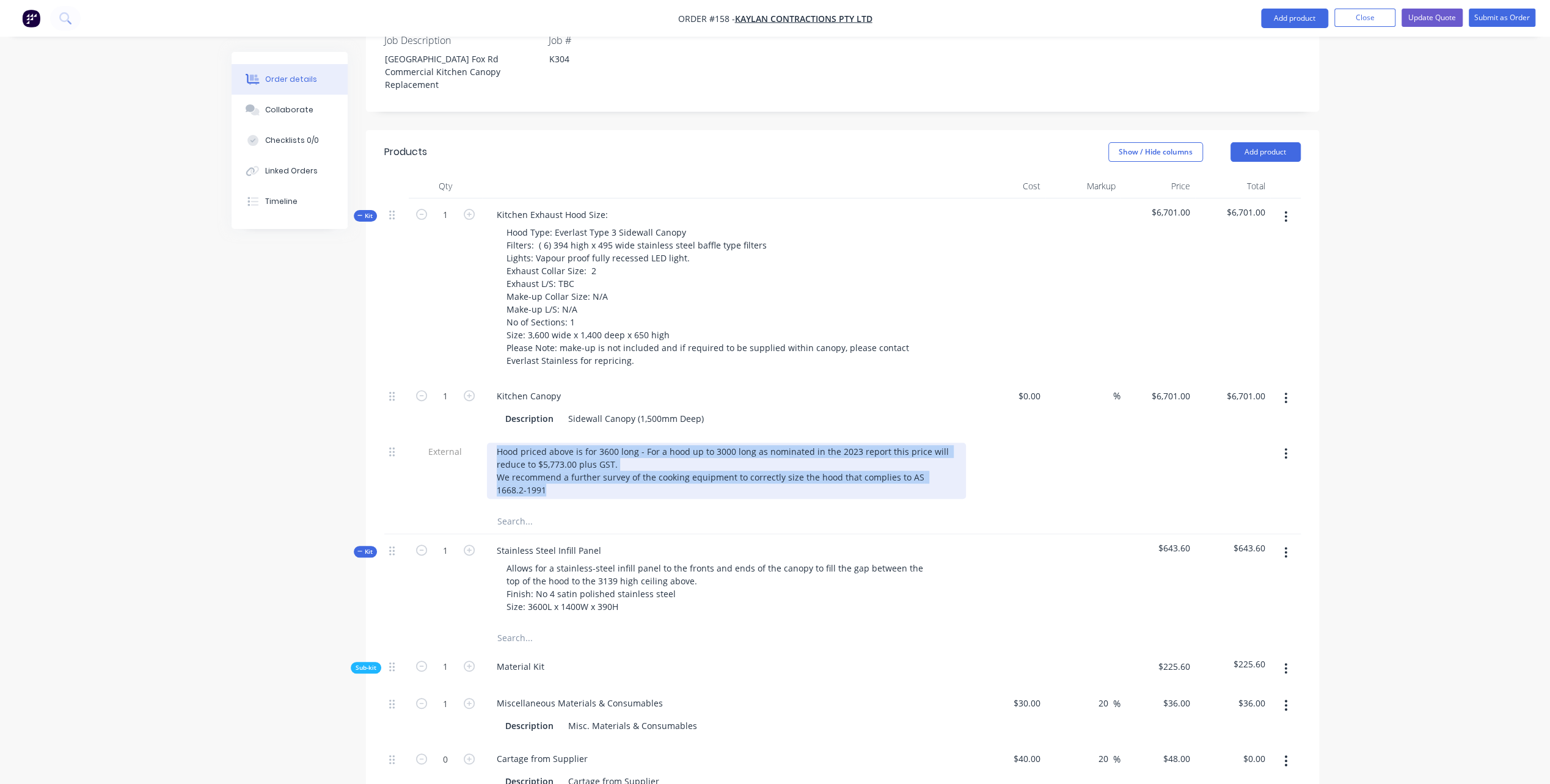
scroll to position [244, 0]
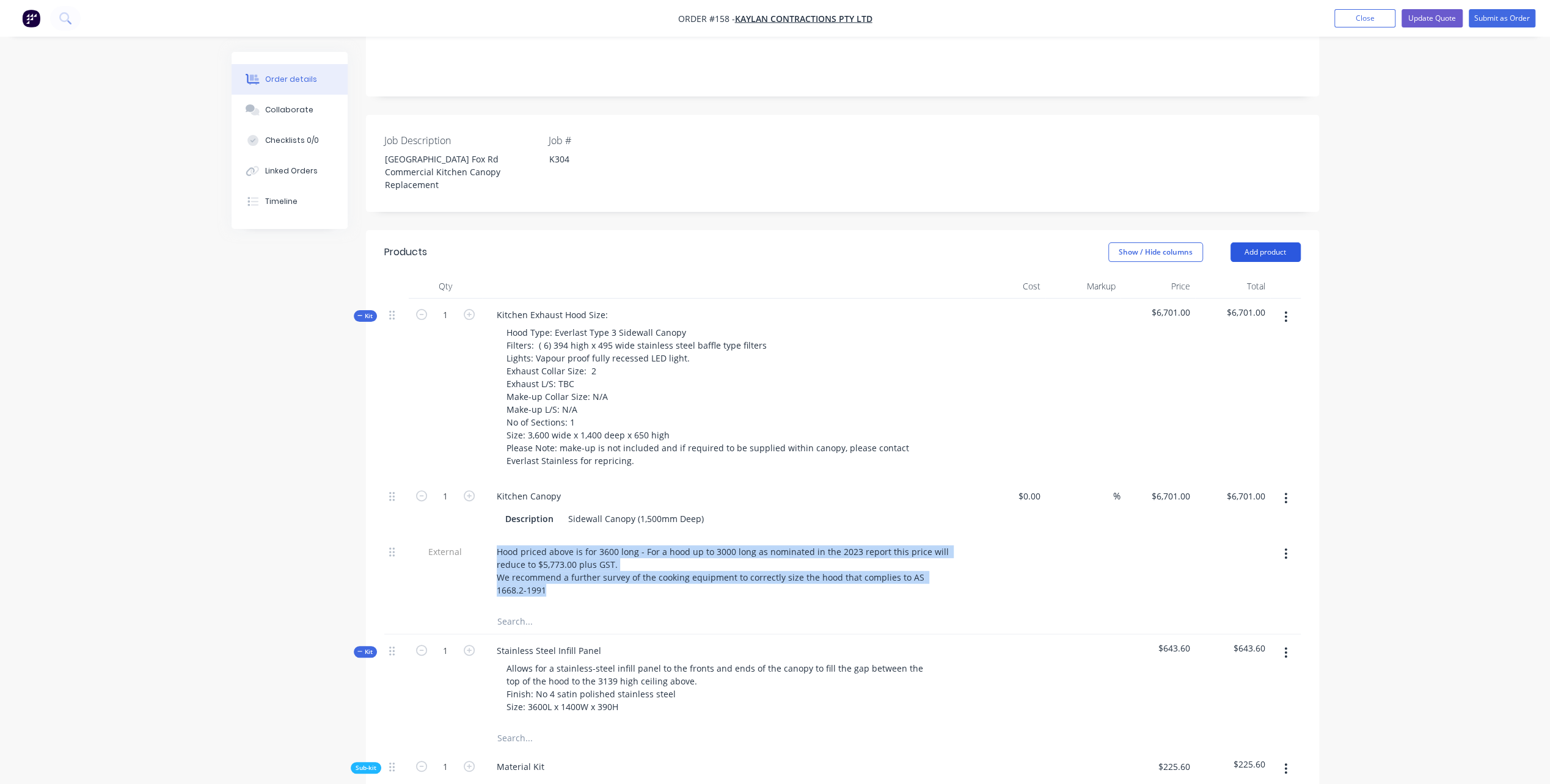
click at [1265, 262] on button "Add product" at bounding box center [1265, 252] width 70 height 20
click at [1217, 460] on div "Notes (External)" at bounding box center [1242, 454] width 94 height 18
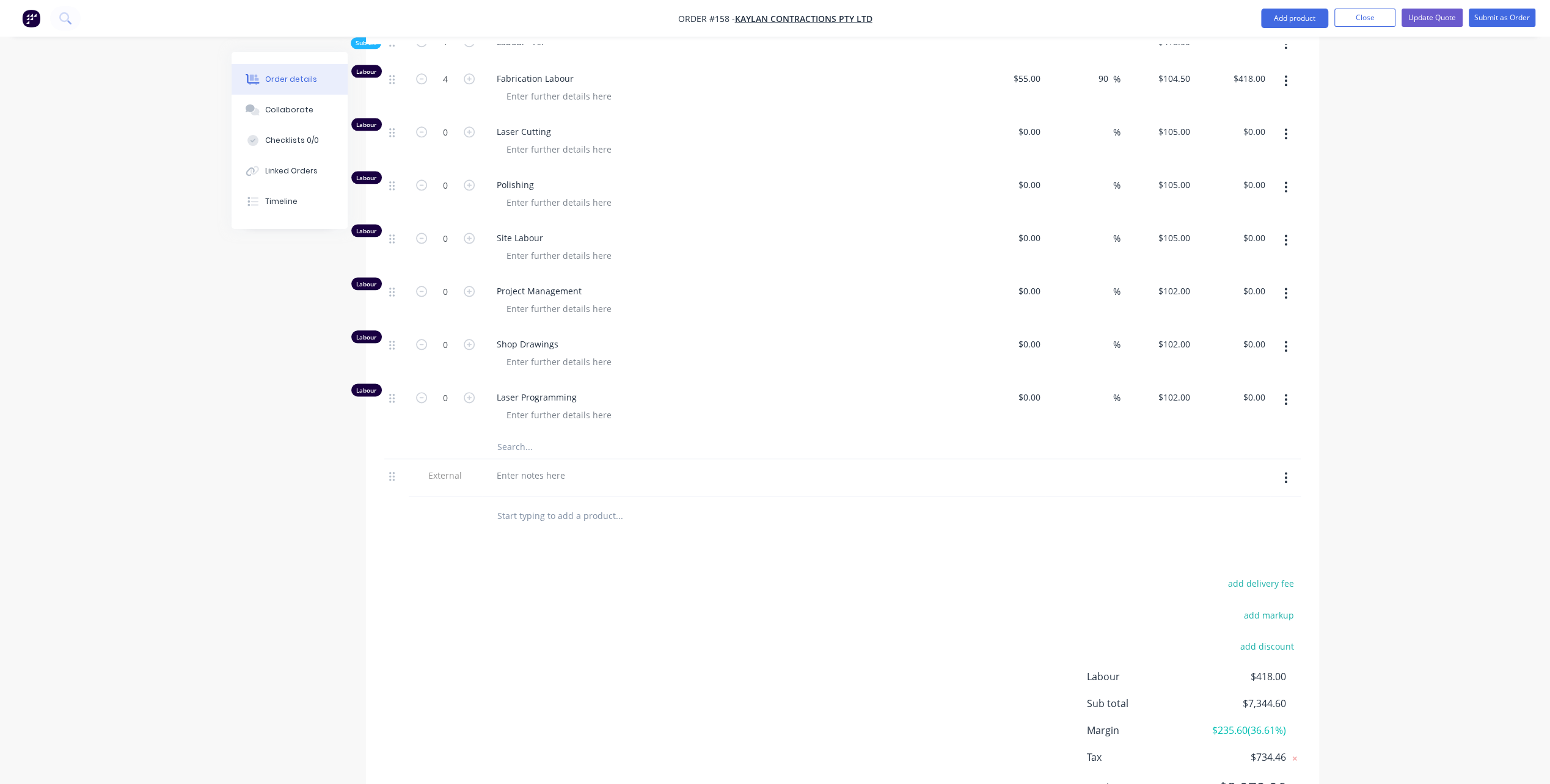
scroll to position [1404, 0]
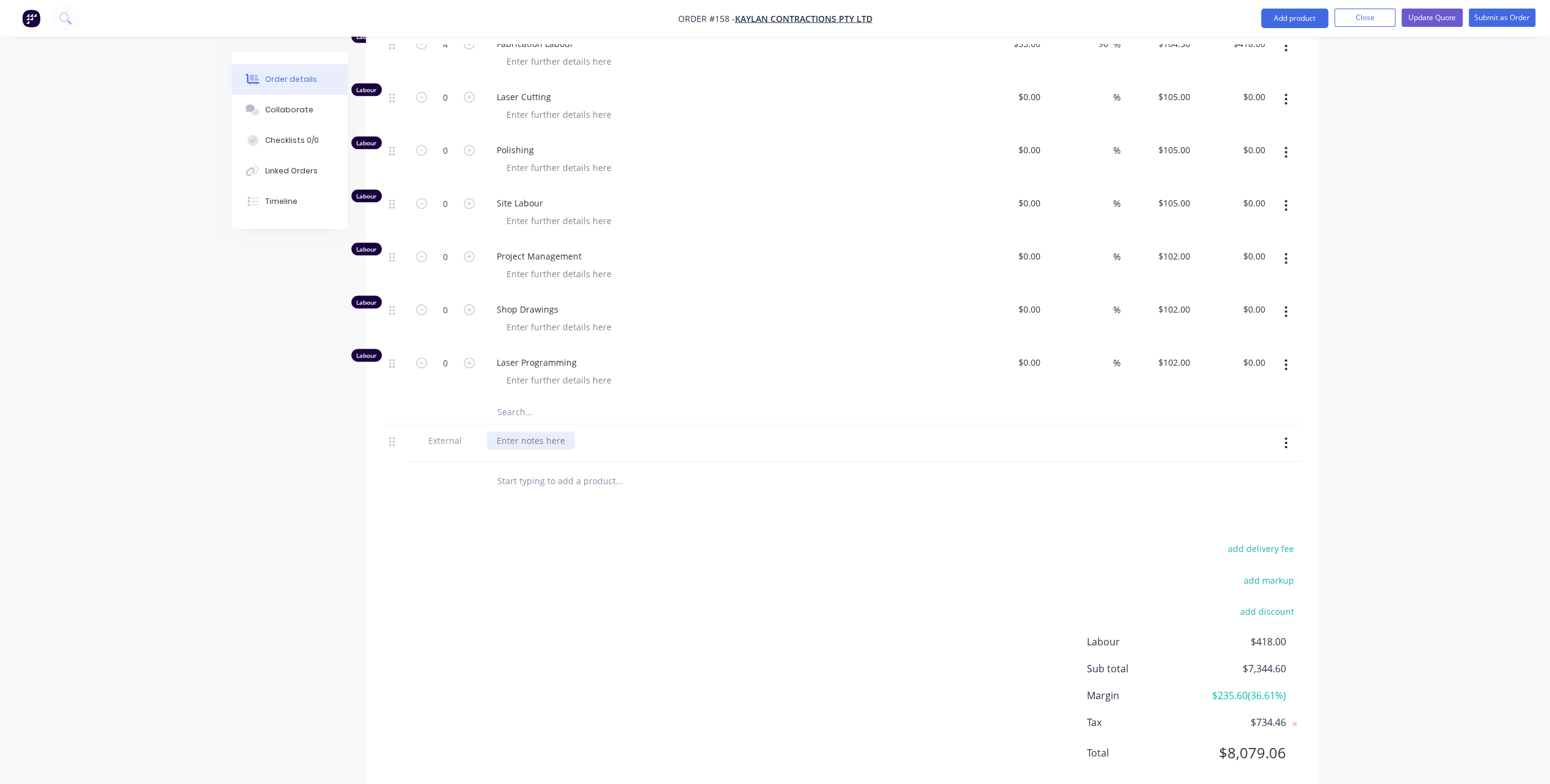
click at [496, 446] on div at bounding box center [531, 441] width 88 height 18
paste div
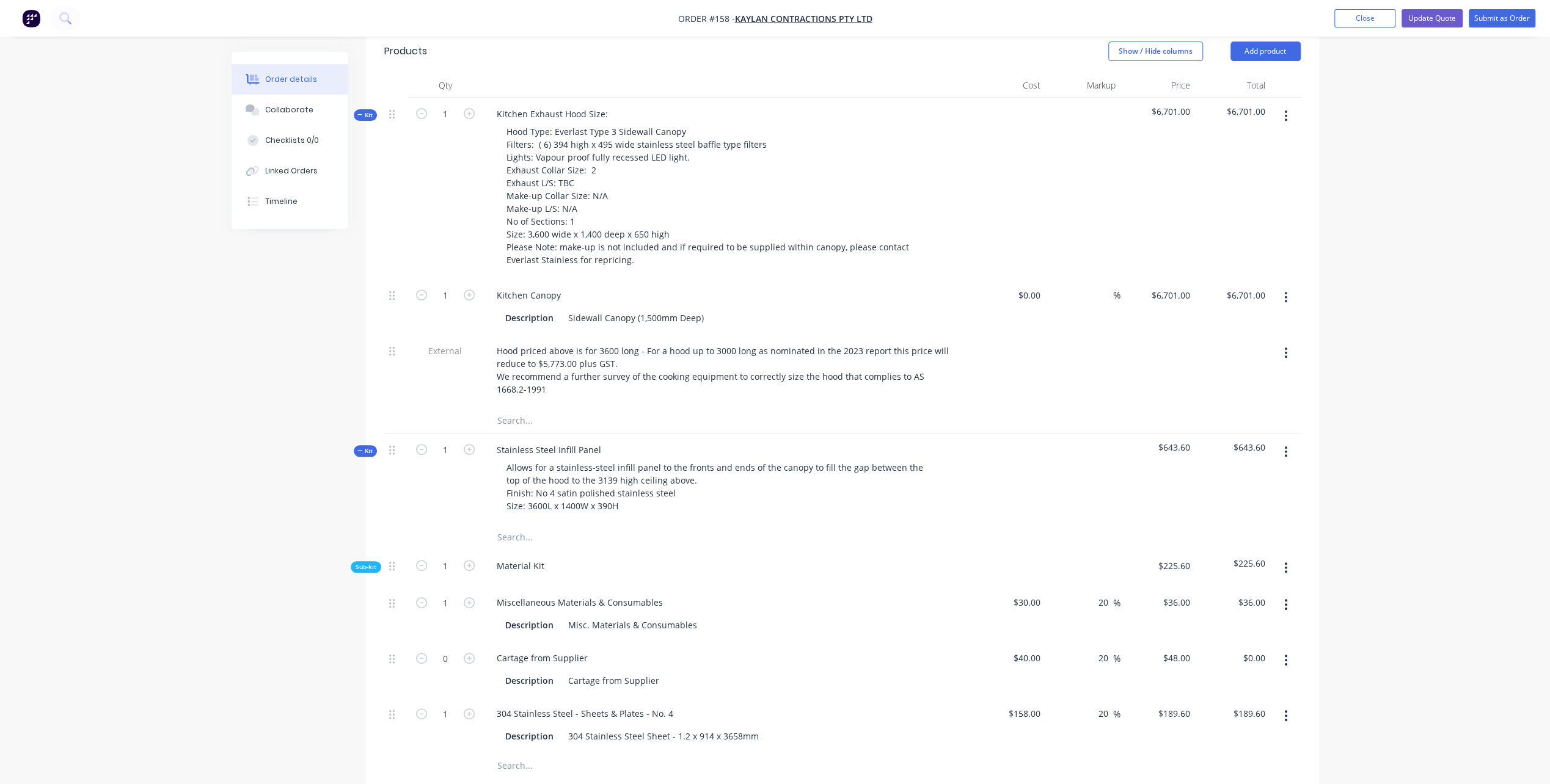
scroll to position [366, 0]
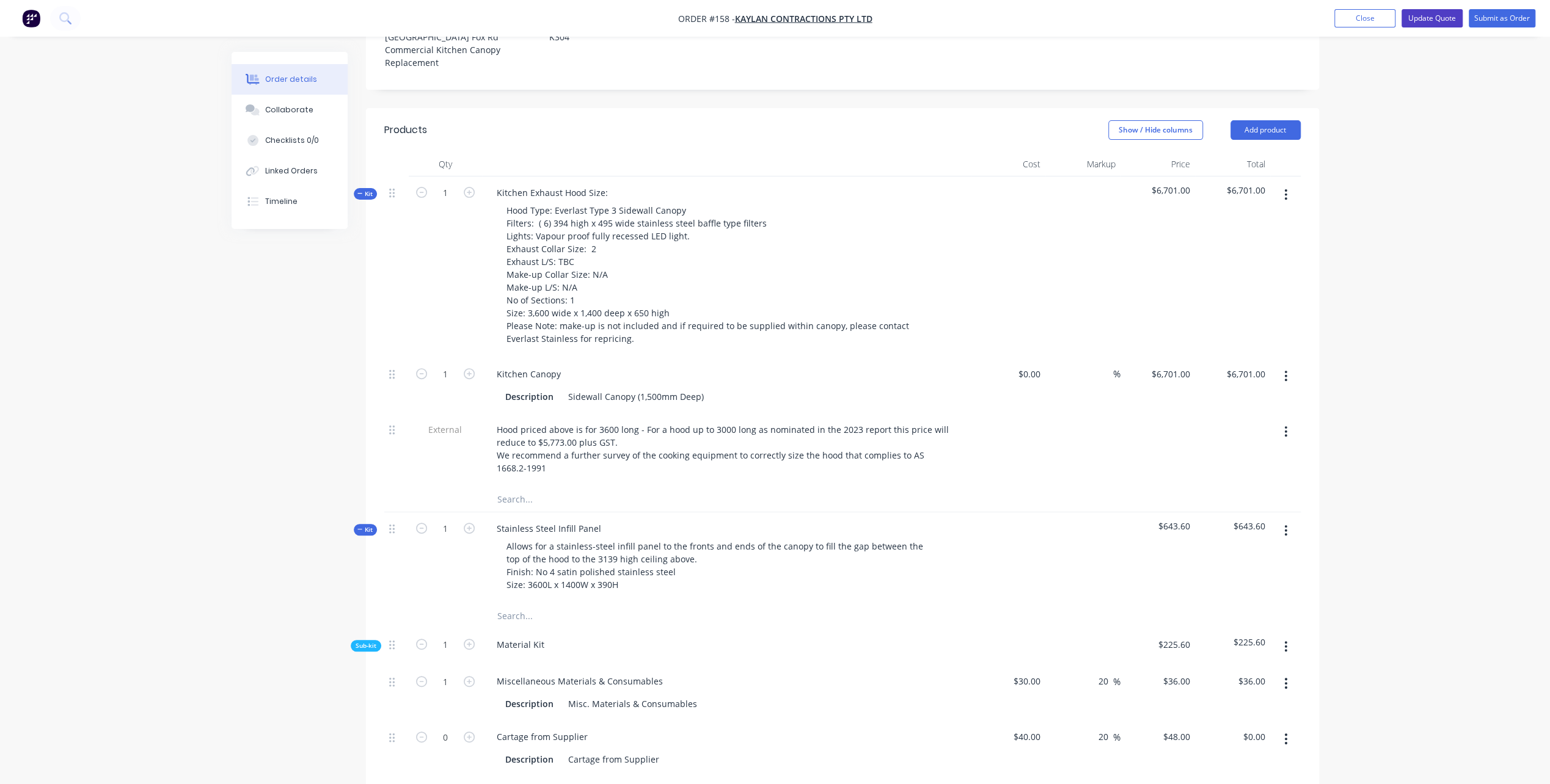
click at [1445, 19] on button "Update Quote" at bounding box center [1432, 19] width 61 height 19
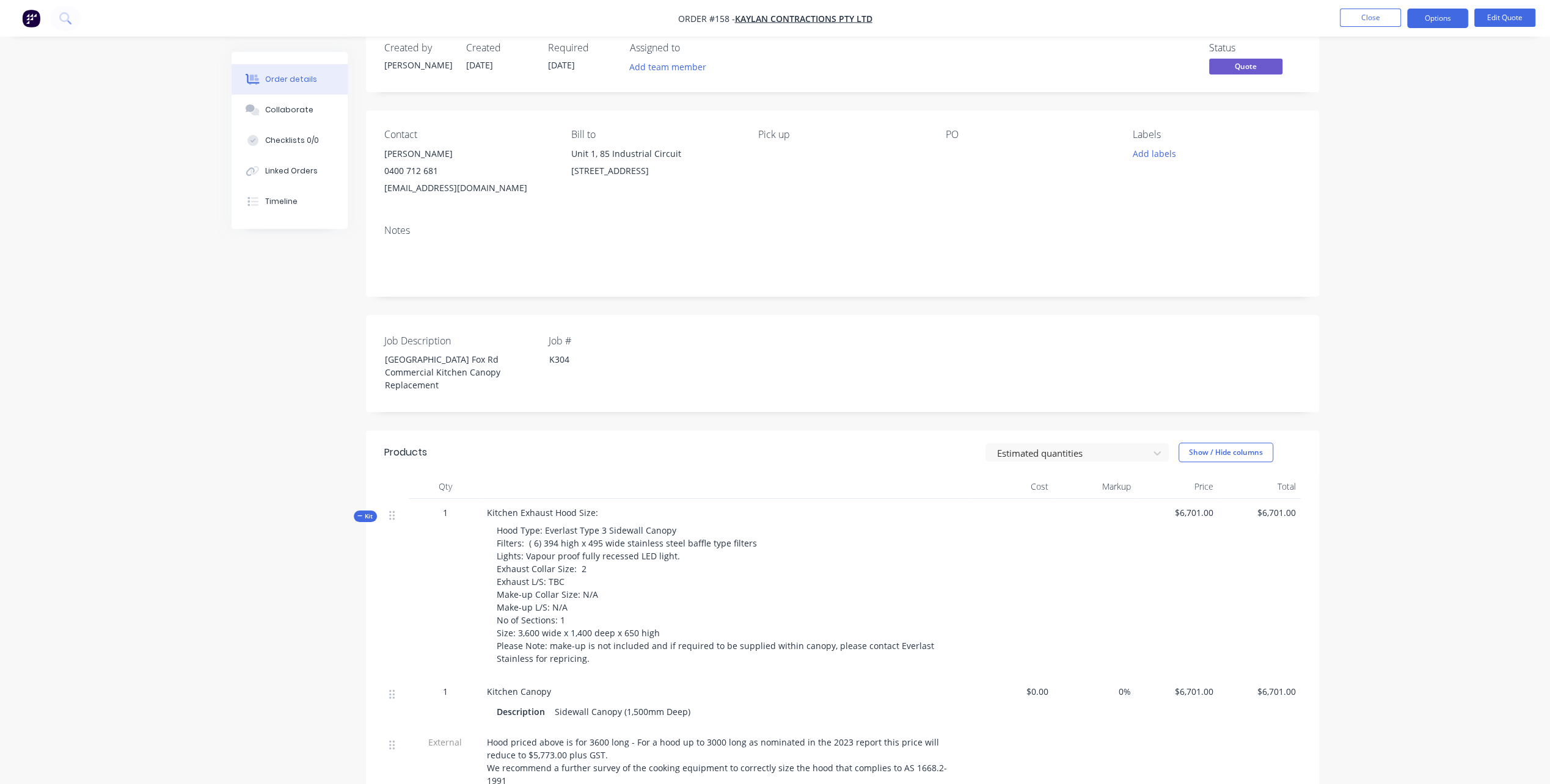
scroll to position [0, 0]
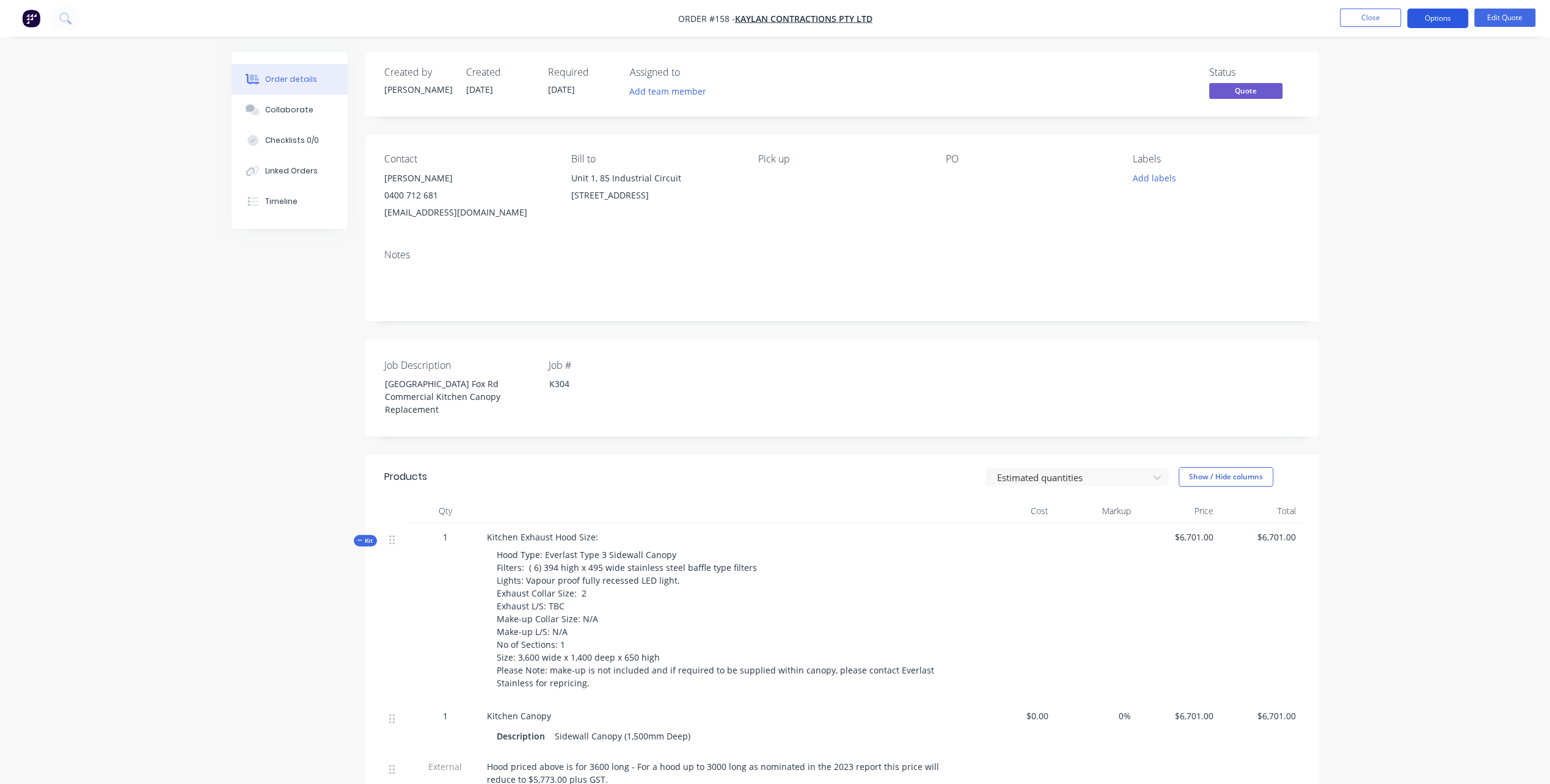
click at [1437, 16] on button "Options" at bounding box center [1437, 19] width 61 height 20
click at [1368, 71] on div "Quote" at bounding box center [1401, 74] width 112 height 18
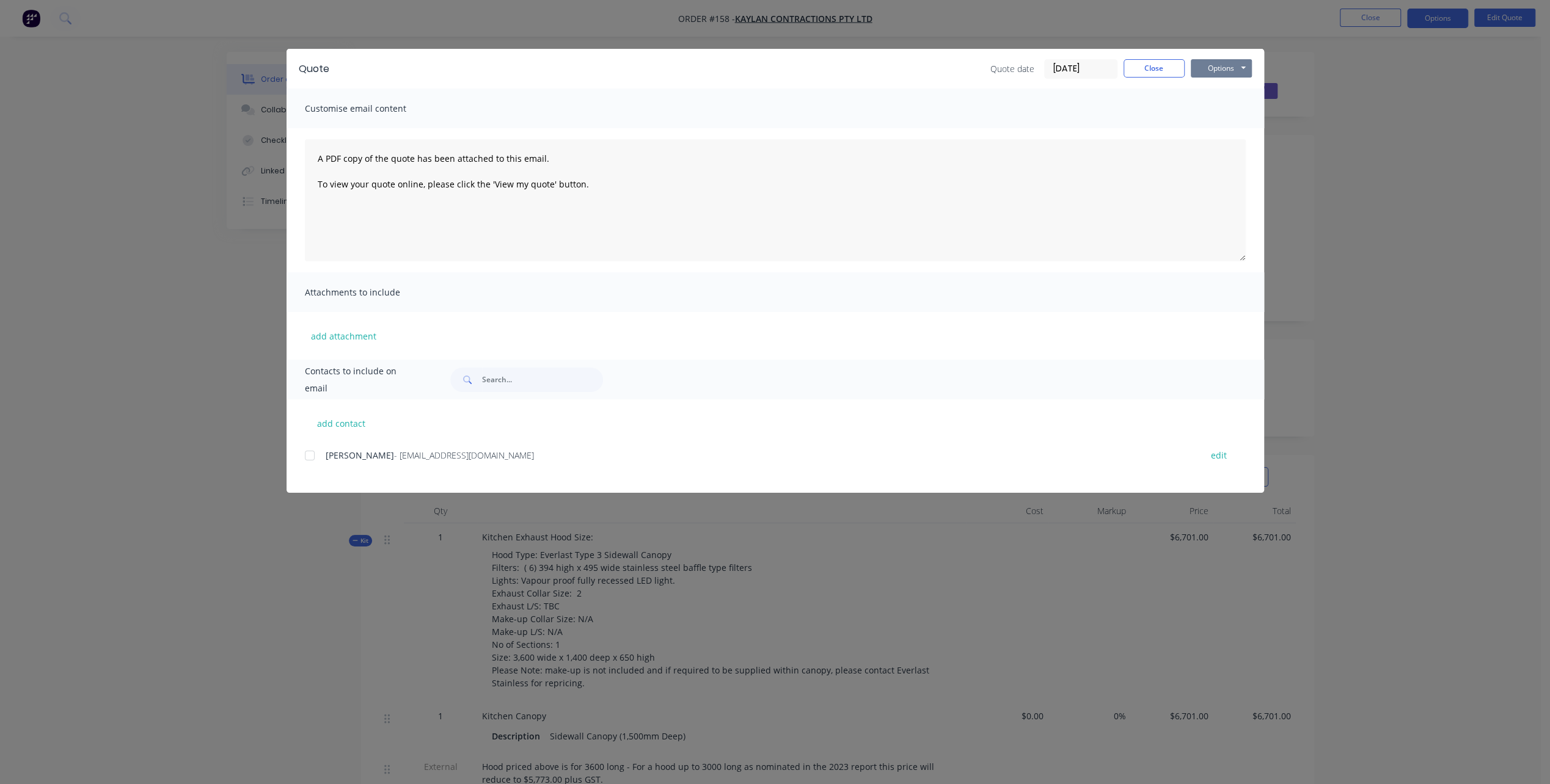
click at [1226, 64] on button "Options" at bounding box center [1221, 69] width 61 height 19
click at [1235, 90] on button "Preview" at bounding box center [1230, 90] width 78 height 20
click at [1146, 69] on button "Close" at bounding box center [1154, 69] width 61 height 19
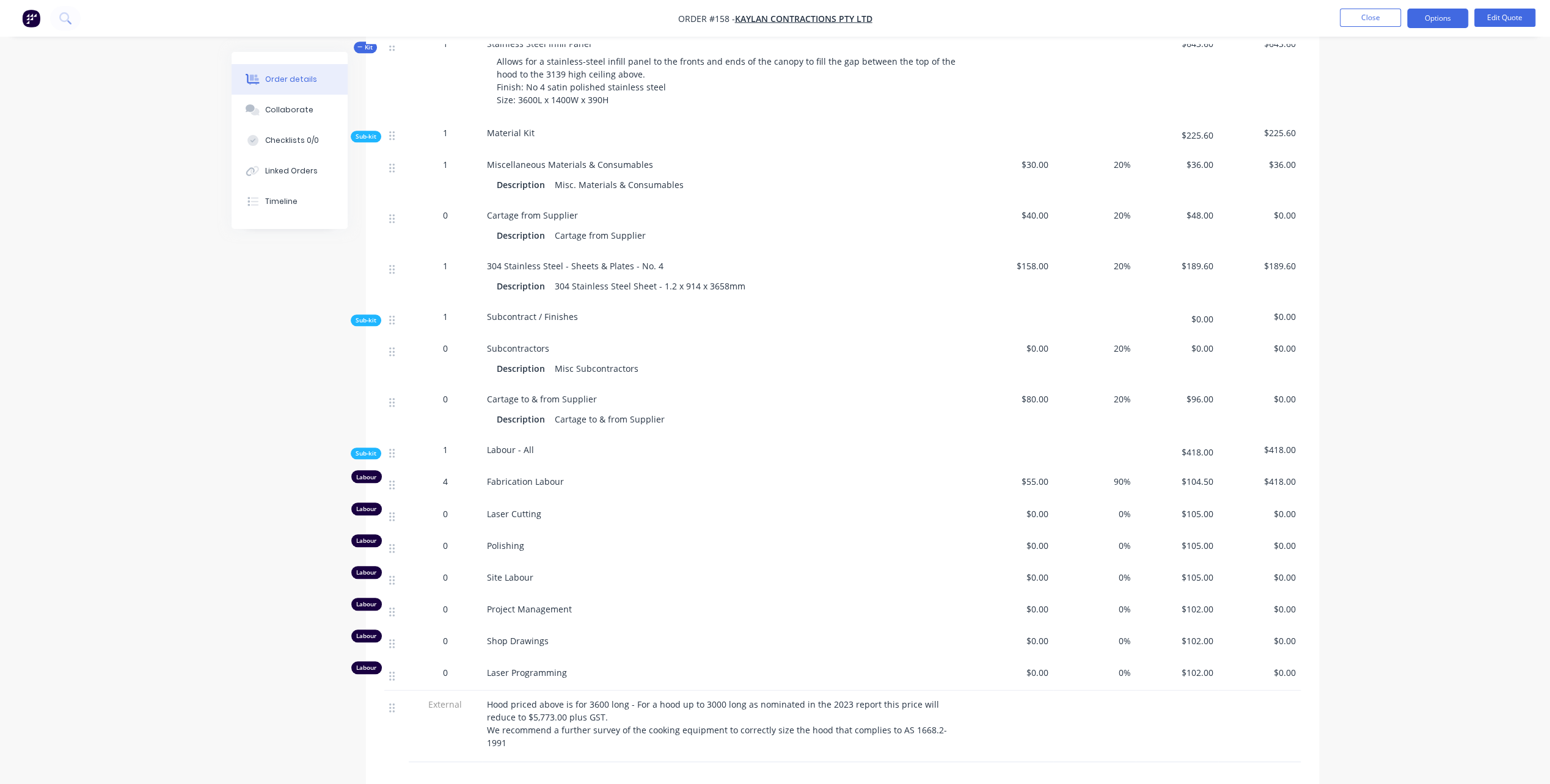
scroll to position [794, 0]
click at [1366, 15] on button "Close" at bounding box center [1370, 18] width 61 height 19
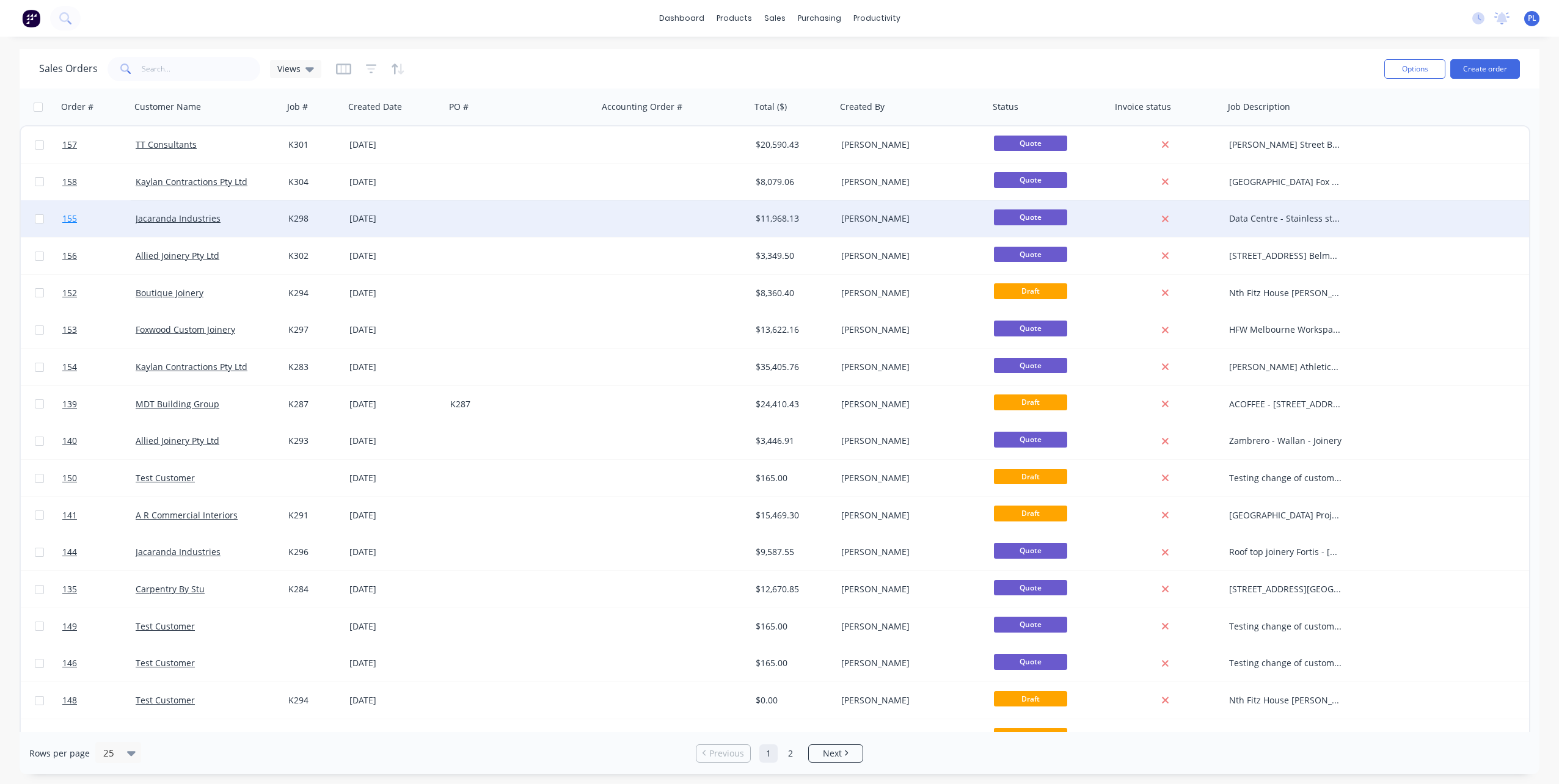
click at [69, 218] on span "155" at bounding box center [70, 219] width 15 height 12
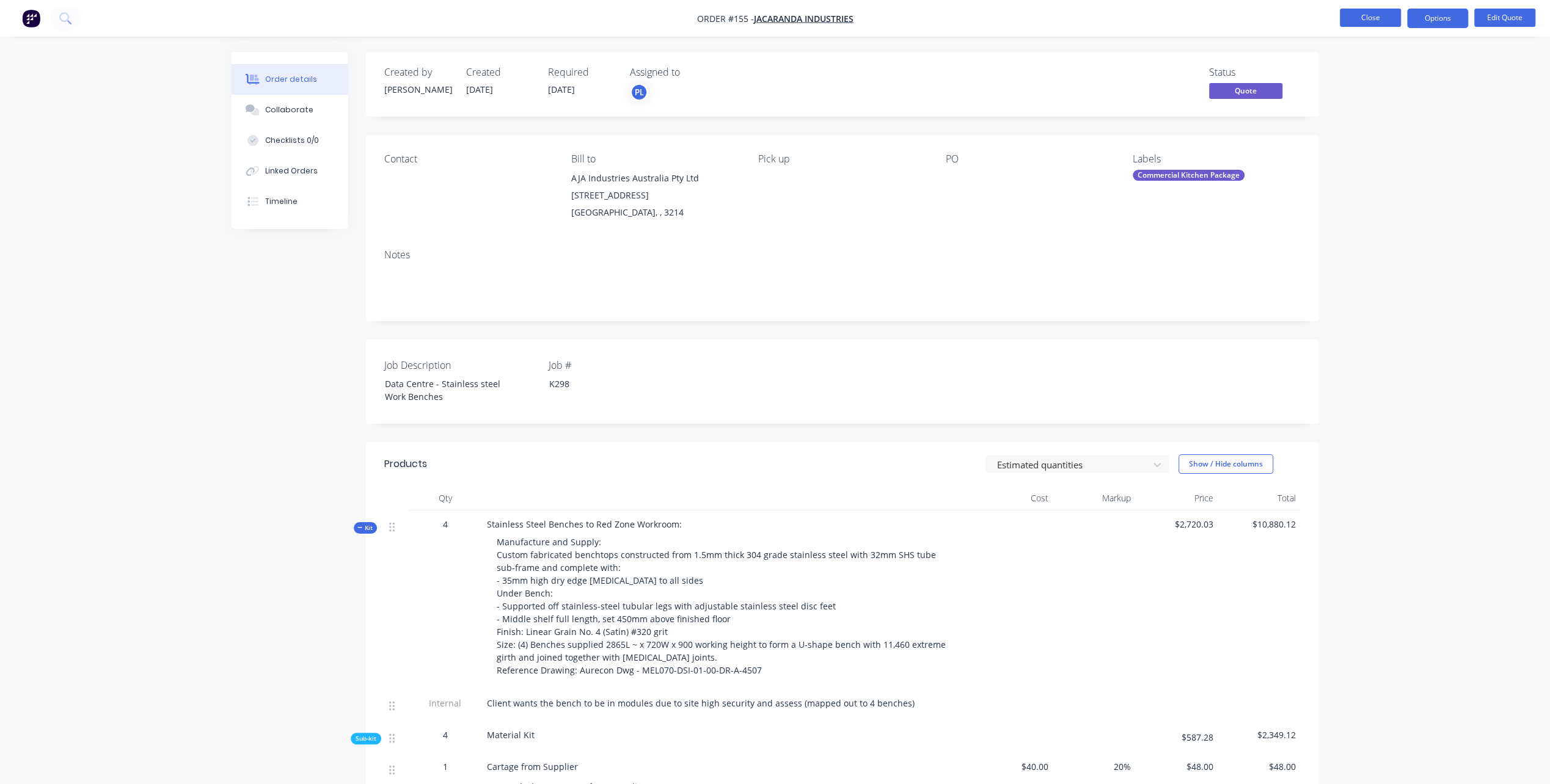
click at [1373, 17] on button "Close" at bounding box center [1370, 18] width 61 height 19
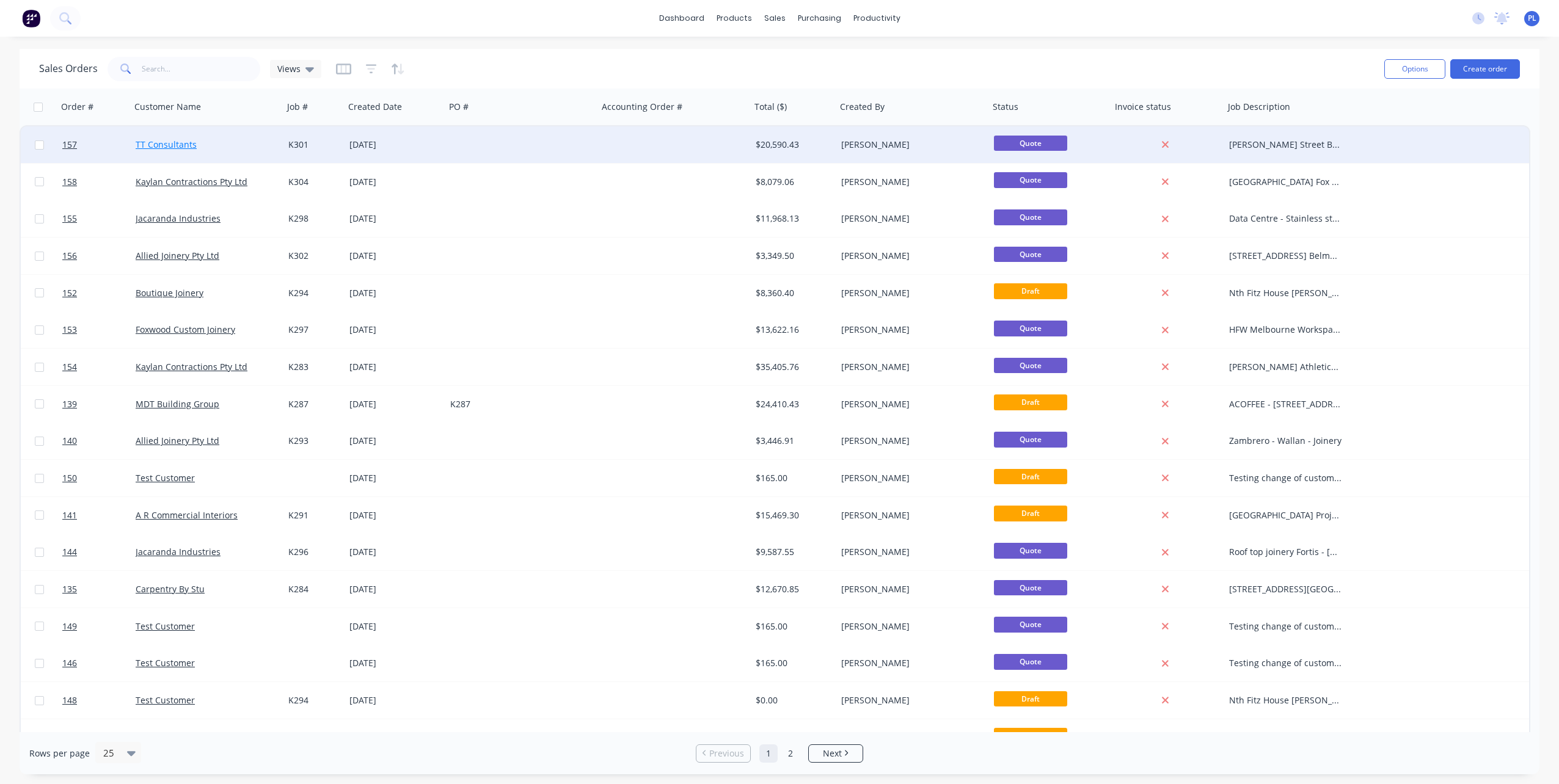
click at [156, 141] on link "TT Consultants" at bounding box center [166, 144] width 61 height 12
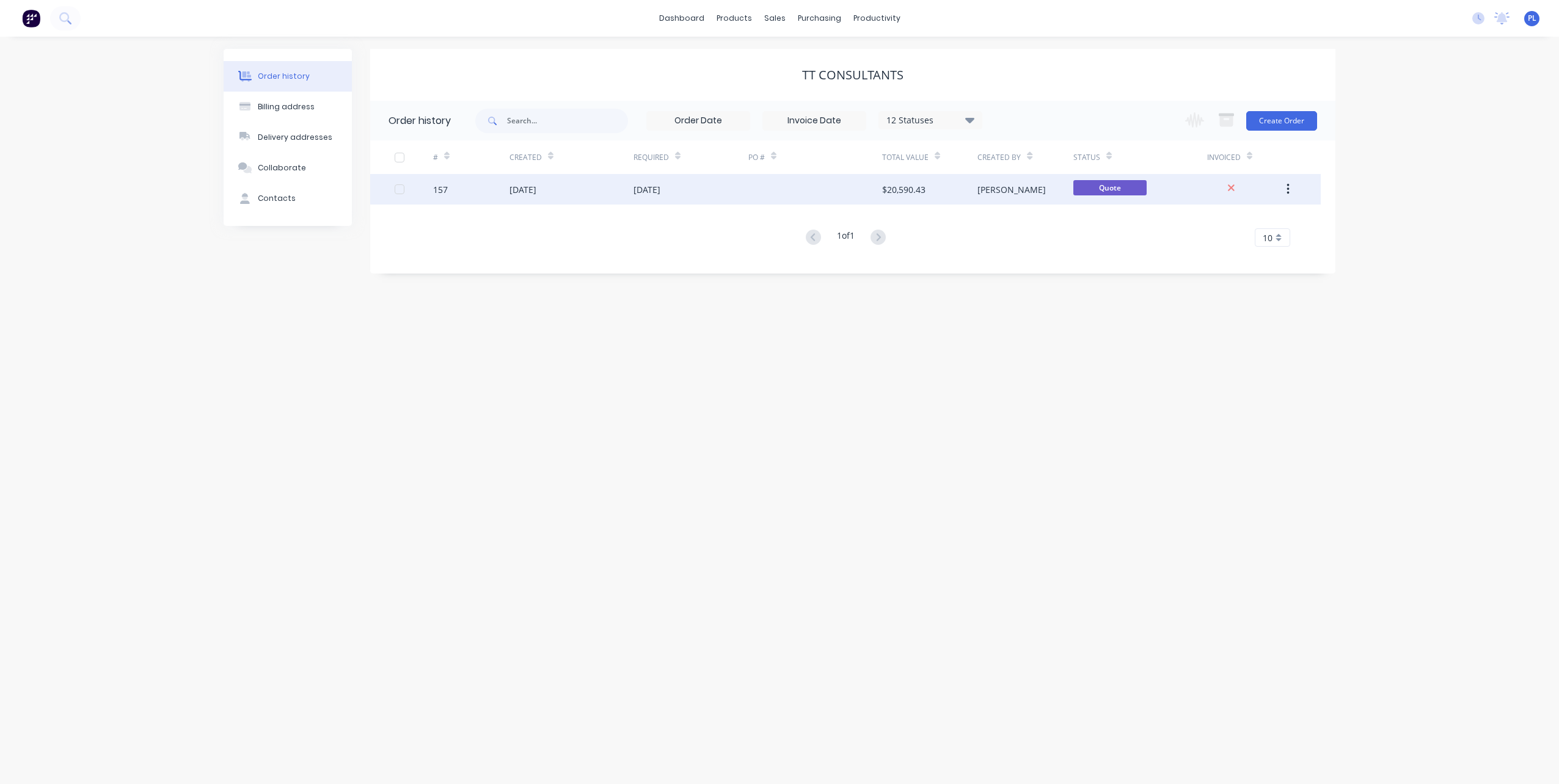
click at [439, 188] on div "157" at bounding box center [441, 190] width 15 height 13
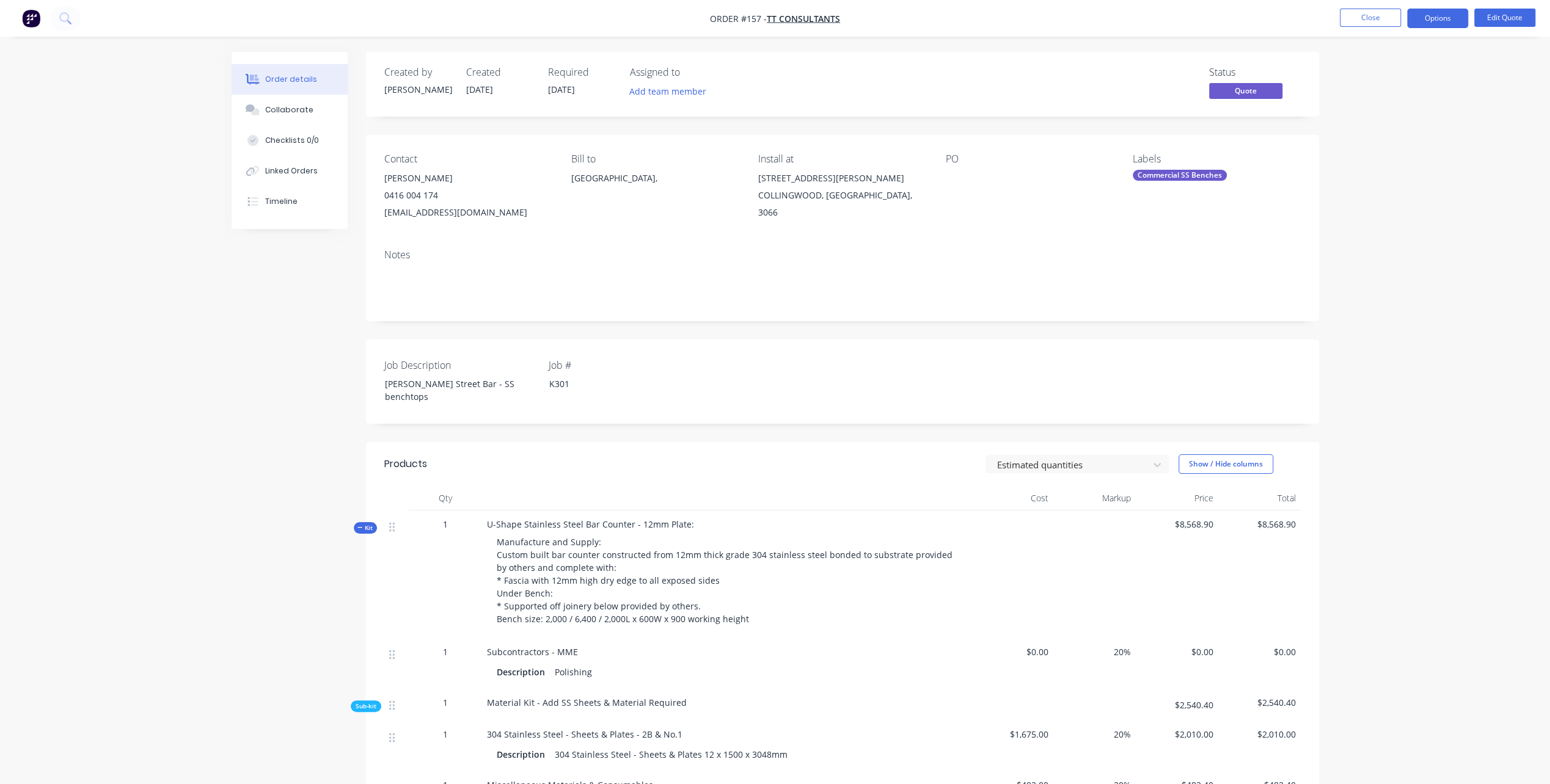
drag, startPoint x: 360, startPoint y: 514, endPoint x: 332, endPoint y: 535, distance: 35.0
click at [359, 524] on icon "button" at bounding box center [360, 527] width 6 height 6
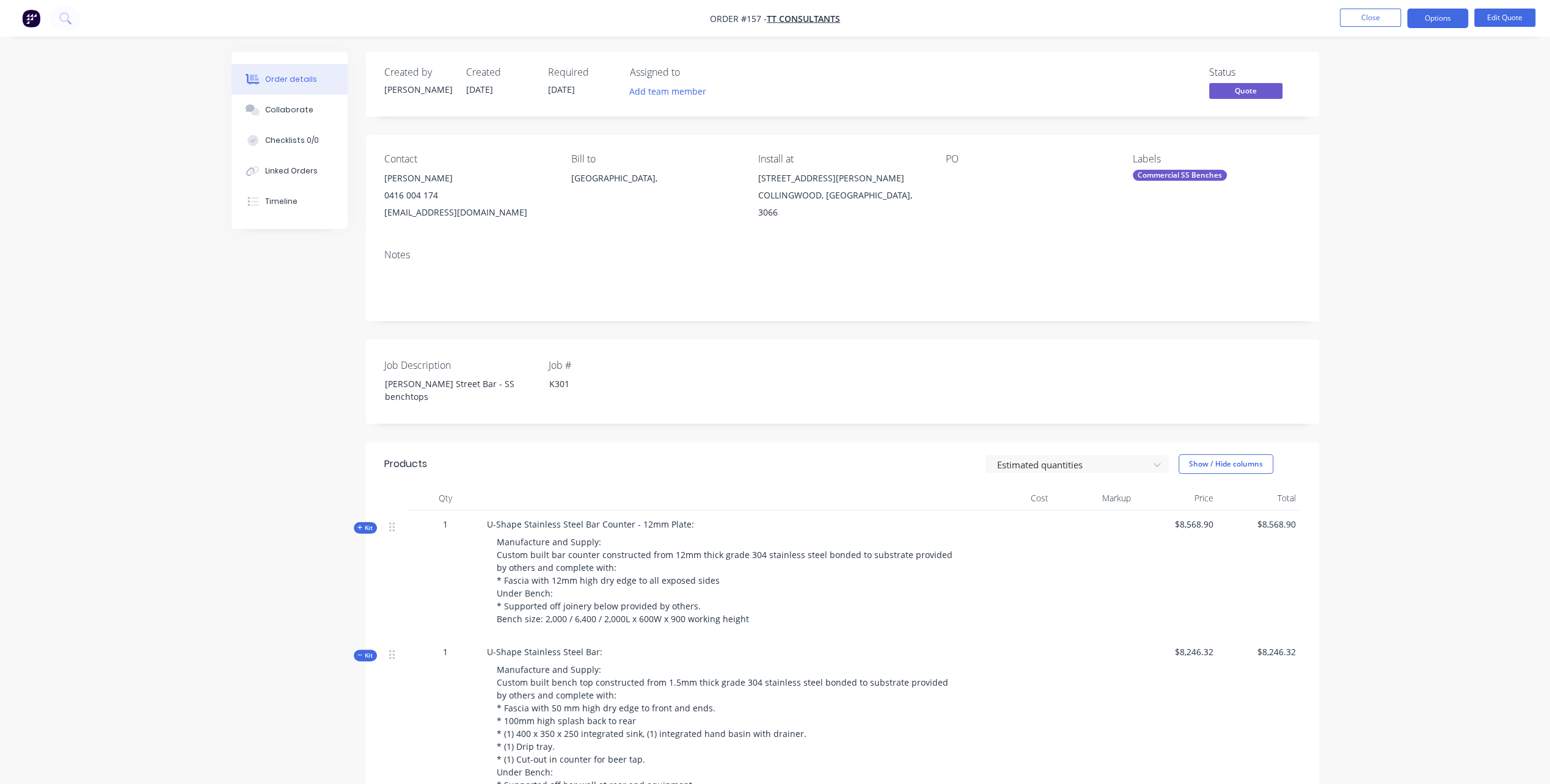
click at [359, 652] on icon "button" at bounding box center [360, 655] width 6 height 6
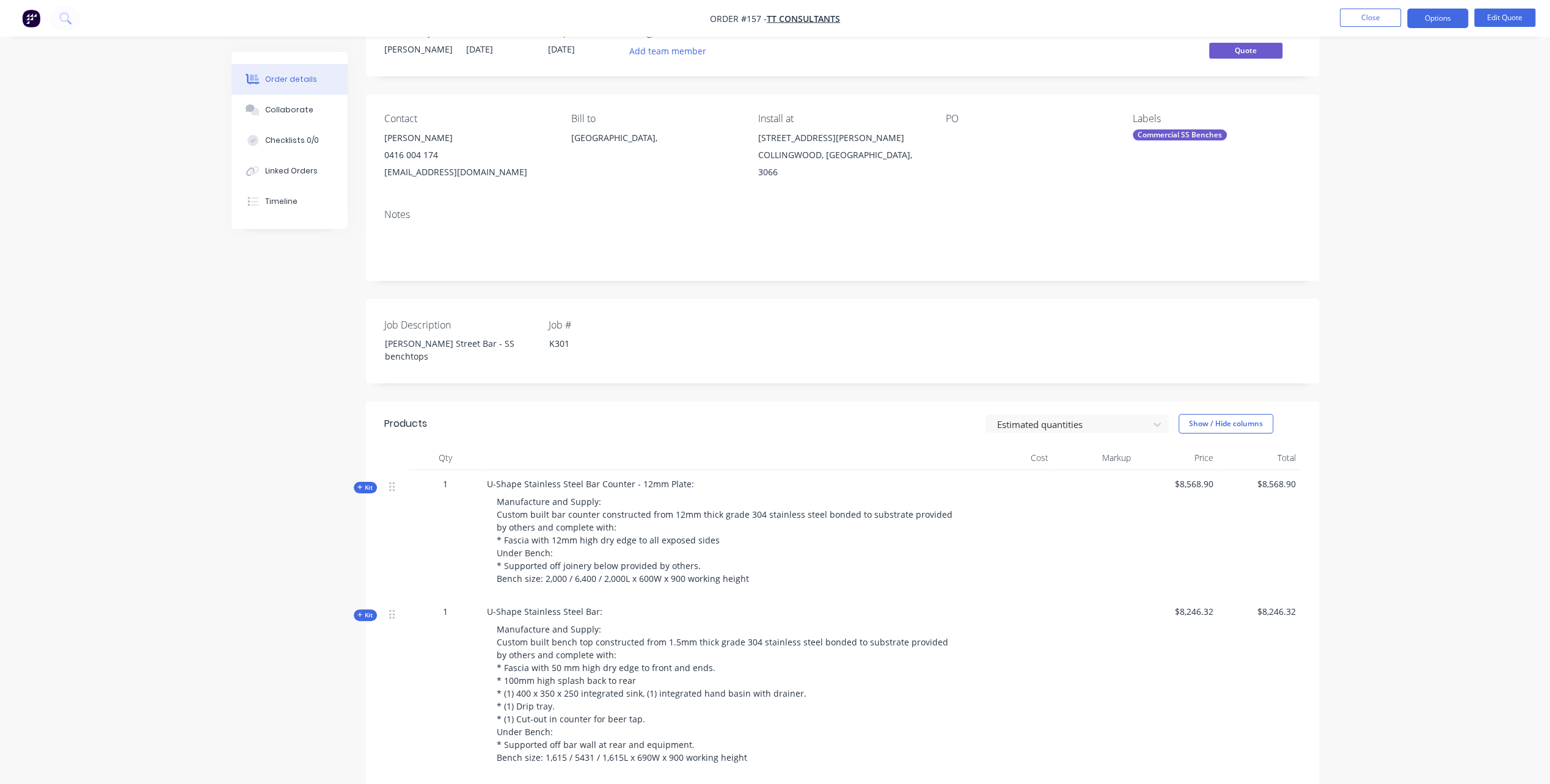
scroll to position [183, 0]
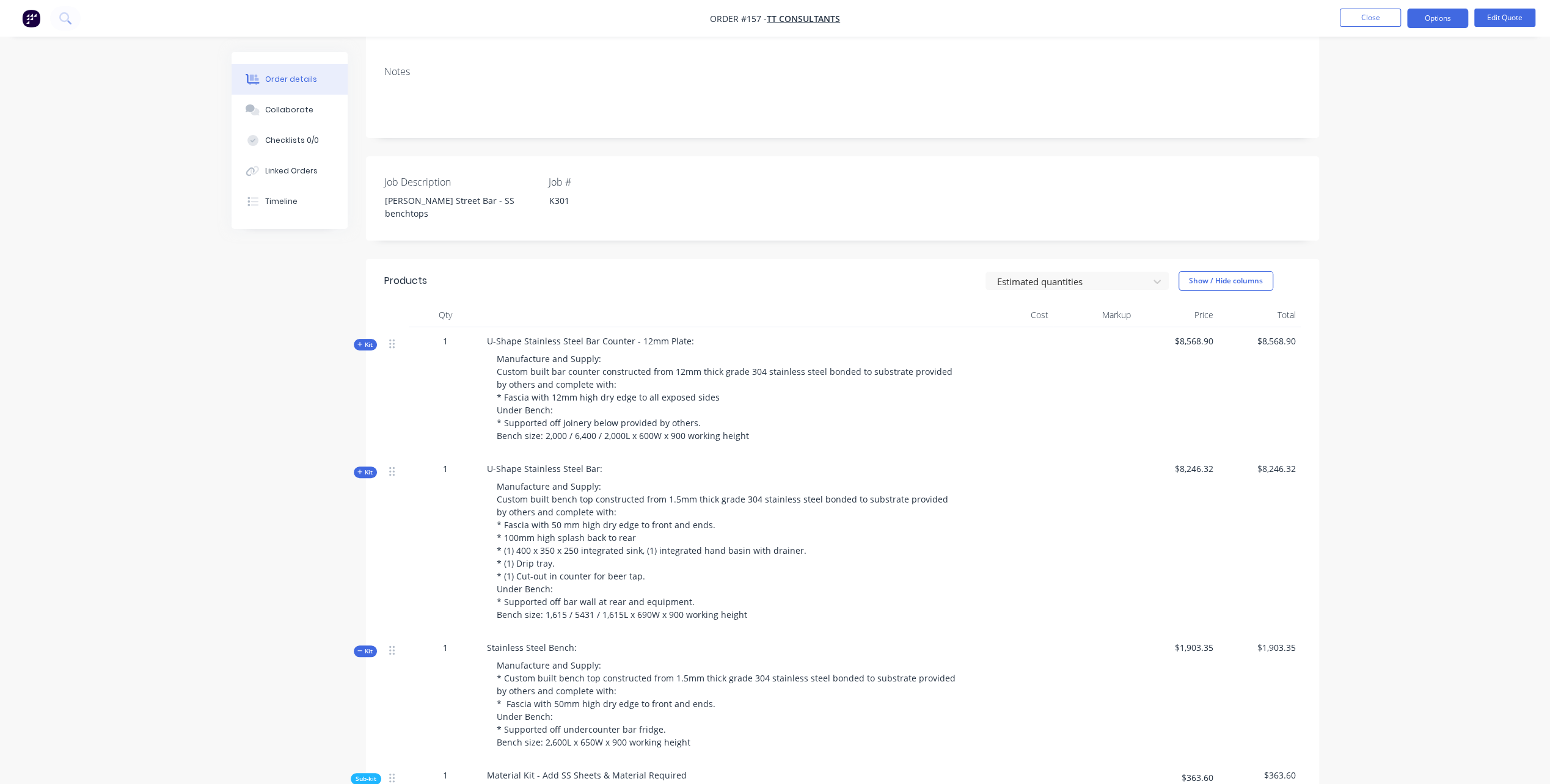
drag, startPoint x: 358, startPoint y: 635, endPoint x: 357, endPoint y: 651, distance: 16.0
click at [357, 648] on icon "button" at bounding box center [360, 651] width 6 height 6
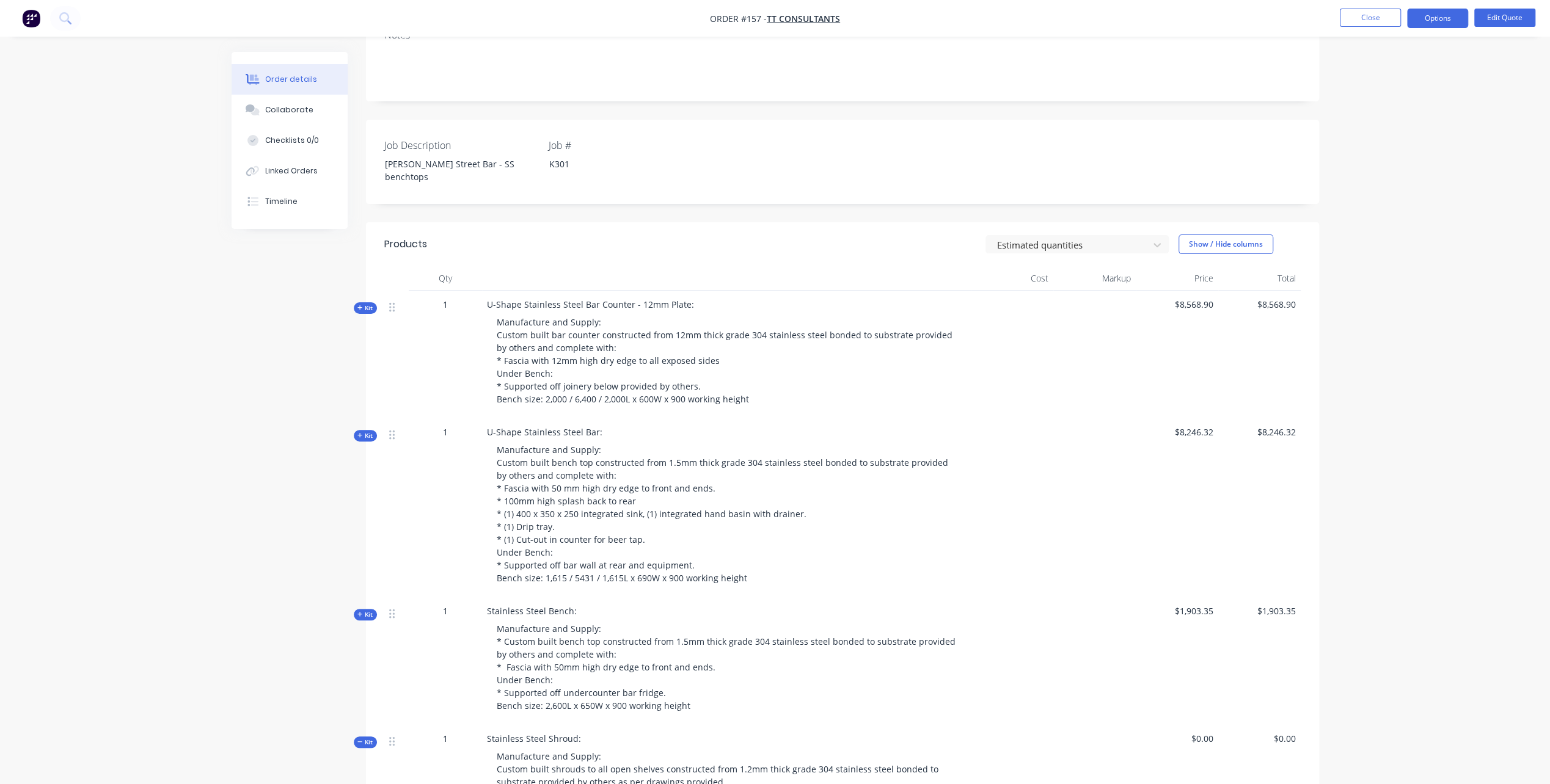
scroll to position [306, 0]
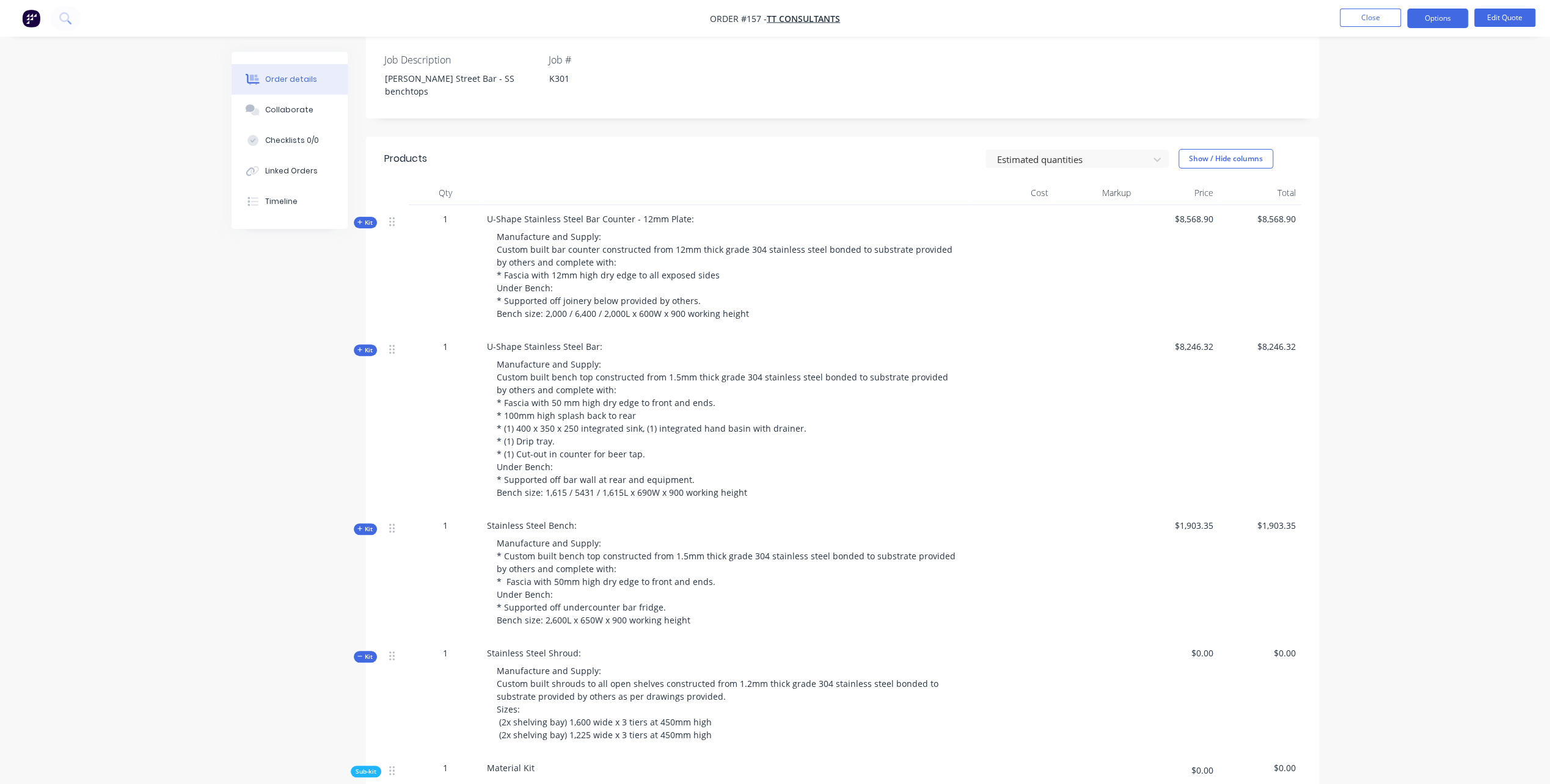
drag, startPoint x: 356, startPoint y: 645, endPoint x: 362, endPoint y: 689, distance: 44.4
click at [357, 652] on span "Kit" at bounding box center [365, 656] width 16 height 9
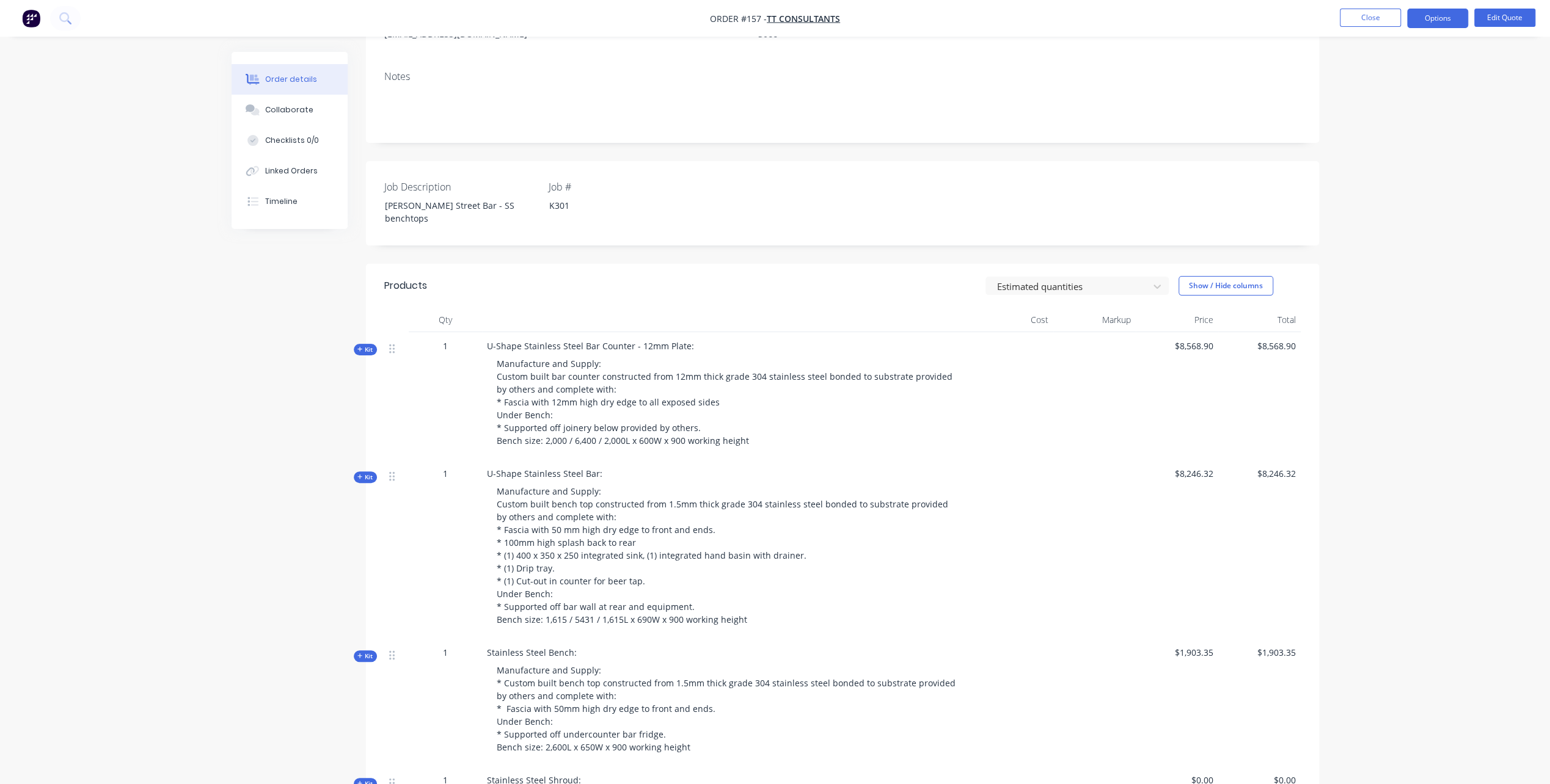
scroll to position [174, 0]
click at [358, 351] on icon "button" at bounding box center [360, 354] width 6 height 6
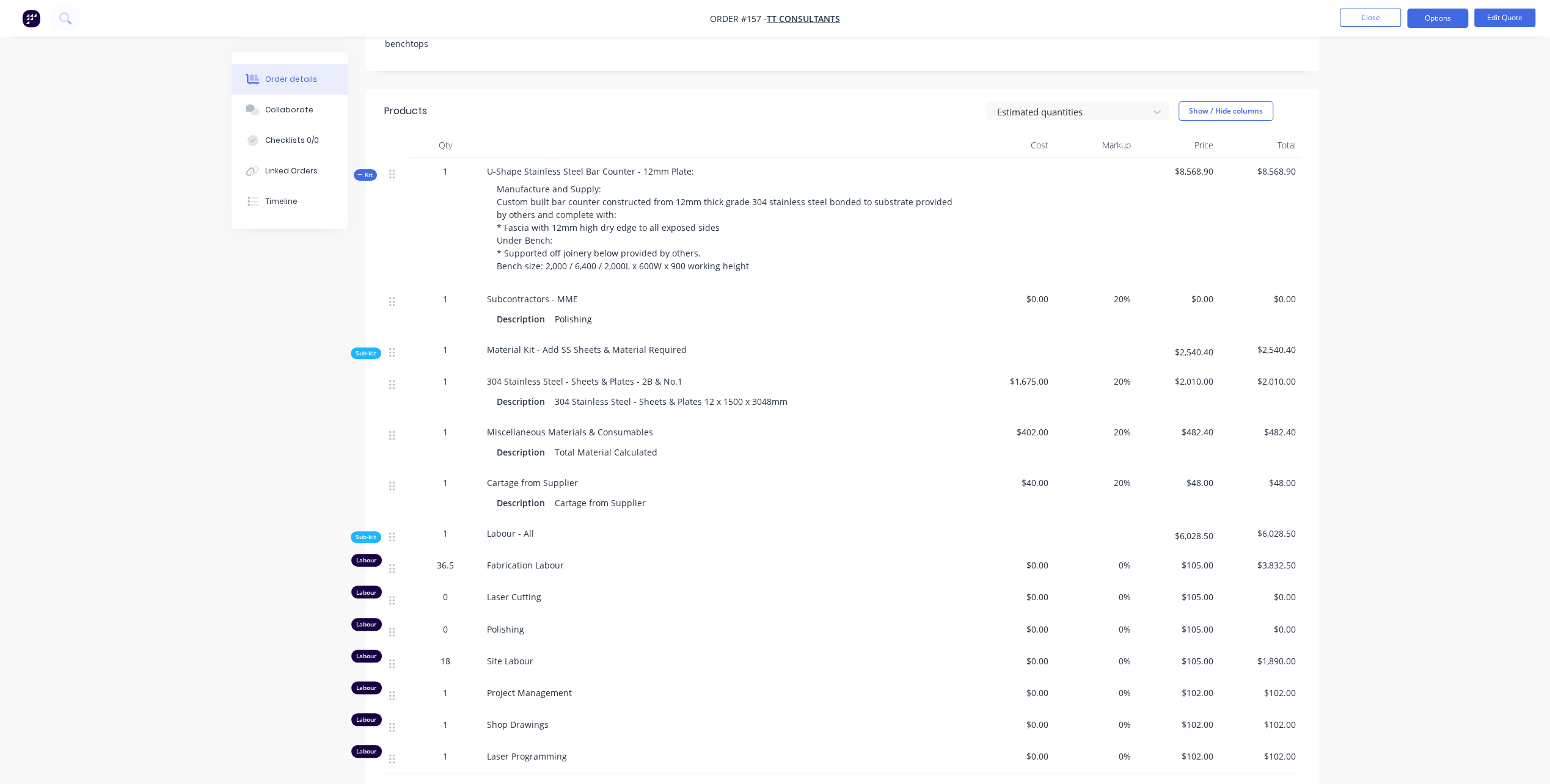
scroll to position [296, 0]
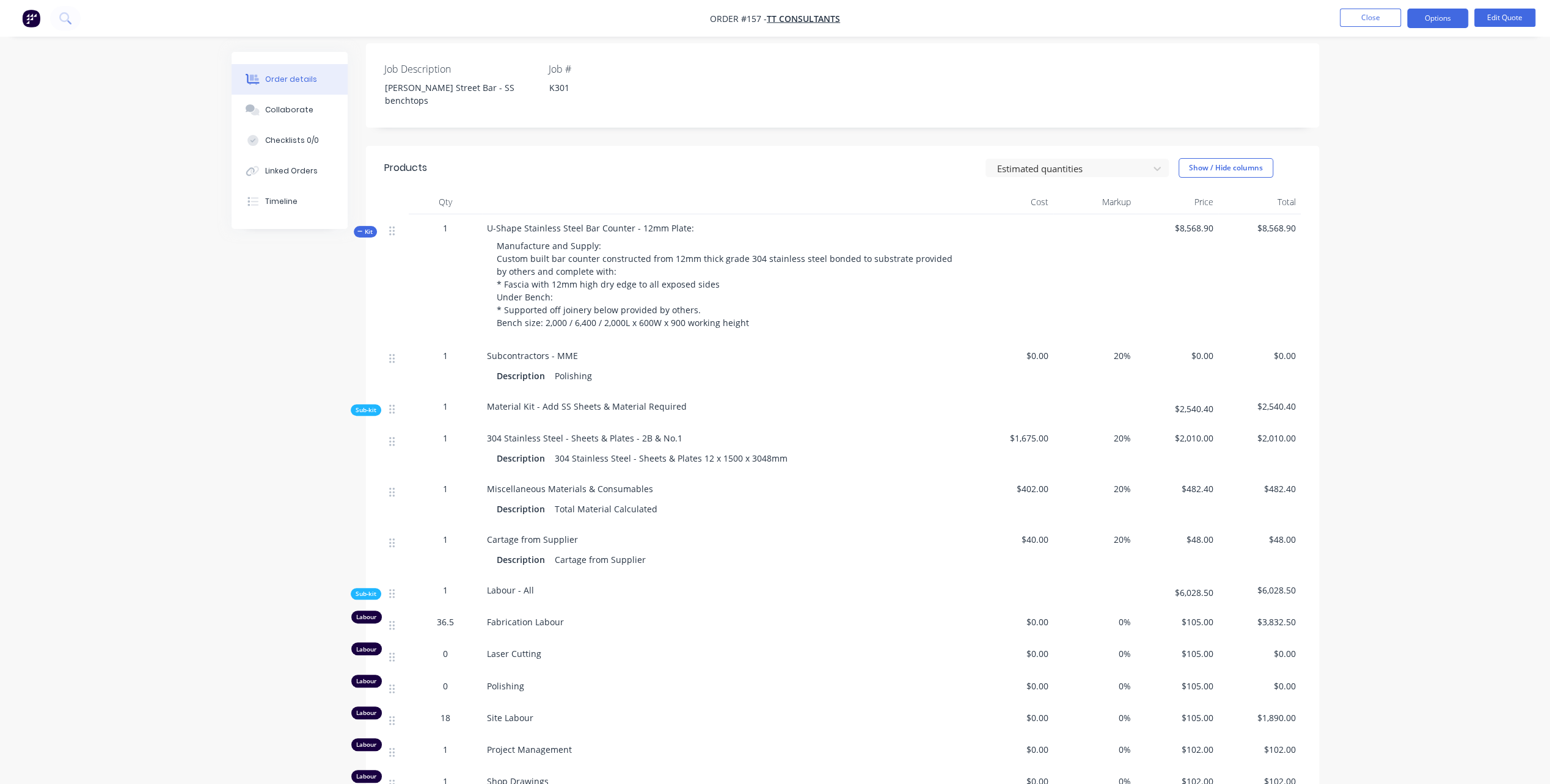
click at [246, 421] on div "Created by [PERSON_NAME] Created [DATE] Required [DATE] Assigned to Add team me…" at bounding box center [775, 613] width 1087 height 1714
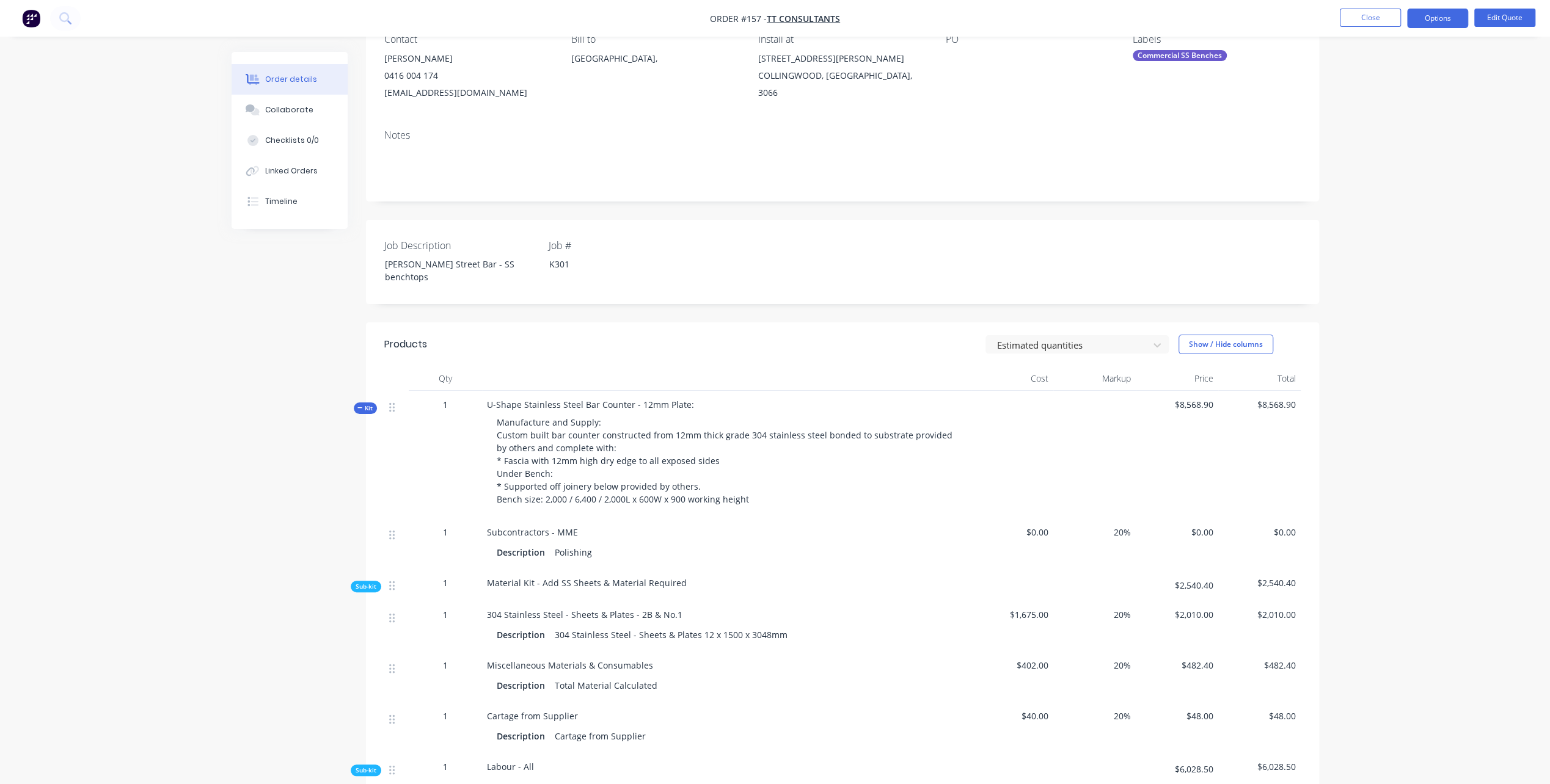
scroll to position [0, 0]
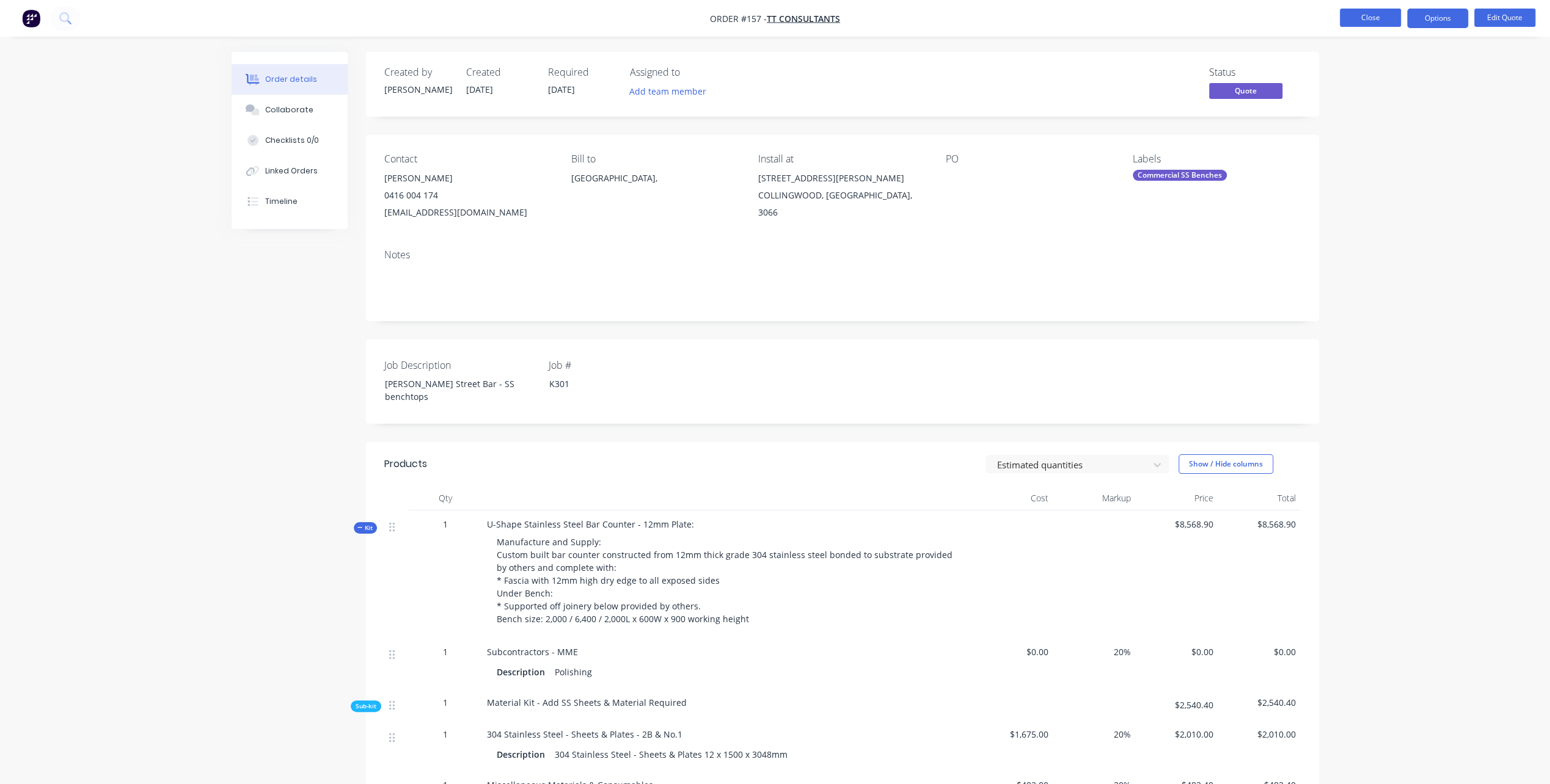
click at [1371, 17] on button "Close" at bounding box center [1370, 18] width 61 height 19
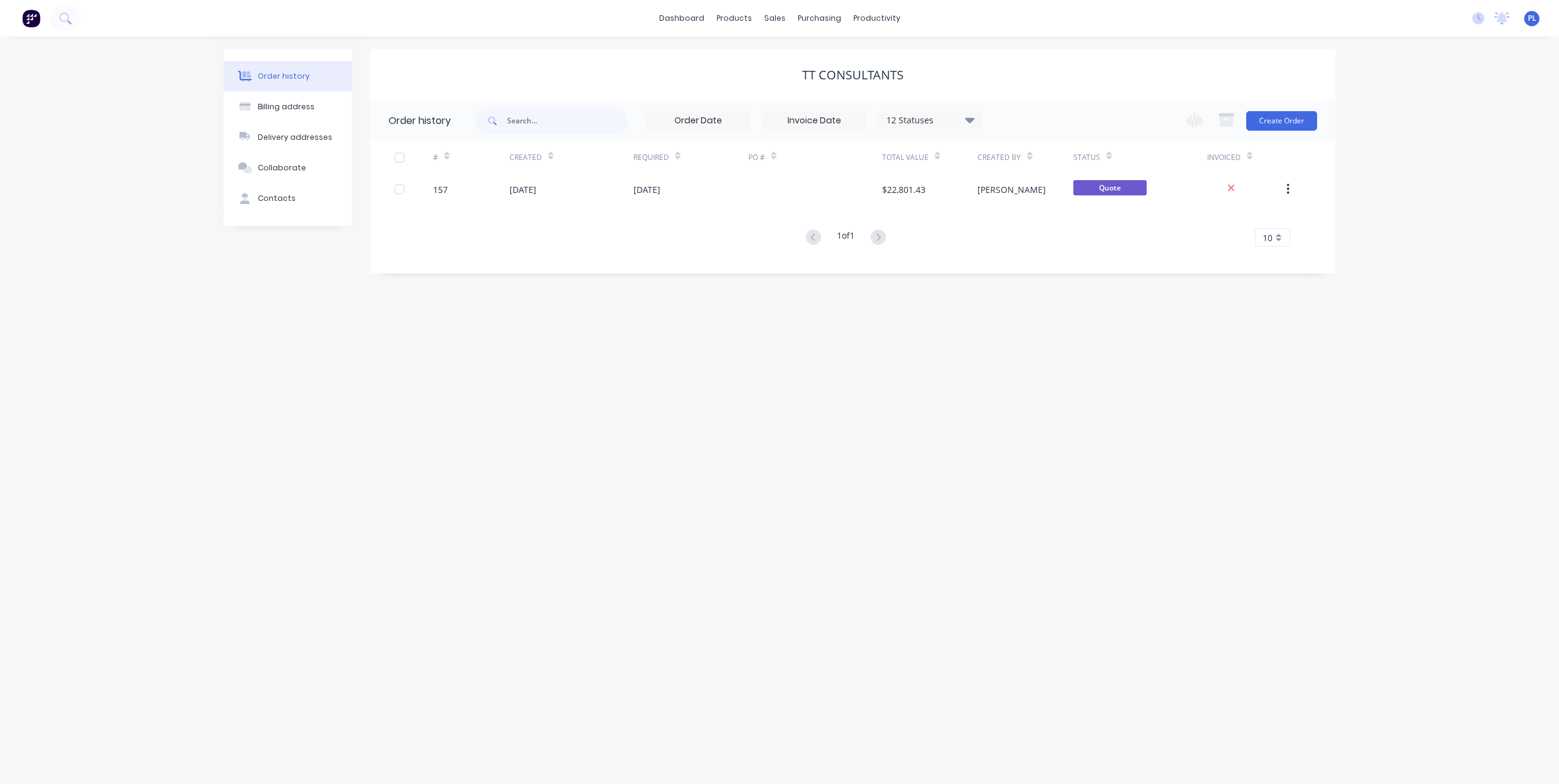
drag, startPoint x: 381, startPoint y: 314, endPoint x: 355, endPoint y: 314, distance: 26.0
click at [363, 311] on div "Order history Billing address Delivery addresses Collaborate Contacts TT Consul…" at bounding box center [779, 410] width 1559 height 747
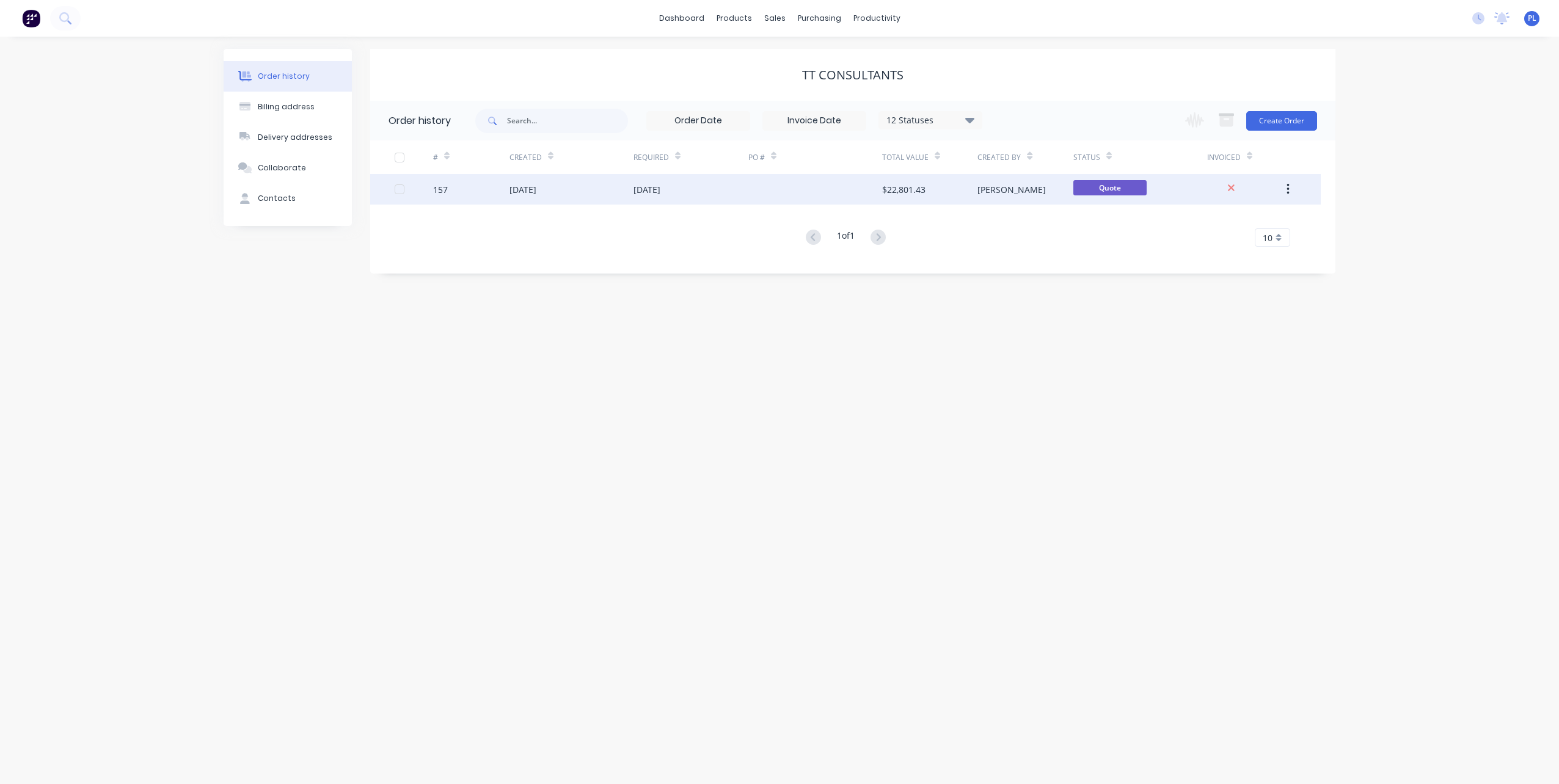
click at [441, 186] on div "157" at bounding box center [441, 190] width 15 height 13
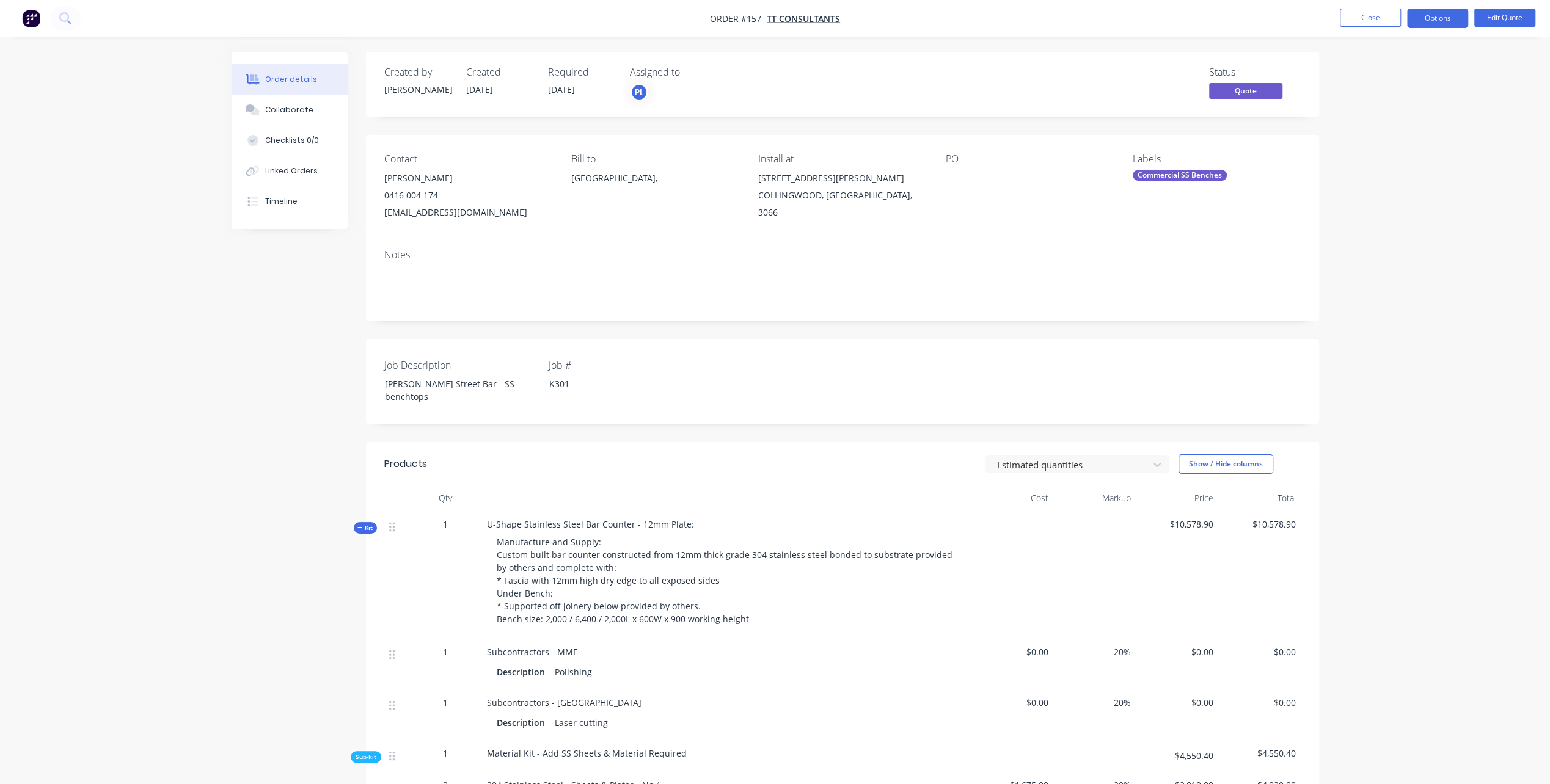
drag, startPoint x: 286, startPoint y: 560, endPoint x: 286, endPoint y: 553, distance: 7.0
